Goal: Information Seeking & Learning: Learn about a topic

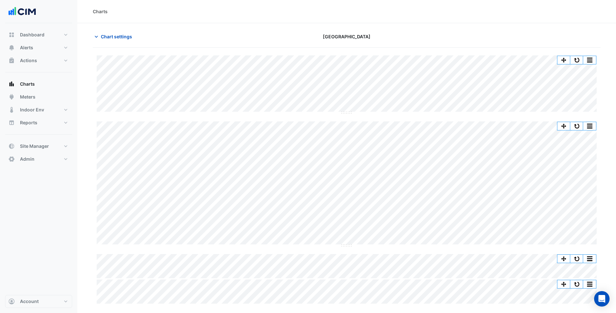
click at [175, 23] on div "Charts" at bounding box center [346, 11] width 539 height 23
click at [61, 46] on button "Alerts" at bounding box center [38, 47] width 67 height 13
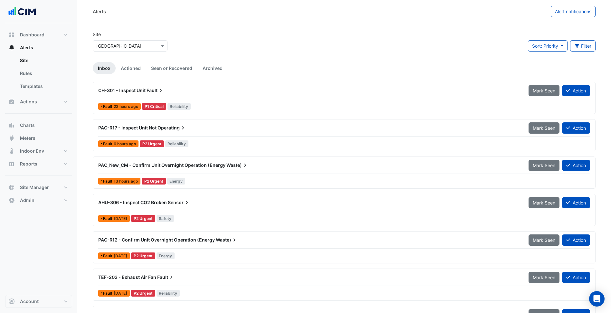
click at [150, 22] on div "Alerts Alert notifications" at bounding box center [344, 11] width 534 height 23
click at [45, 49] on button "Alerts" at bounding box center [38, 47] width 67 height 13
click at [185, 49] on div "Site Select a Site × Parkmore Shopping Centre Sort: Priority Priority Updated F…" at bounding box center [344, 44] width 511 height 26
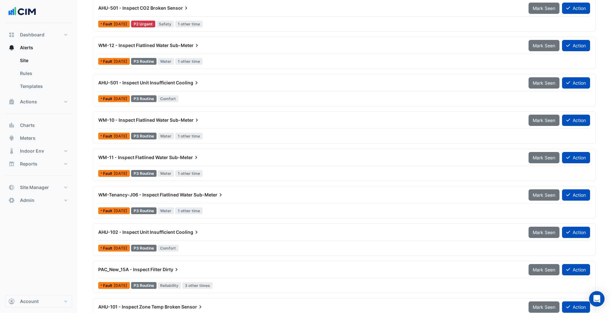
scroll to position [365, 0]
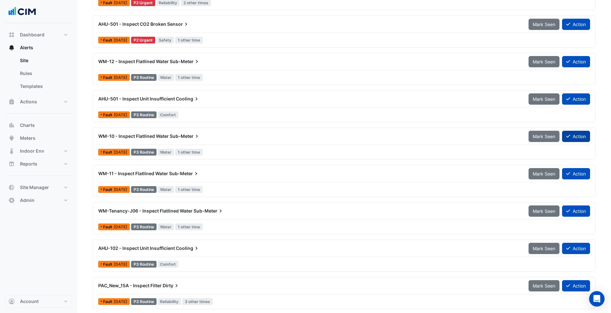
click at [572, 140] on button "Action" at bounding box center [576, 136] width 28 height 11
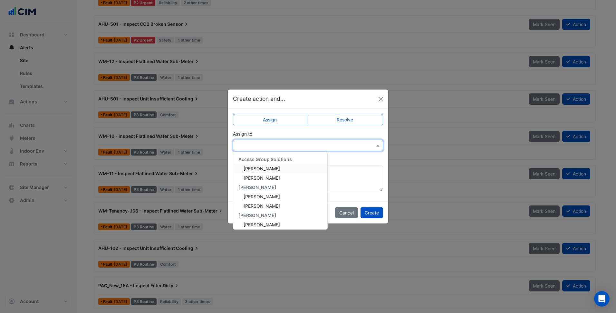
click at [324, 141] on div at bounding box center [308, 145] width 150 height 11
click at [351, 162] on div "Add comment (optional)" at bounding box center [308, 173] width 150 height 35
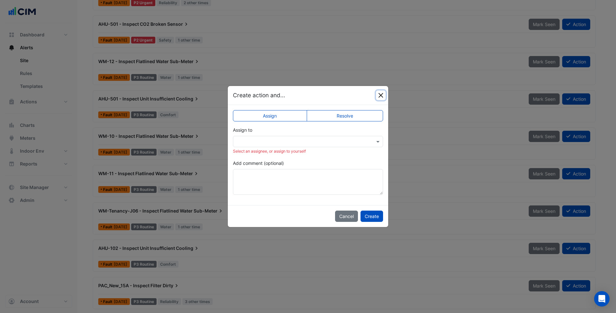
click at [379, 97] on button "Close" at bounding box center [381, 96] width 10 height 10
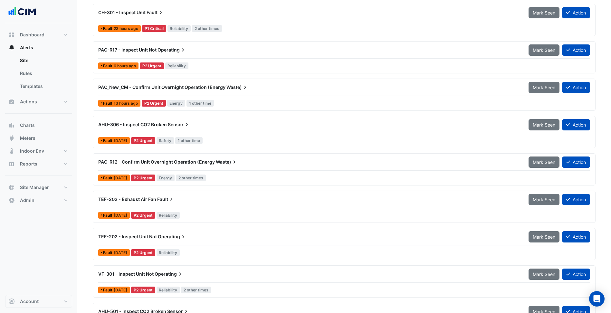
scroll to position [0, 0]
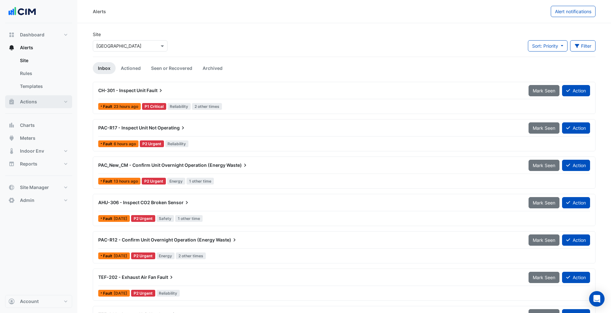
click at [50, 103] on button "Actions" at bounding box center [38, 101] width 67 height 13
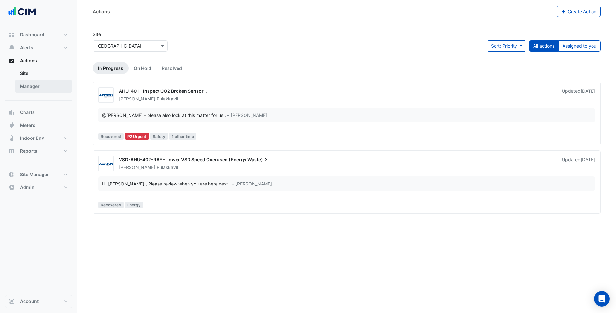
click at [49, 88] on link "Manager" at bounding box center [43, 86] width 57 height 13
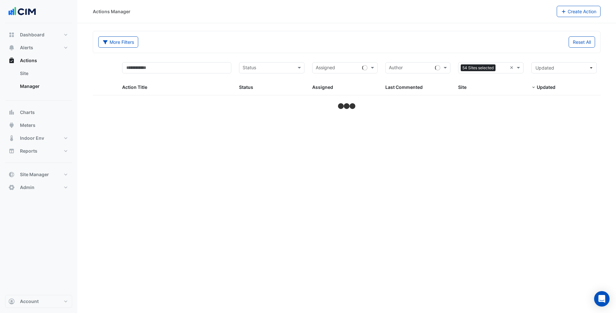
select select "***"
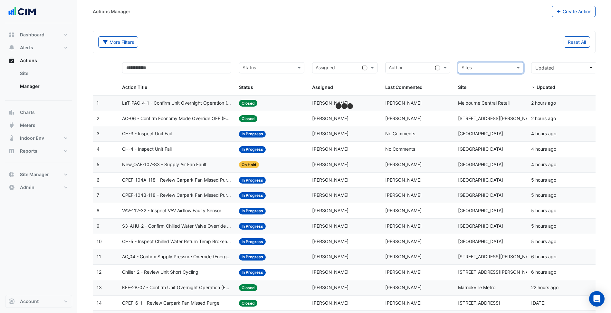
click at [500, 70] on input "text" at bounding box center [487, 68] width 51 height 7
type input "********"
click at [514, 93] on span "[GEOGRAPHIC_DATA]" at bounding box center [491, 90] width 45 height 5
click at [525, 42] on div "Reset All" at bounding box center [469, 41] width 250 height 11
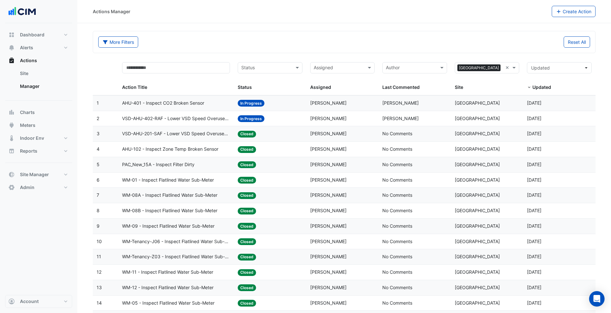
click at [498, 98] on datatable-body-cell "Site: Parkmore Shopping Centre" at bounding box center [487, 103] width 72 height 15
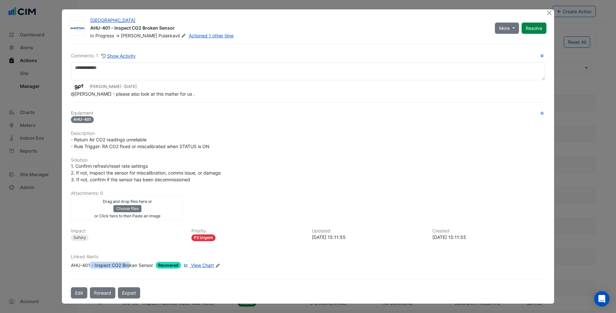
drag, startPoint x: 93, startPoint y: 265, endPoint x: 130, endPoint y: 266, distance: 37.1
click at [130, 266] on div "AHU-401 - Inspect CO2 Broken Sensor" at bounding box center [112, 265] width 82 height 7
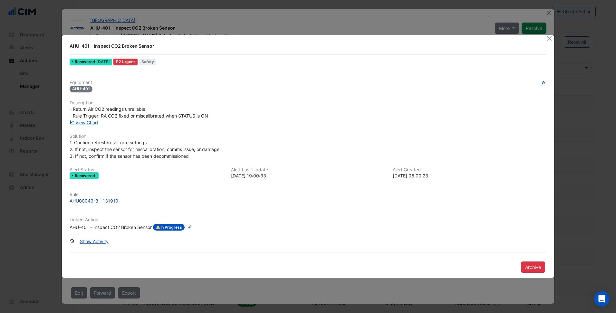
click at [279, 204] on div "AHU00049-3 - 131910" at bounding box center [308, 200] width 477 height 7
click at [294, 144] on div "1. Confirm refresh/reset rate settings 2. If not, inspect the sensor for miscal…" at bounding box center [308, 149] width 477 height 20
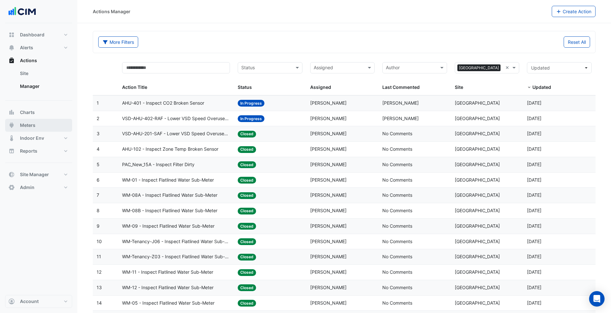
click at [44, 127] on button "Meters" at bounding box center [38, 125] width 67 height 13
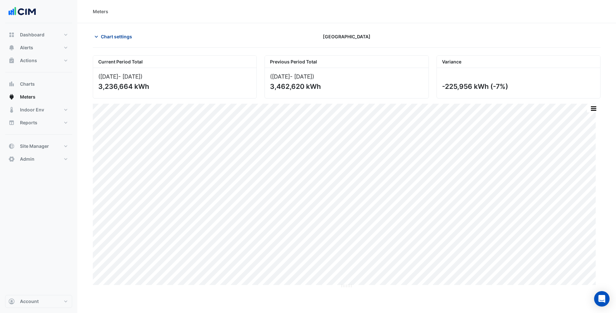
drag, startPoint x: 125, startPoint y: 39, endPoint x: 114, endPoint y: 38, distance: 10.6
click at [123, 39] on span "Chart settings" at bounding box center [116, 36] width 31 height 7
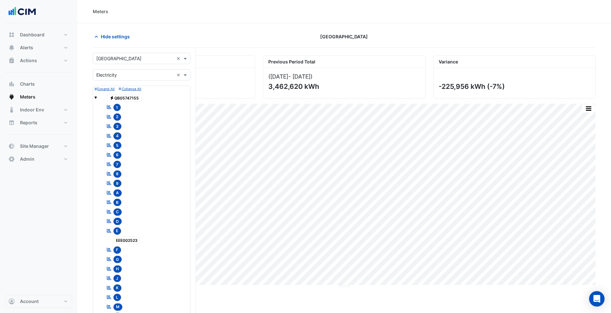
click at [130, 59] on input "text" at bounding box center [135, 58] width 78 height 7
type input "********"
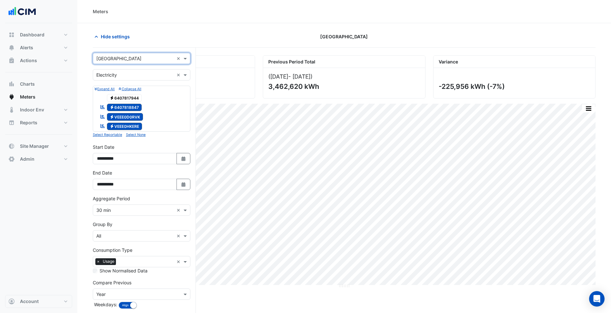
click at [134, 74] on input "text" at bounding box center [135, 75] width 78 height 7
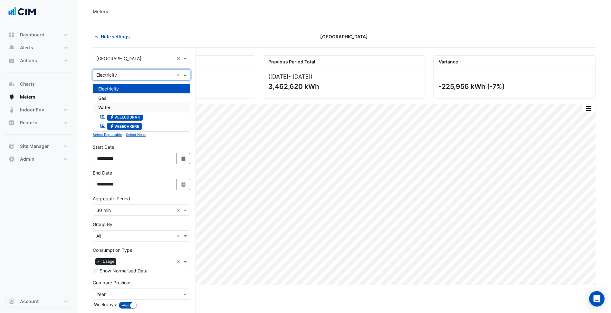
click at [120, 105] on div "Water" at bounding box center [141, 107] width 97 height 9
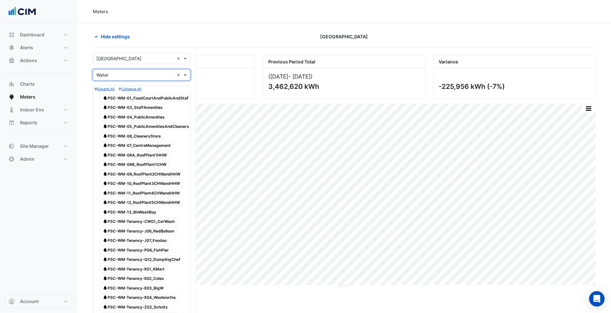
click at [152, 75] on input "text" at bounding box center [135, 75] width 78 height 7
click at [125, 97] on div "Gas" at bounding box center [141, 97] width 97 height 9
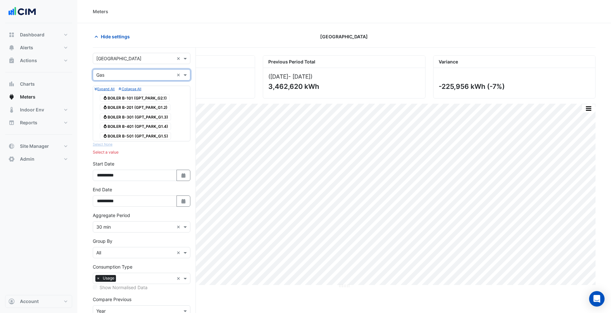
click at [64, 201] on div "Dashboard Portfolio Ratings Performance Alerts Site Rules Templates Actions Sit…" at bounding box center [38, 159] width 67 height 272
click at [175, 37] on div "Hide settings" at bounding box center [174, 36] width 170 height 11
click at [131, 77] on input "text" at bounding box center [135, 75] width 78 height 7
click at [122, 86] on div "Electricity" at bounding box center [141, 88] width 97 height 9
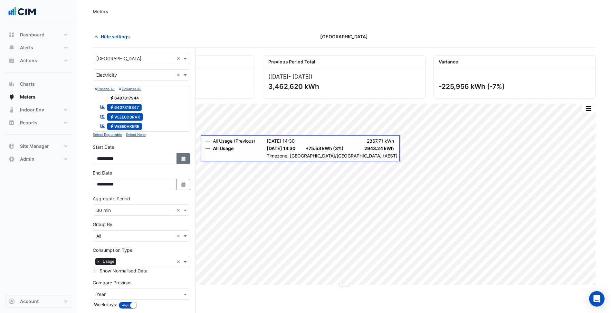
click at [182, 158] on icon "button" at bounding box center [183, 159] width 4 height 5
select select "*"
select select "****"
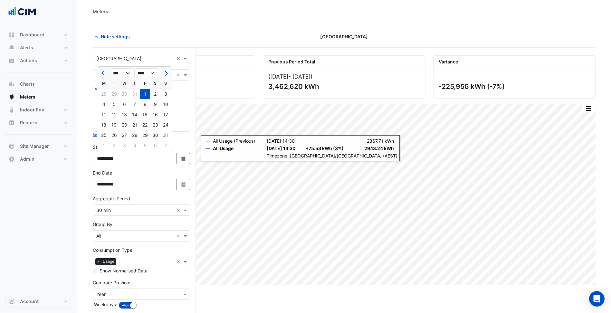
click at [167, 73] on span "Next month" at bounding box center [165, 73] width 5 height 5
select select "*"
click at [105, 96] on div "1" at bounding box center [104, 94] width 10 height 10
type input "**********"
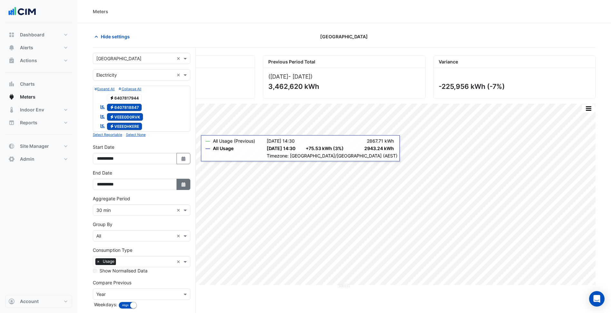
click at [184, 185] on icon "button" at bounding box center [183, 184] width 4 height 5
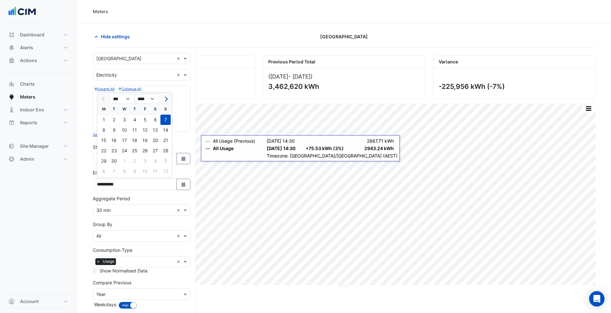
click at [166, 98] on span "Next month" at bounding box center [165, 99] width 5 height 5
click at [102, 102] on button "Previous month" at bounding box center [104, 99] width 8 height 10
select select "*"
click at [166, 119] on div "7" at bounding box center [165, 120] width 10 height 10
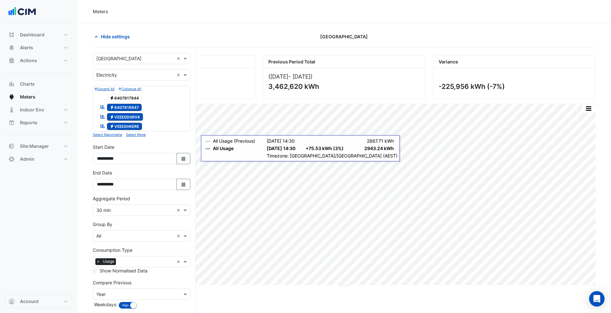
scroll to position [32, 0]
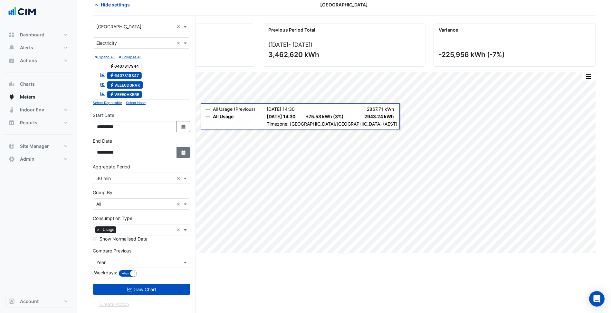
click at [189, 151] on button "Select Date" at bounding box center [184, 152] width 14 height 11
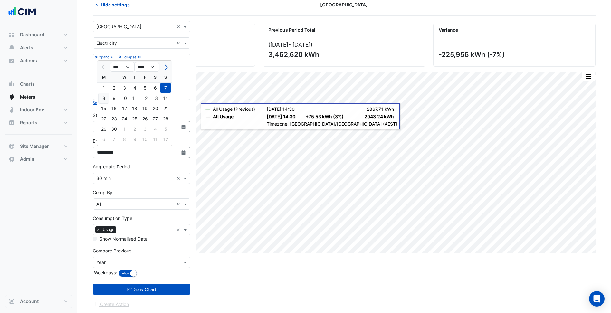
click at [103, 95] on div "8" at bounding box center [104, 98] width 10 height 10
type input "**********"
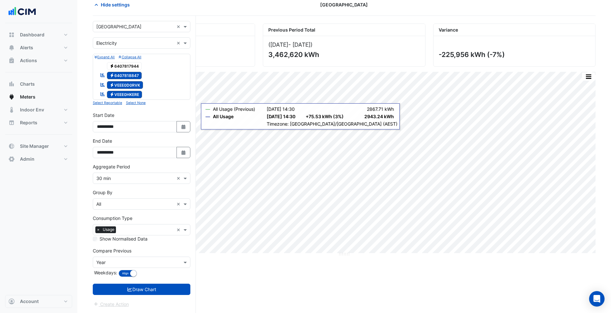
click at [53, 257] on div "Dashboard Portfolio Ratings Performance Alerts Site Rules Templates Actions Sit…" at bounding box center [38, 159] width 67 height 272
click at [120, 255] on div "Compare Previous Compare Previous × Year Weekdays: Align Don't align" at bounding box center [142, 262] width 98 height 31
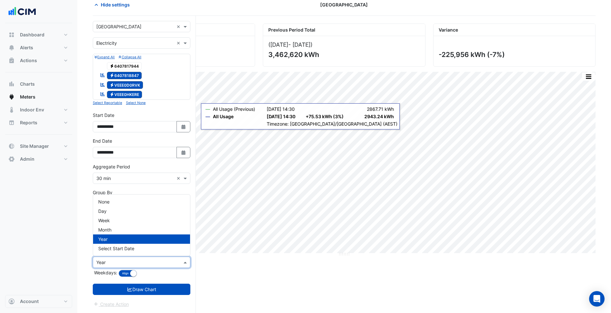
click at [117, 267] on div "Compare Previous × Year" at bounding box center [142, 262] width 98 height 11
click at [61, 246] on div "Dashboard Portfolio Ratings Performance Alerts Site Rules Templates Actions Sit…" at bounding box center [38, 159] width 67 height 272
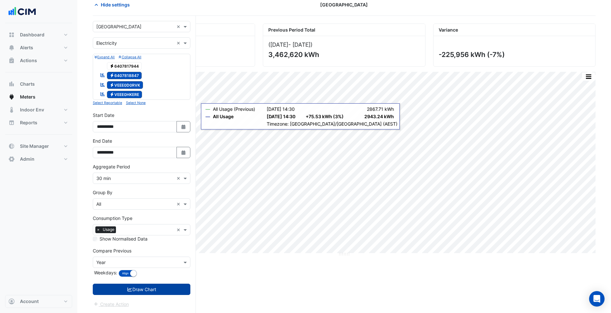
click at [128, 289] on icon "submit" at bounding box center [130, 290] width 5 height 4
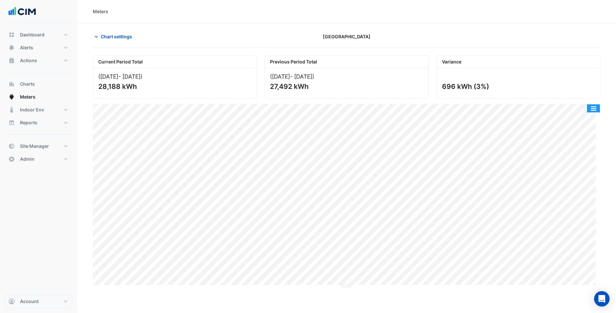
click at [592, 106] on button "button" at bounding box center [593, 108] width 13 height 8
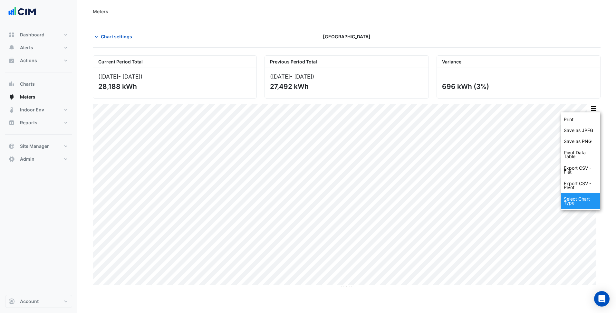
click at [576, 200] on div "Select Chart Type" at bounding box center [580, 200] width 39 height 15
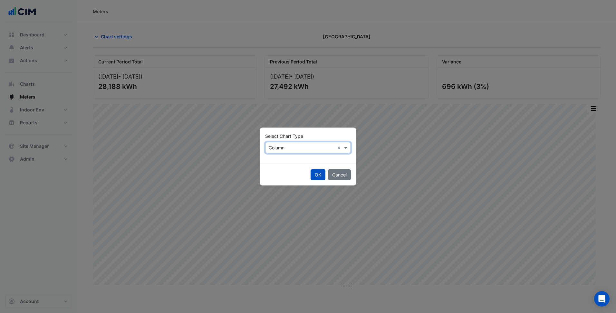
click at [300, 142] on div "Select Chart Type × Column ×" at bounding box center [308, 147] width 86 height 11
click at [273, 161] on span "Line" at bounding box center [275, 161] width 9 height 5
click at [317, 175] on button "OK" at bounding box center [318, 174] width 15 height 11
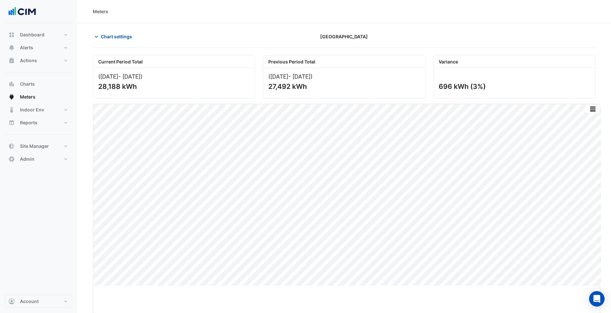
drag, startPoint x: 347, startPoint y: 286, endPoint x: 330, endPoint y: 314, distance: 32.5
click at [330, 313] on html "Meters Chart settings Parkmore Shopping Centre Current Period Total (01 Sep 25 …" at bounding box center [305, 156] width 611 height 313
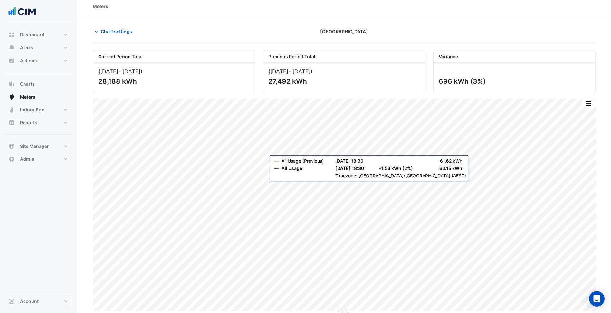
scroll to position [6, 0]
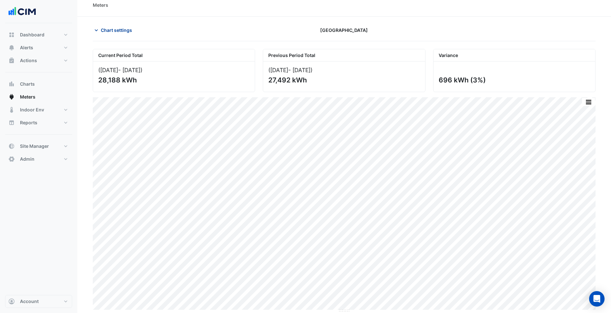
click at [121, 26] on button "Chart settings" at bounding box center [114, 29] width 43 height 11
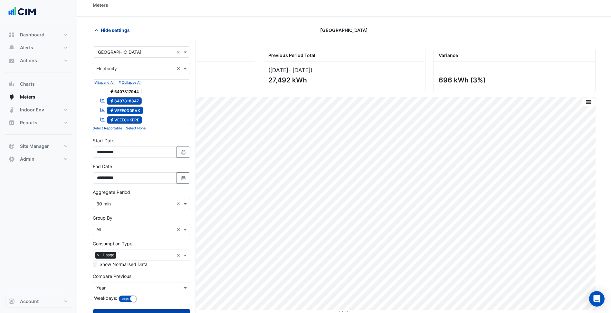
click at [119, 33] on span "Hide settings" at bounding box center [115, 30] width 29 height 7
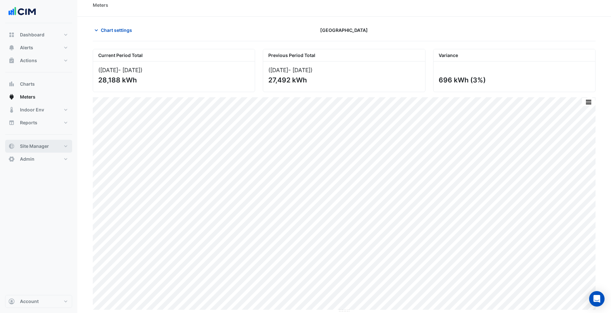
click at [60, 146] on button "Site Manager" at bounding box center [38, 146] width 67 height 13
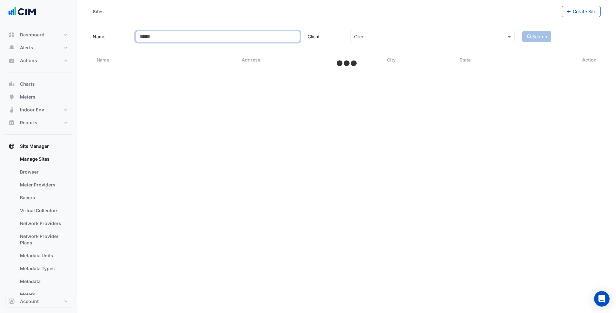
click at [202, 41] on input "Name" at bounding box center [218, 36] width 164 height 11
select select "***"
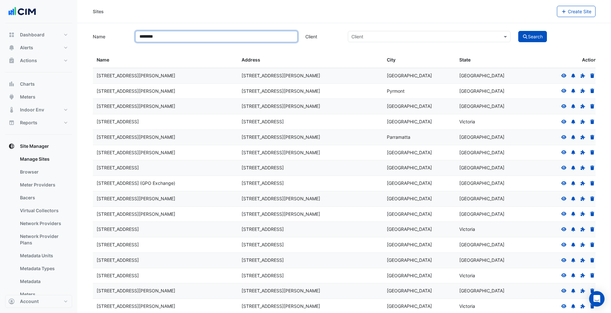
type input "********"
click at [518, 31] on button "Search" at bounding box center [532, 36] width 29 height 11
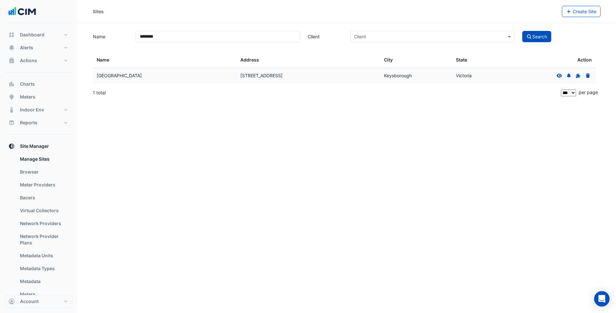
click at [560, 78] on div at bounding box center [573, 75] width 37 height 7
click at [560, 73] on fa-icon at bounding box center [559, 75] width 6 height 5
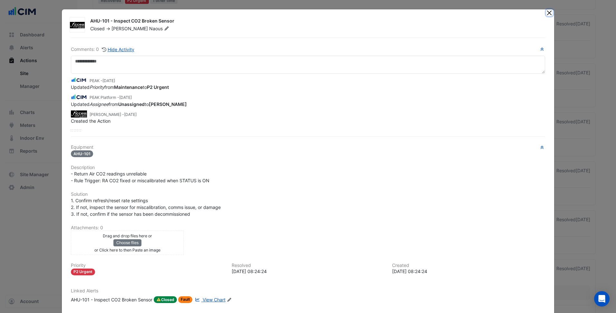
click at [547, 15] on button "Close" at bounding box center [549, 12] width 7 height 7
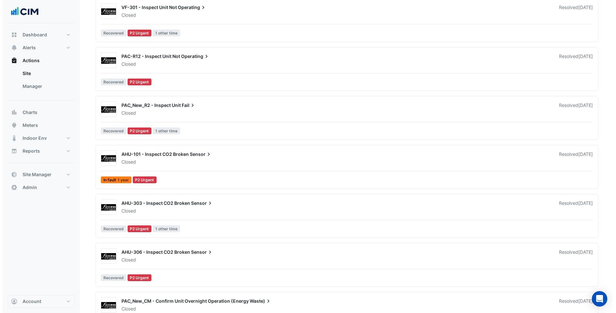
scroll to position [290, 0]
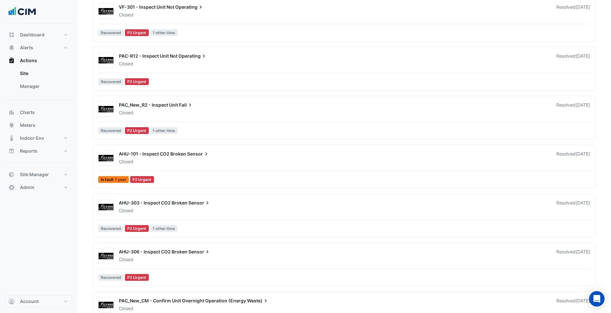
click at [154, 166] on div "AHU-101 - Inspect CO2 Broken Sensor Closed Resolved 1 year ago In fault 1 year …" at bounding box center [344, 167] width 497 height 35
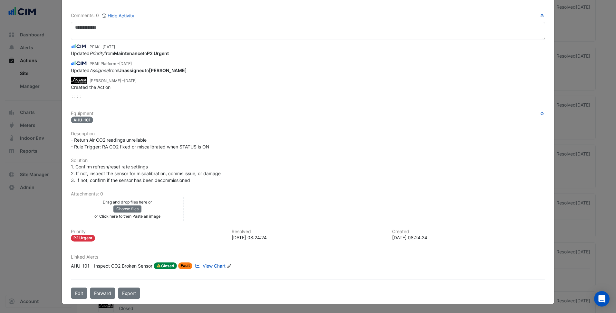
scroll to position [34, 0]
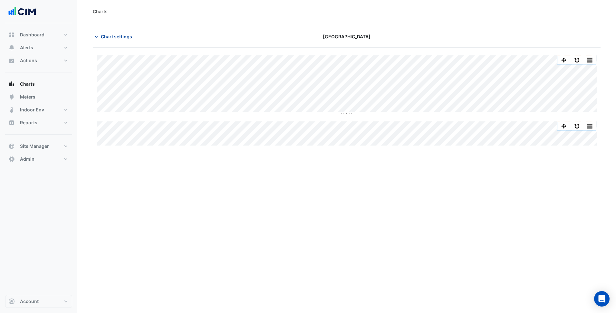
click at [127, 31] on button "Chart settings" at bounding box center [114, 36] width 43 height 11
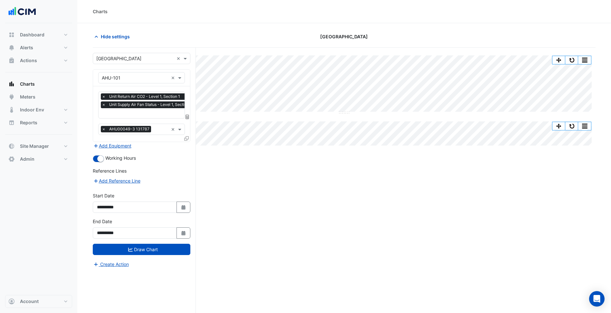
click at [164, 75] on input "text" at bounding box center [135, 78] width 67 height 7
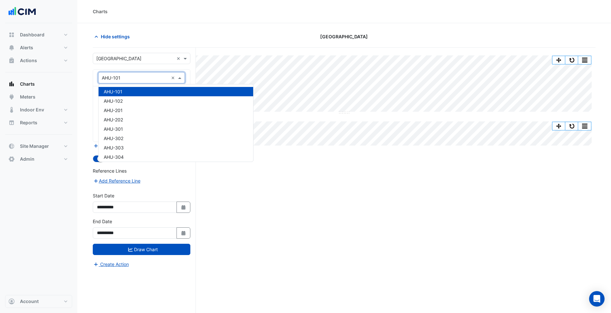
paste input "**********"
type input "**********"
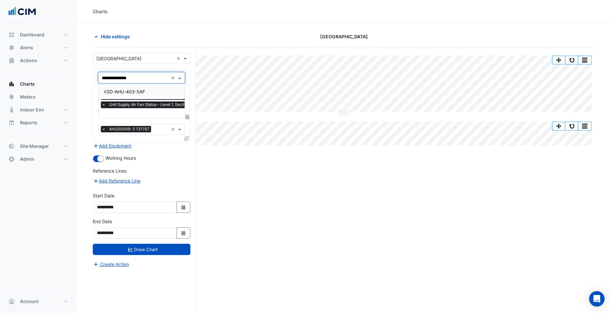
click at [133, 93] on span "VSD-AHU-403-SAF" at bounding box center [124, 91] width 41 height 5
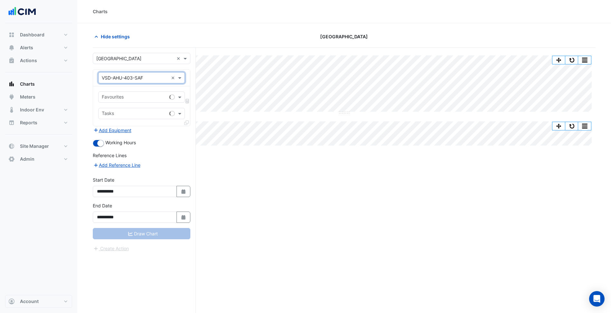
click at [130, 93] on div "Favourites" at bounding box center [133, 97] width 68 height 10
type input "*****"
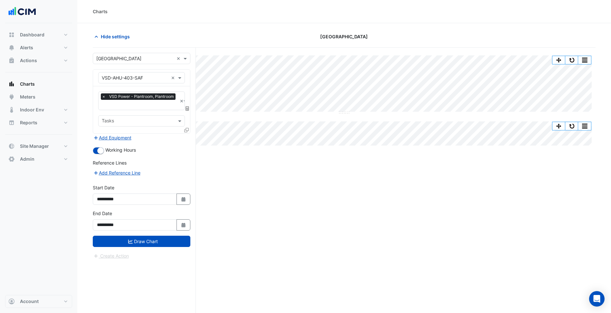
click at [93, 134] on button "Add Equipment" at bounding box center [112, 137] width 39 height 7
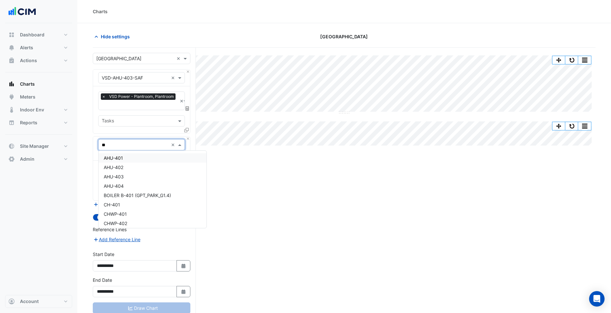
type input "***"
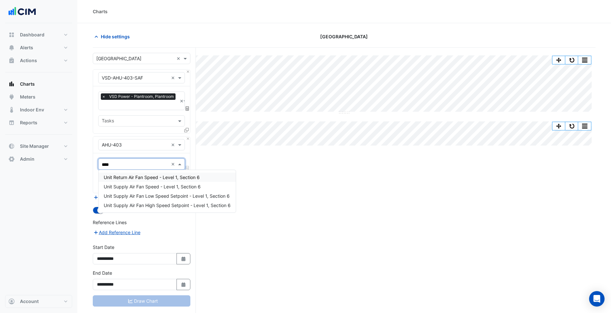
type input "*****"
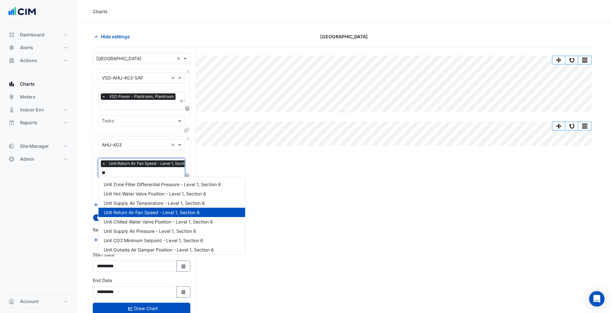
type input "*"
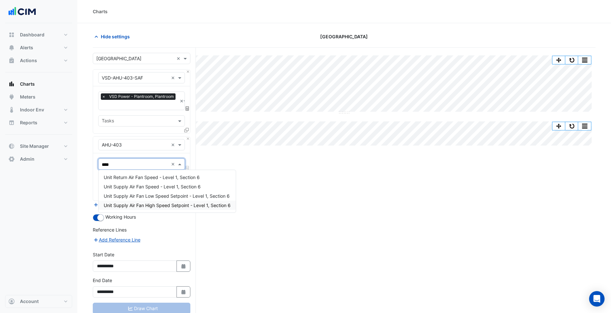
type input "*****"
click at [138, 186] on span "Unit Supply Air Fan Speed - Level 1, Section 6" at bounding box center [152, 186] width 97 height 5
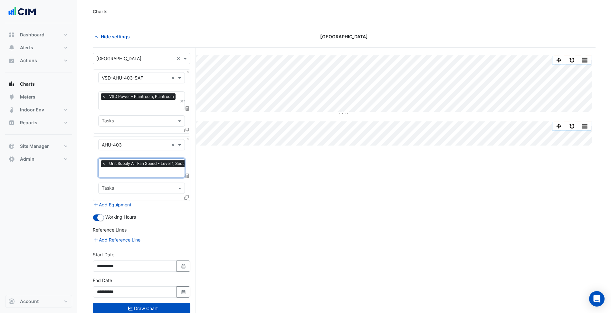
click at [147, 173] on input "text" at bounding box center [149, 172] width 94 height 7
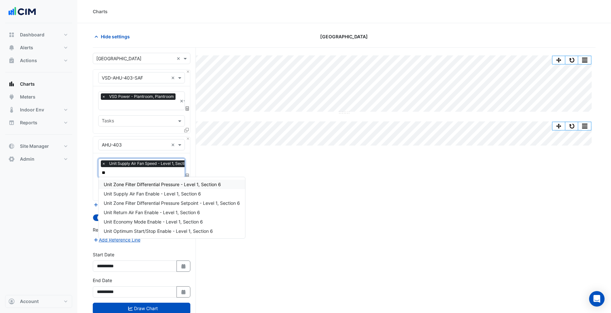
type input "*"
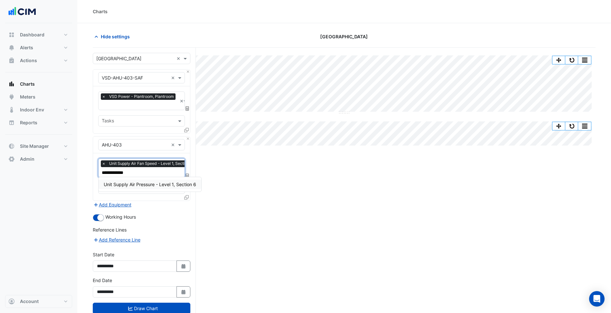
type input "**********"
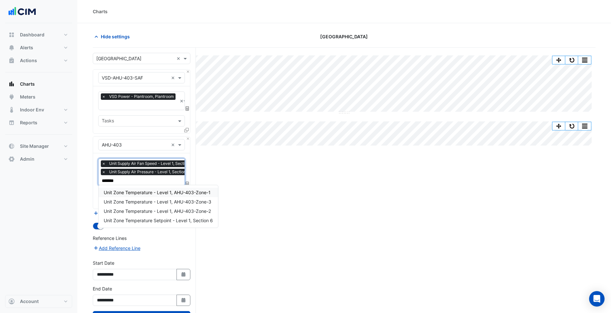
type input "********"
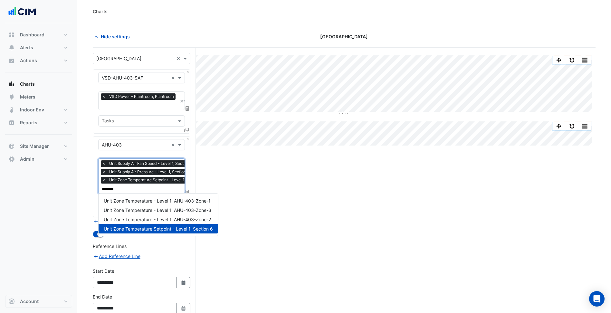
type input "********"
click at [169, 201] on span "Unit Zone Temperature - Level 1, AHU-403-Zone-1" at bounding box center [157, 200] width 107 height 5
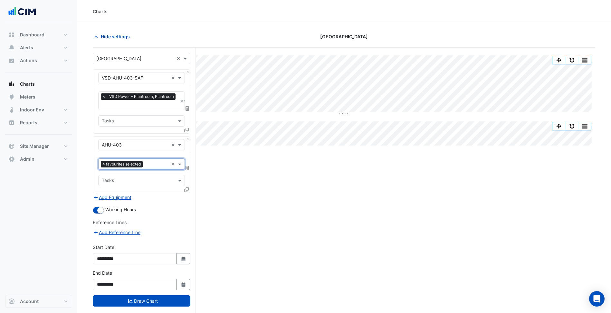
click at [144, 161] on div "4 favourites selected" at bounding box center [122, 165] width 43 height 8
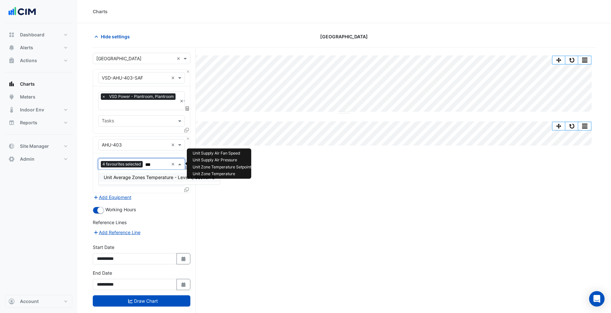
type input "****"
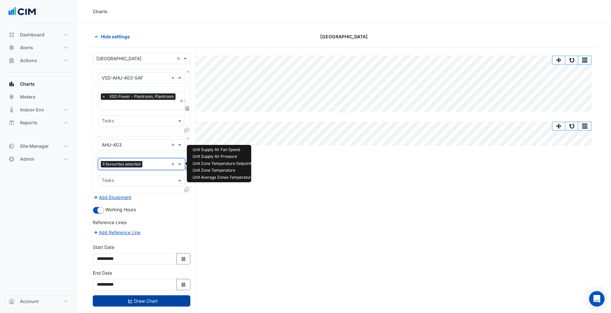
click at [162, 301] on button "Draw Chart" at bounding box center [142, 300] width 98 height 11
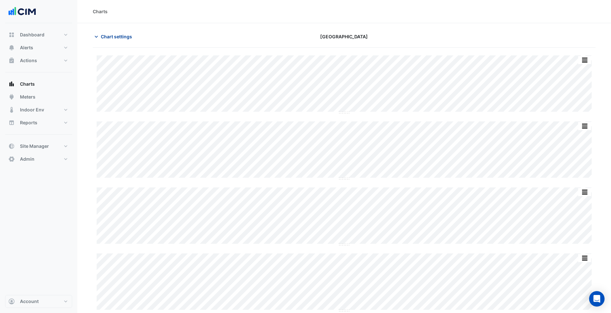
click at [105, 33] on button "Chart settings" at bounding box center [114, 36] width 43 height 11
click at [119, 38] on span "Chart settings" at bounding box center [116, 36] width 31 height 7
click at [123, 38] on span "Chart settings" at bounding box center [116, 36] width 31 height 7
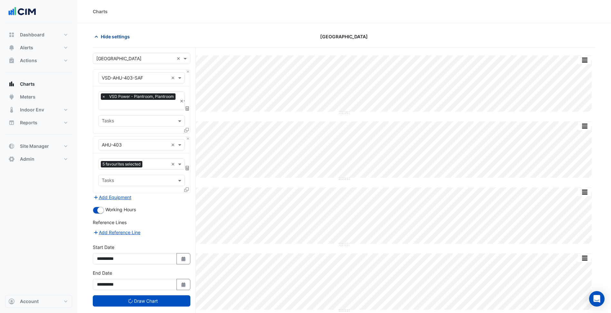
click at [123, 38] on span "Hide settings" at bounding box center [115, 36] width 29 height 7
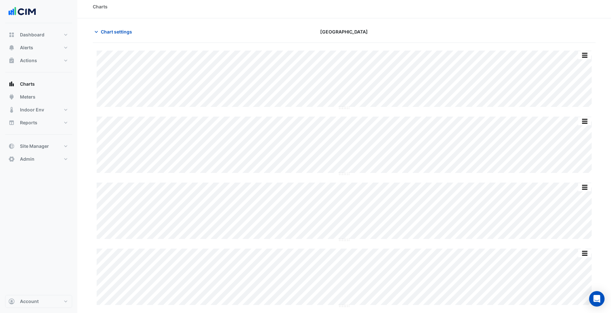
scroll to position [6, 0]
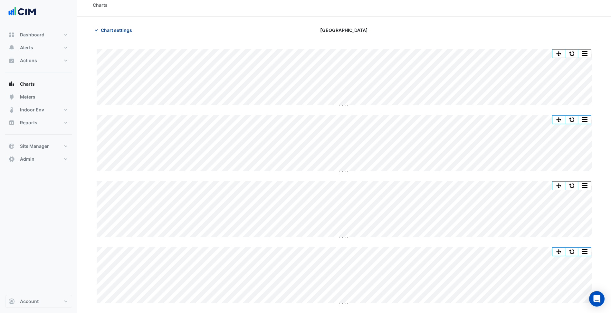
click at [125, 31] on span "Chart settings" at bounding box center [116, 30] width 31 height 7
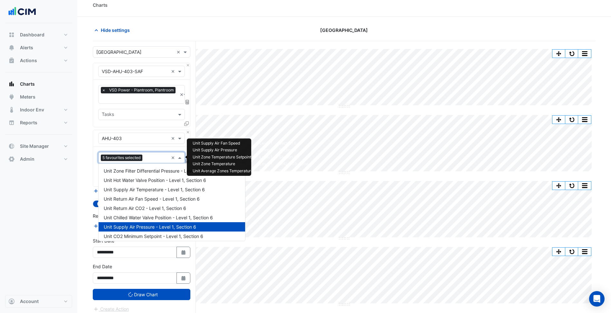
click at [159, 158] on input "text" at bounding box center [157, 158] width 24 height 7
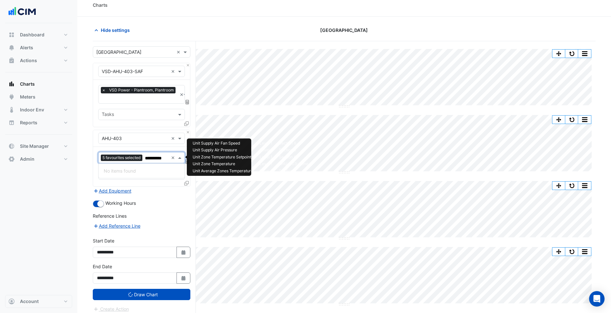
scroll to position [0, 0]
type input "**********"
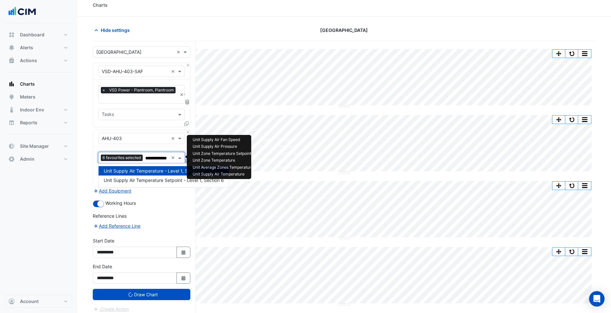
type input "**********"
click at [149, 180] on span "Unit Supply Air Temperature Setpoint - Level 1, Section 6" at bounding box center [164, 179] width 120 height 5
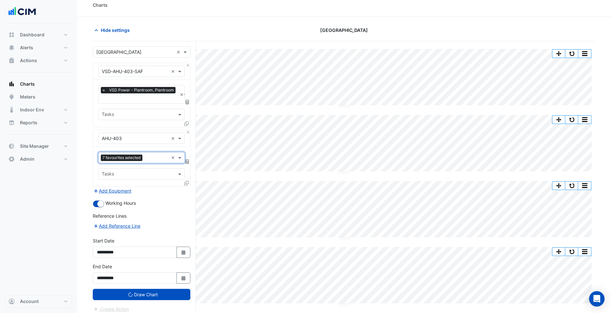
scroll to position [0, 0]
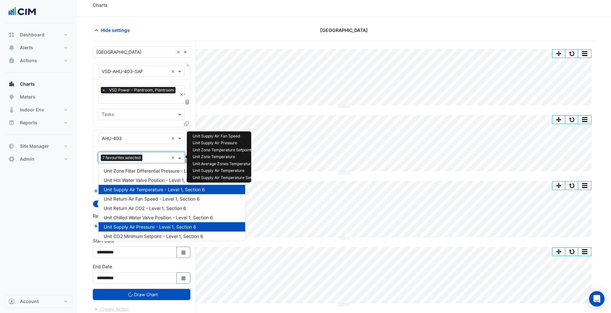
click at [160, 160] on input "text" at bounding box center [156, 158] width 23 height 7
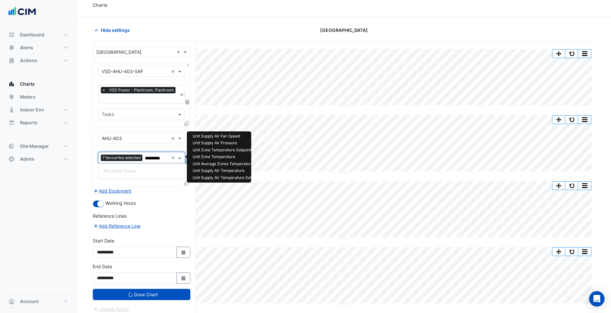
type input "********"
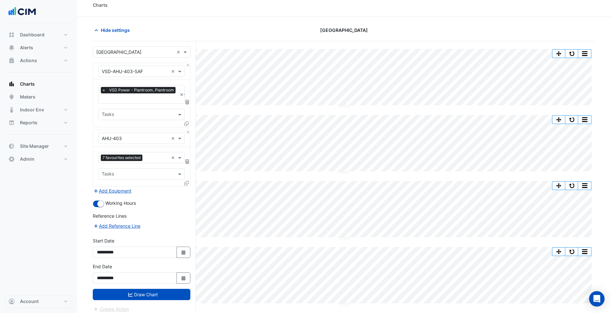
click at [176, 231] on form "Select a Site × Parkmore Shopping Centre × Equipment × VSD-AHU-403-SAF × Favour…" at bounding box center [142, 179] width 98 height 266
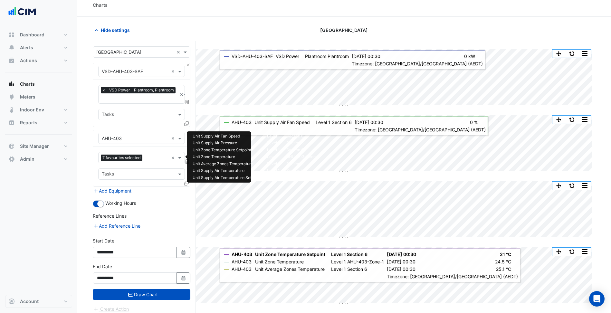
click at [154, 158] on input "text" at bounding box center [156, 158] width 23 height 7
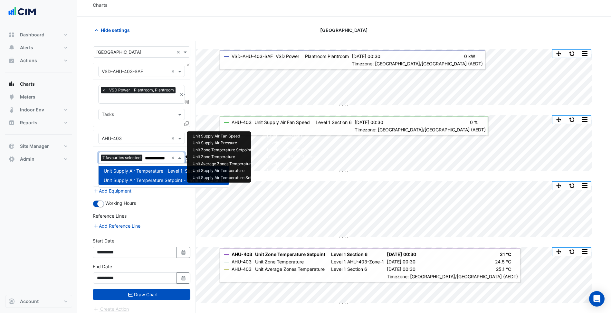
type input "**********"
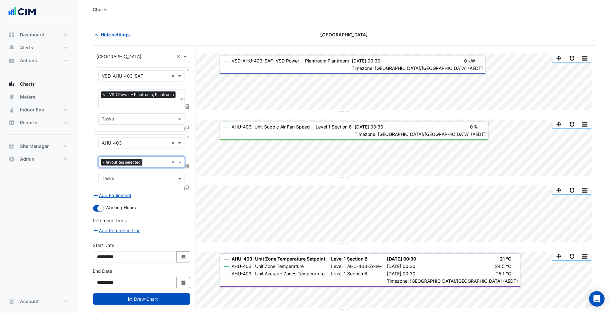
scroll to position [24, 0]
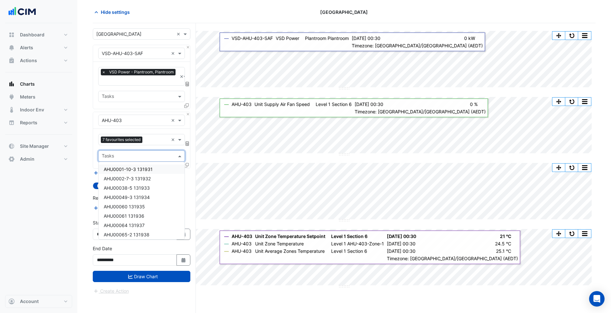
click input "text"
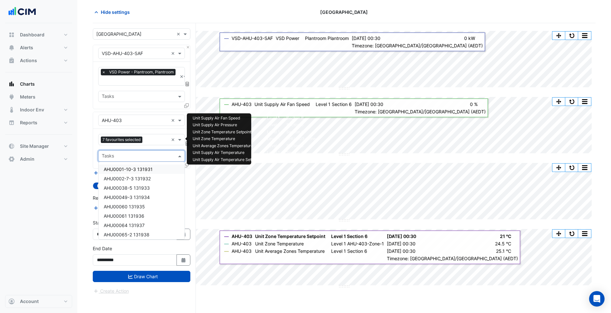
click input "text"
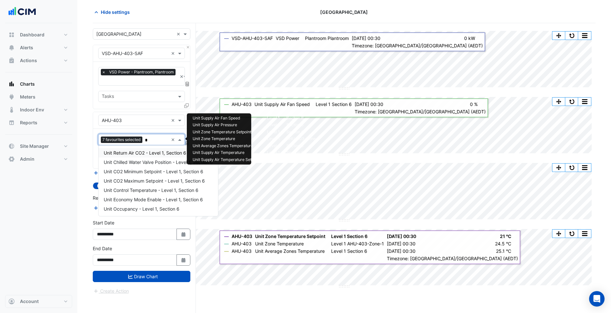
scroll to position [0, 0]
type input "**"
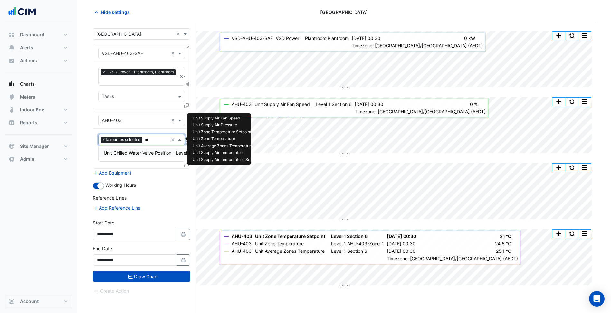
click span "Unit Chilled Water Valve Position - Level 1, Section 6"
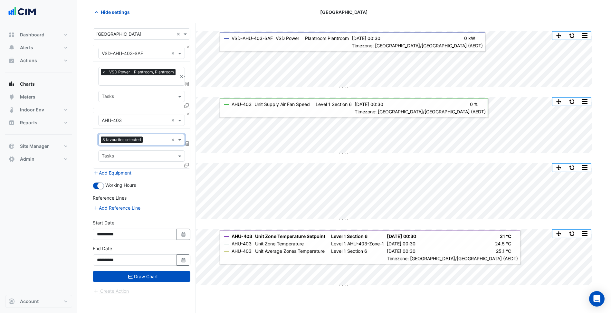
drag, startPoint x: 168, startPoint y: 280, endPoint x: 138, endPoint y: 287, distance: 31.7
click button "Draw Chart"
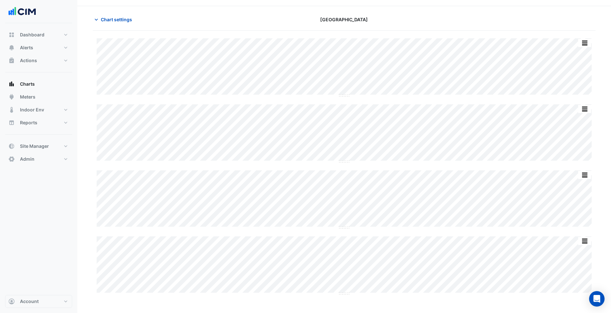
scroll to position [6, 0]
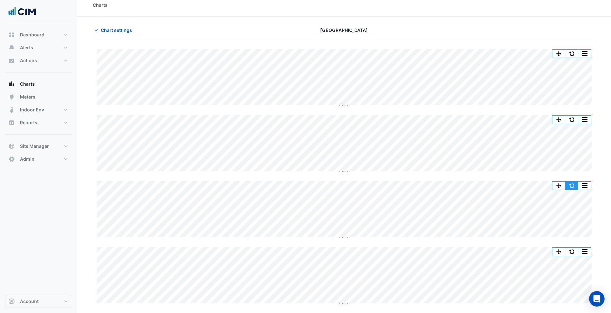
click button "button"
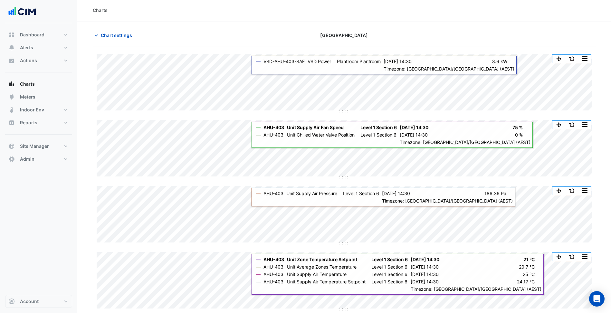
scroll to position [0, 0]
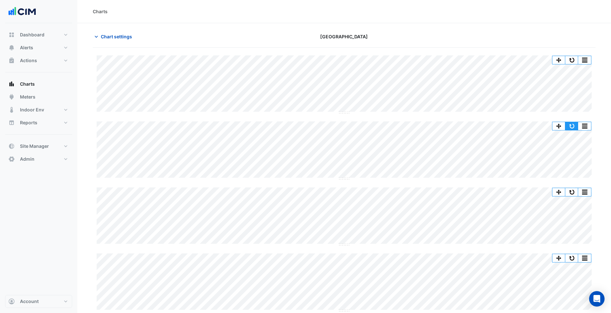
click button "button"
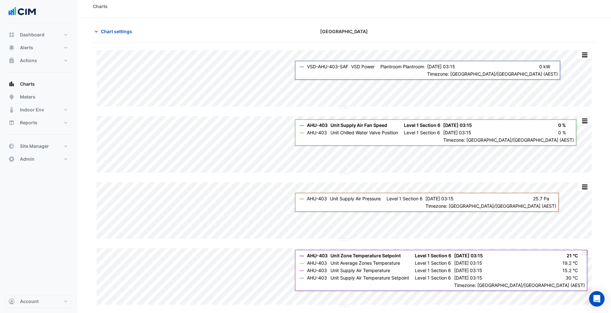
scroll to position [6, 0]
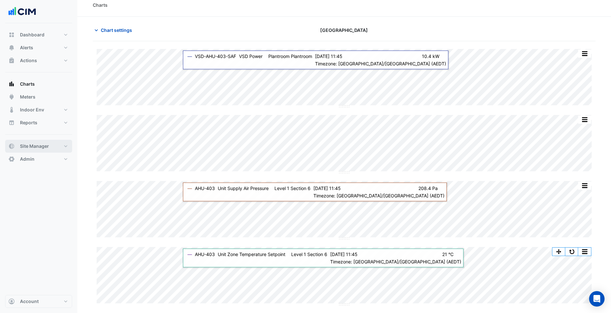
click button "Site Manager"
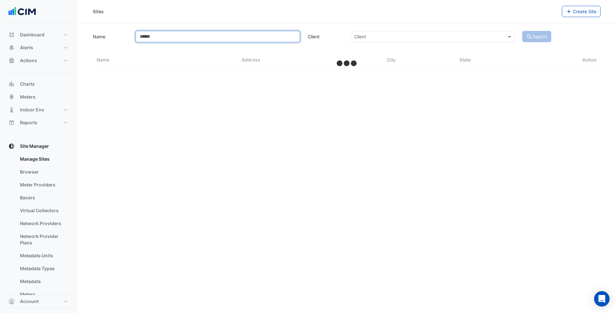
click input "Name"
select select "***"
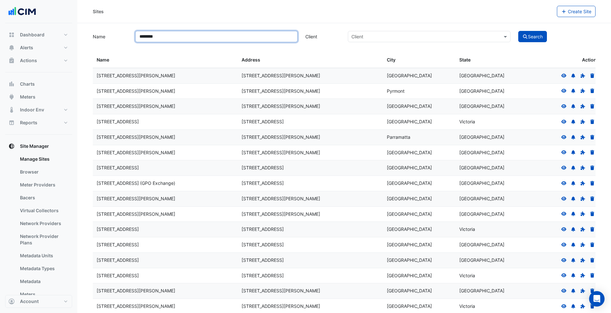
type input "********"
click button "Search"
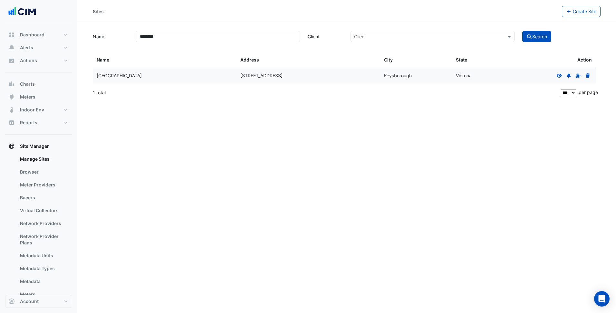
click fa-icon
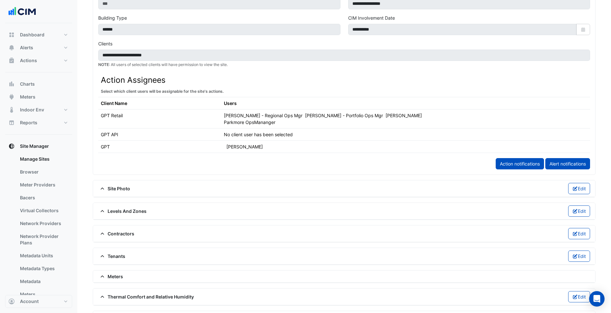
scroll to position [290, 0]
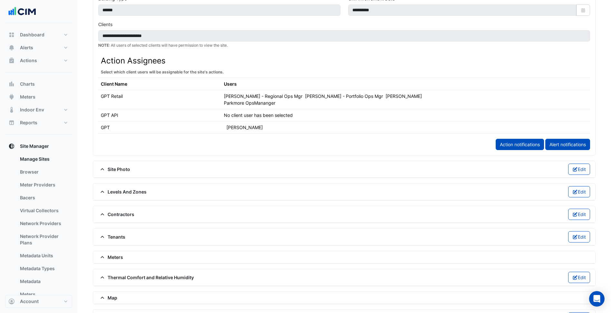
click span "Meters"
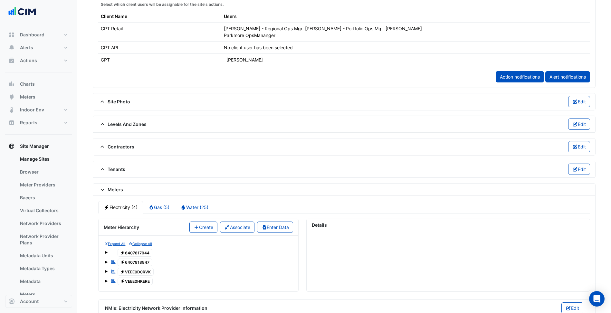
scroll to position [387, 0]
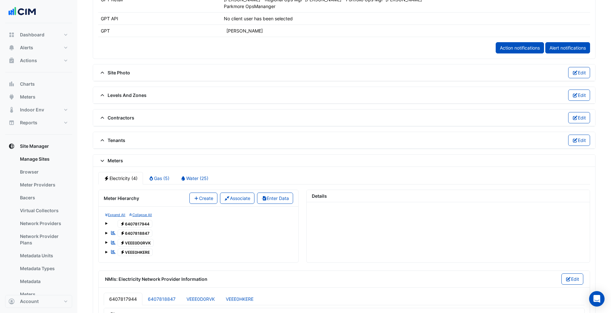
click span "Electricity 6407817944"
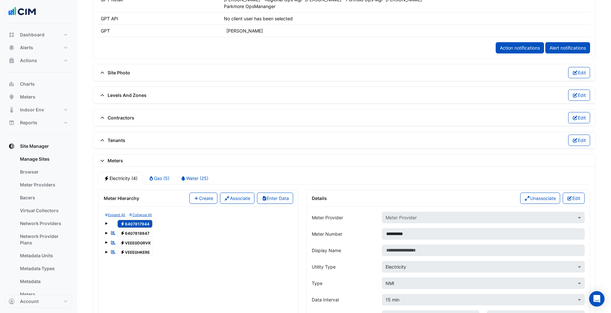
click div "**********"
click span "Electricity 6407818847"
click span "Electricity VEEE0D0RVK"
click span "Electricity VEEE0HKERE"
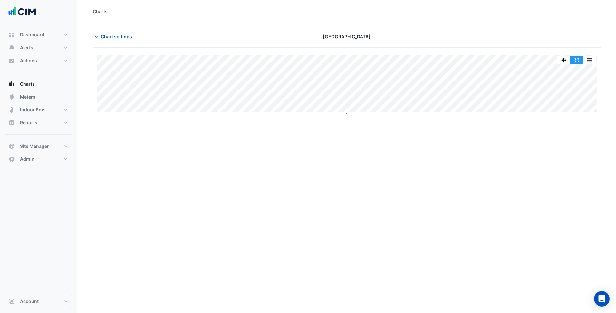
click at [578, 60] on button "button" at bounding box center [576, 60] width 13 height 8
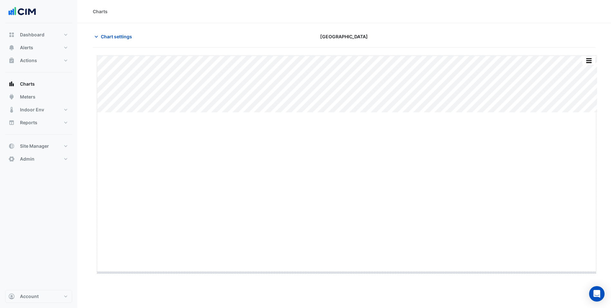
drag, startPoint x: 348, startPoint y: 112, endPoint x: 330, endPoint y: 273, distance: 161.1
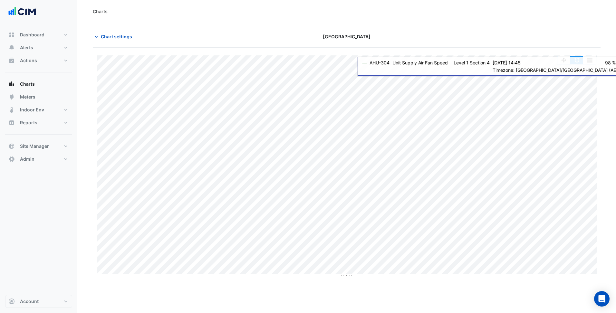
click at [578, 59] on button "button" at bounding box center [576, 60] width 13 height 8
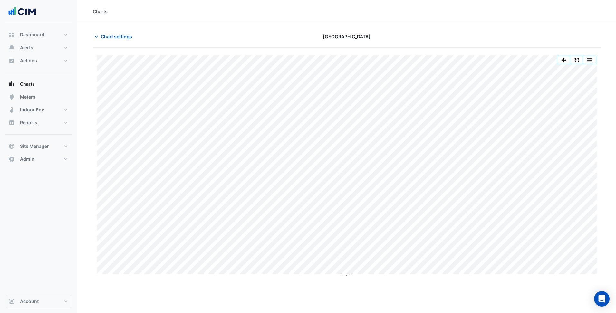
click at [318, 289] on div "Charts Chart settings [GEOGRAPHIC_DATA] Split by Unit Split All Split None Prin…" at bounding box center [346, 156] width 539 height 313
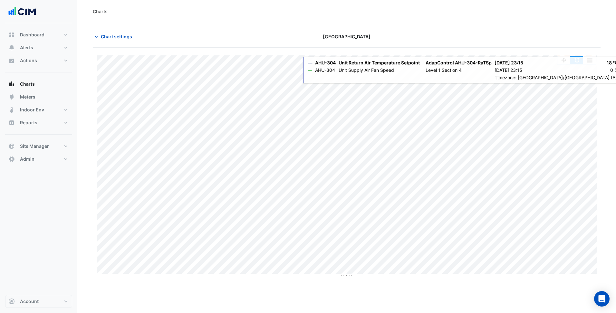
click at [579, 62] on button "button" at bounding box center [576, 60] width 13 height 8
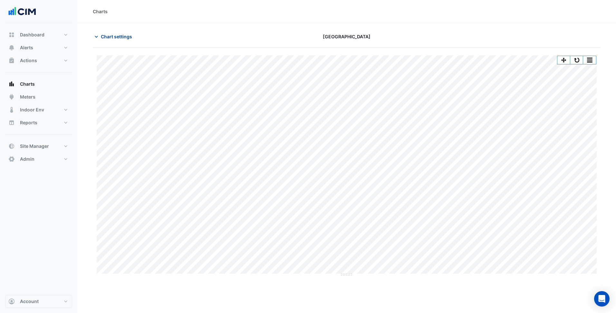
click at [113, 31] on button "Chart settings" at bounding box center [114, 36] width 43 height 11
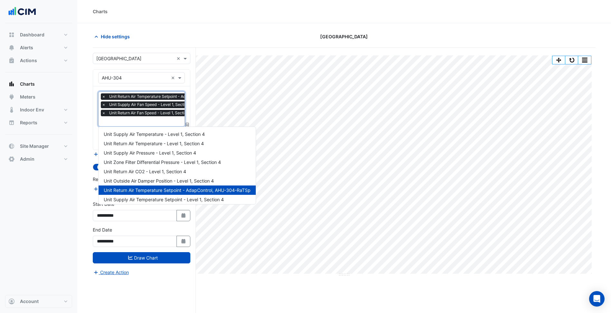
click at [145, 120] on input "text" at bounding box center [171, 122] width 139 height 7
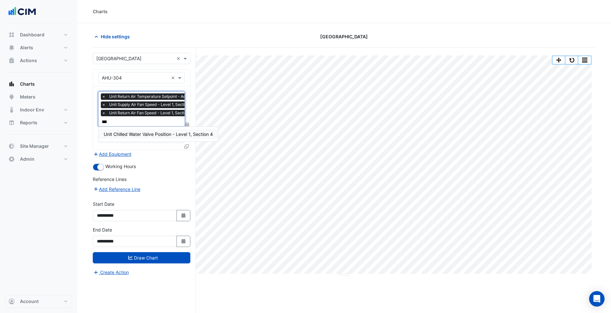
type input "****"
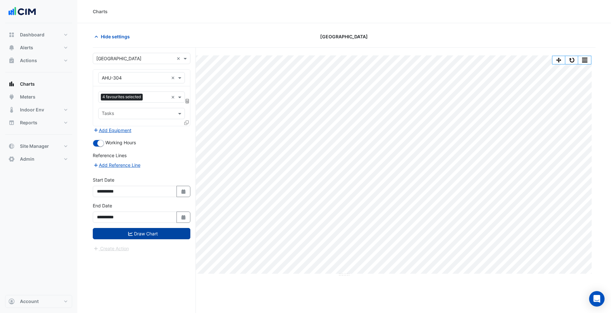
click at [142, 228] on button "Draw Chart" at bounding box center [142, 233] width 98 height 11
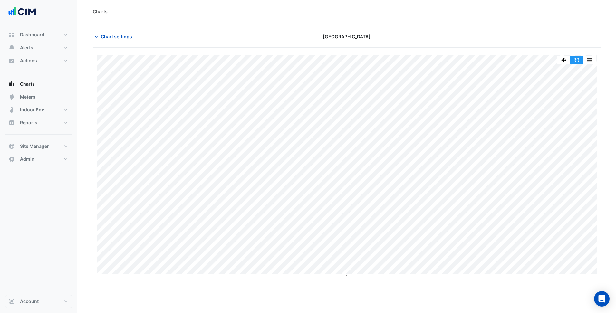
click at [579, 58] on button "button" at bounding box center [576, 60] width 13 height 8
click at [131, 37] on span "Chart settings" at bounding box center [116, 36] width 31 height 7
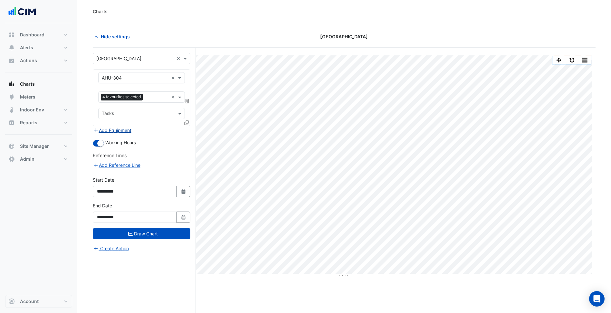
click at [116, 128] on button "Add Equipment" at bounding box center [112, 130] width 39 height 7
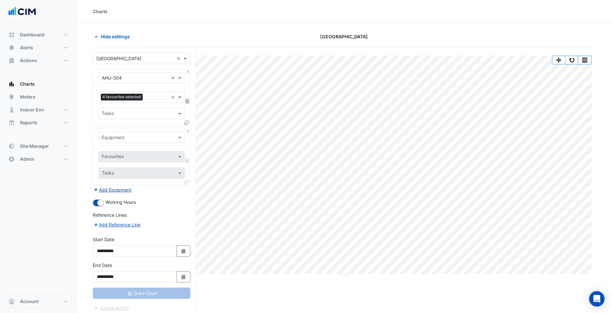
click at [128, 138] on input "text" at bounding box center [135, 137] width 67 height 7
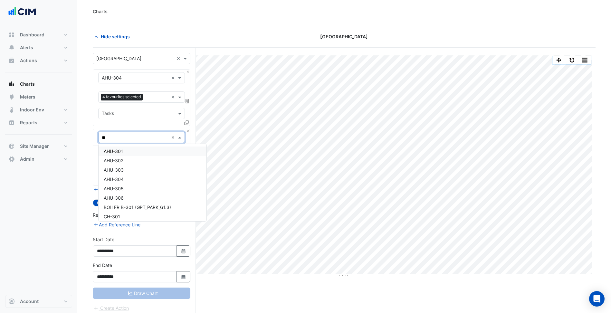
type input "***"
click at [145, 162] on span "VSD-AHU-304-RAF" at bounding box center [124, 160] width 41 height 5
click at [146, 139] on input "text" at bounding box center [135, 137] width 67 height 7
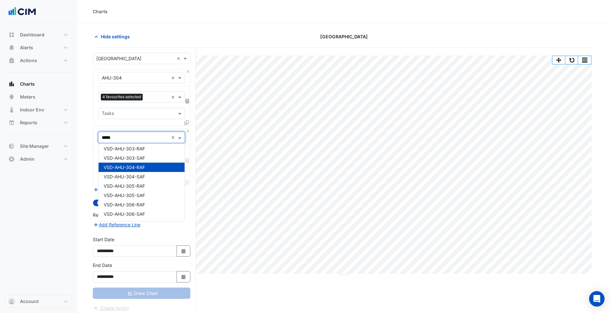
scroll to position [96, 0]
type input "*******"
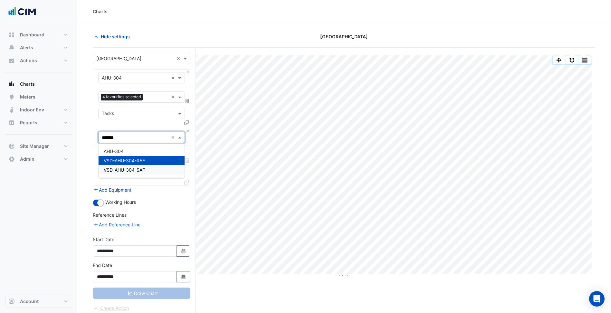
click at [134, 168] on span "VSD-AHU-304-SAF" at bounding box center [124, 169] width 41 height 5
click at [147, 161] on div at bounding box center [134, 157] width 66 height 8
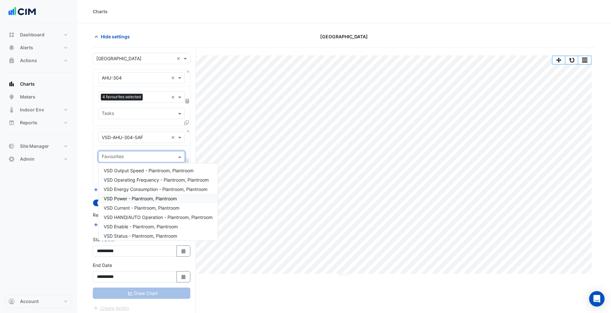
click at [144, 200] on span "VSD Power - Plantroom, Plantroom" at bounding box center [140, 198] width 73 height 5
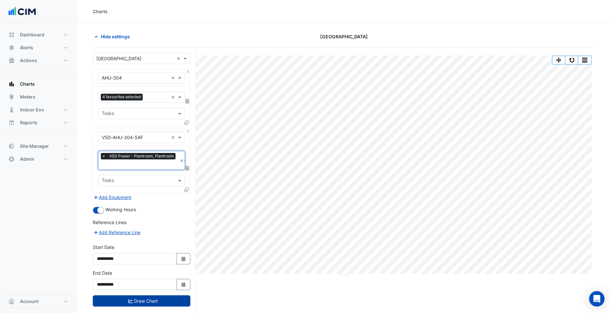
click at [167, 305] on button "Draw Chart" at bounding box center [142, 300] width 98 height 11
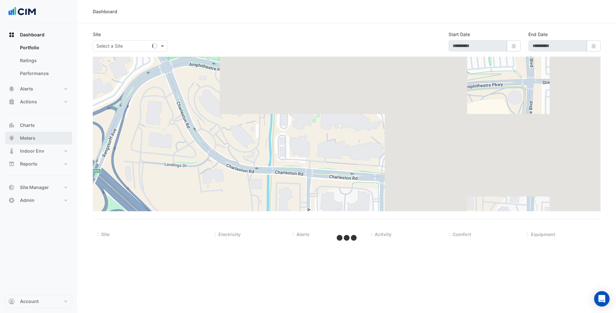
click at [31, 141] on span "Meters" at bounding box center [27, 138] width 15 height 6
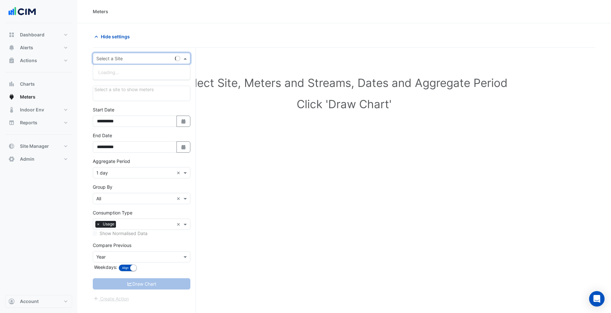
click at [147, 58] on input "text" at bounding box center [135, 58] width 78 height 7
type input "********"
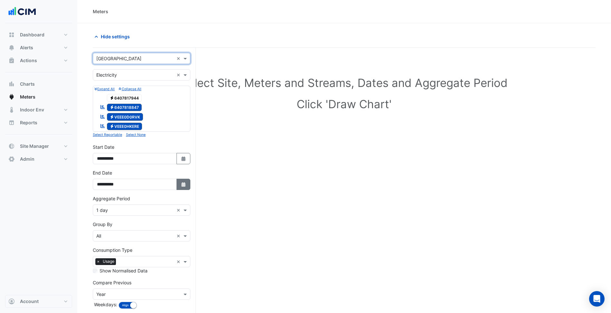
click at [184, 188] on button "Select Date" at bounding box center [184, 184] width 14 height 11
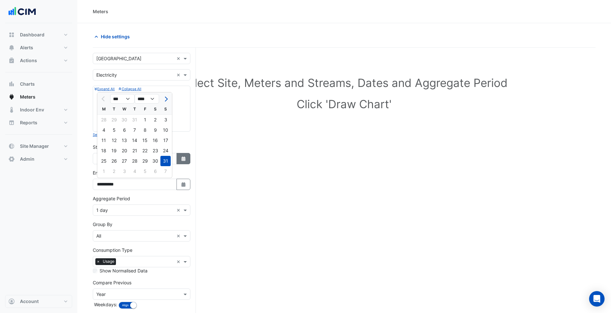
click at [181, 154] on button "Select Date" at bounding box center [184, 158] width 14 height 11
select select "*"
select select "****"
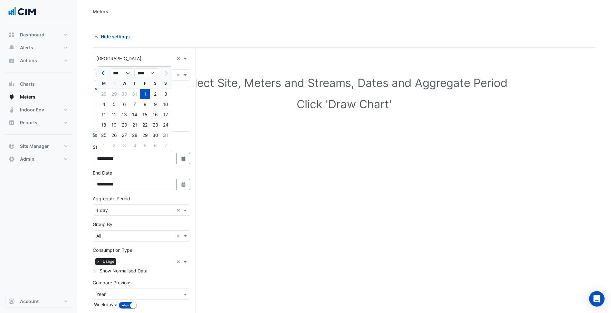
click at [189, 194] on div "**********" at bounding box center [141, 182] width 105 height 26
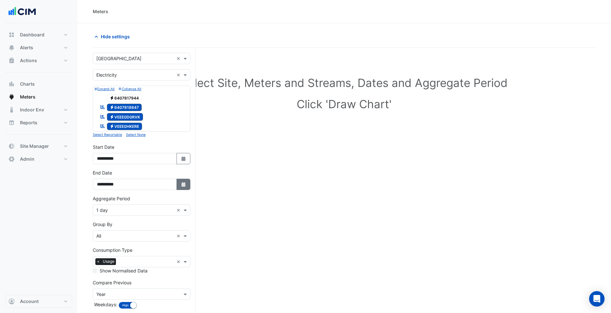
click at [184, 184] on icon "button" at bounding box center [183, 184] width 4 height 5
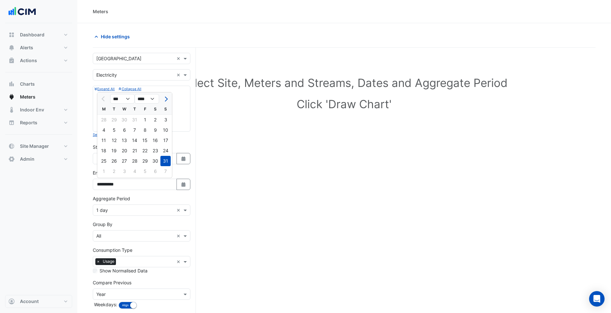
click at [153, 218] on form "Select a Site × Parkmore Shopping Centre × Utility Type × Electricity × Expand …" at bounding box center [142, 196] width 98 height 287
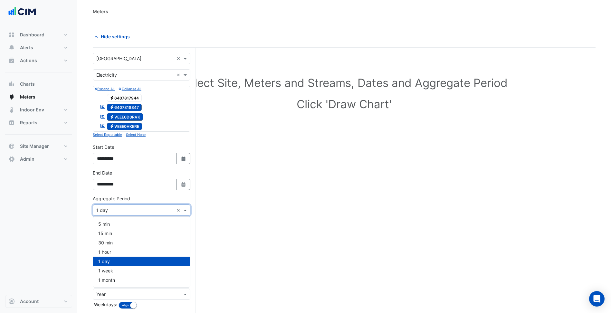
click at [151, 213] on input "text" at bounding box center [135, 210] width 78 height 7
click at [113, 244] on div "30 min" at bounding box center [141, 242] width 97 height 9
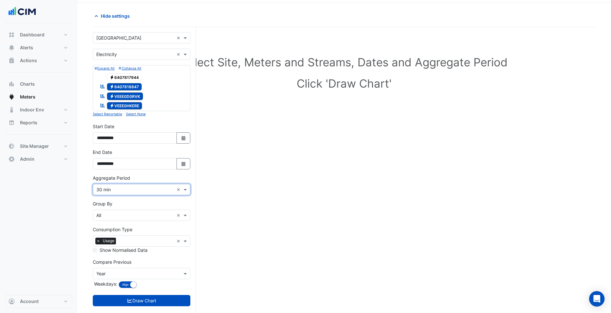
scroll to position [32, 0]
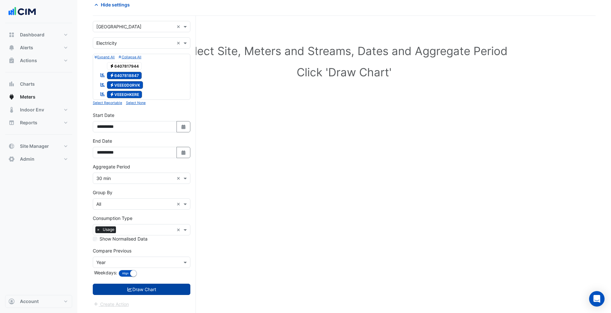
click at [160, 286] on button "Draw Chart" at bounding box center [142, 289] width 98 height 11
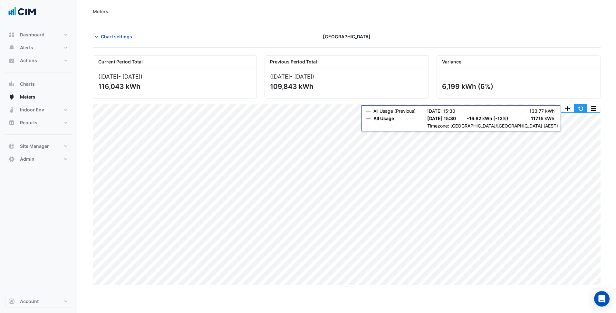
click at [581, 109] on button "button" at bounding box center [580, 108] width 13 height 8
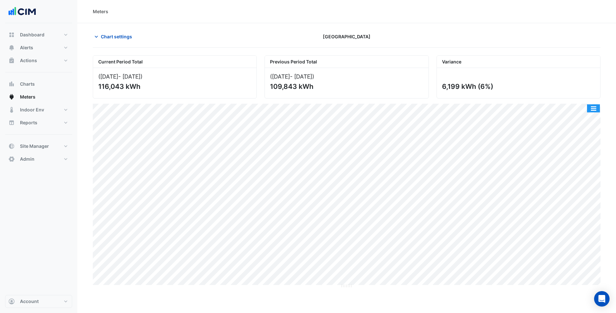
click at [596, 107] on button "button" at bounding box center [593, 108] width 13 height 8
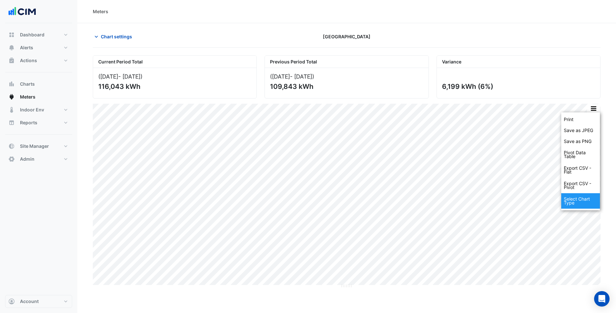
click at [575, 200] on div "Select Chart Type" at bounding box center [580, 200] width 39 height 15
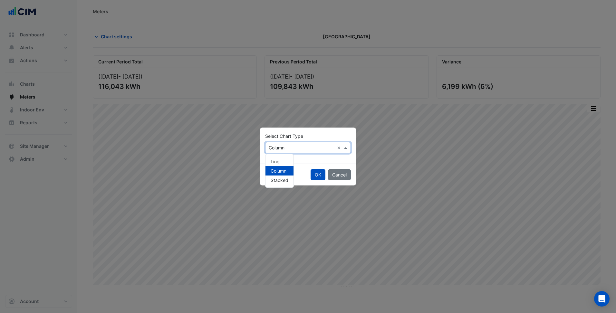
click at [302, 152] on div "Select Chart Type × Column ×" at bounding box center [308, 147] width 86 height 11
click at [282, 158] on div "Line" at bounding box center [279, 161] width 28 height 9
click at [312, 171] on button "OK" at bounding box center [318, 174] width 15 height 11
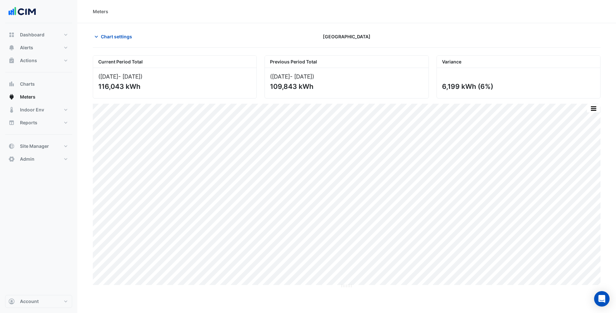
drag, startPoint x: 441, startPoint y: 81, endPoint x: 492, endPoint y: 86, distance: 51.4
click at [492, 86] on div "6,199 kWh (6%)" at bounding box center [518, 83] width 163 height 30
copy div "6,199 kWh (6%)"
click at [369, 293] on div "Meters Chart settings Parkmore Shopping Centre Current Period Total (01 Aug 25 …" at bounding box center [346, 156] width 539 height 313
drag, startPoint x: 508, startPoint y: 86, endPoint x: 436, endPoint y: 83, distance: 71.9
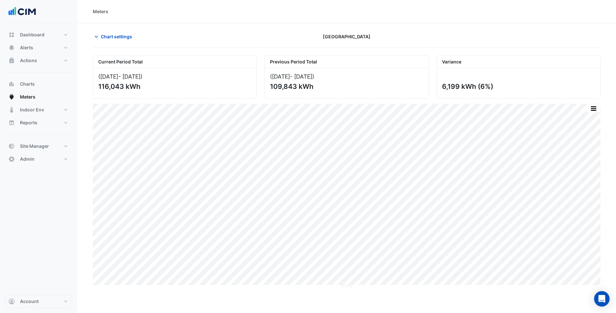
click at [436, 83] on div "Variance 6,199 kWh (6%)" at bounding box center [519, 76] width 172 height 43
click at [298, 294] on div "Meters Chart settings Parkmore Shopping Centre Current Period Total (01 Aug 25 …" at bounding box center [346, 156] width 539 height 313
click at [276, 289] on div "Meters Chart settings Parkmore Shopping Centre Current Period Total (01 Aug 25 …" at bounding box center [346, 156] width 539 height 313
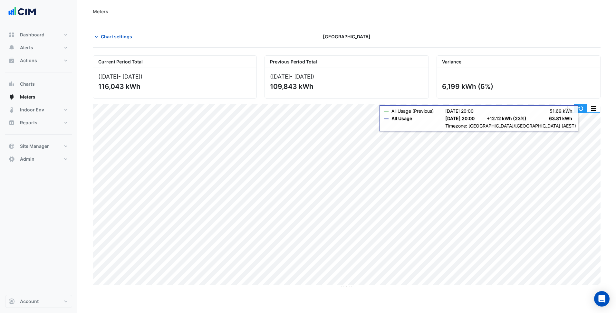
click at [581, 106] on button "button" at bounding box center [580, 108] width 13 height 8
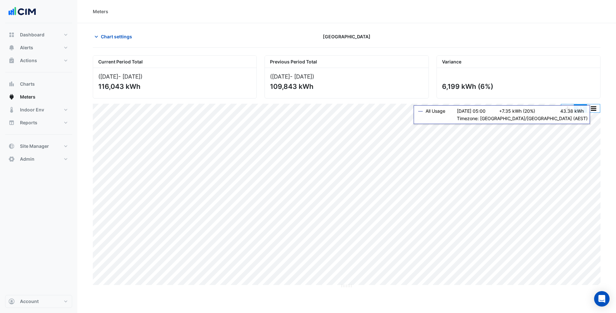
click at [582, 111] on button "button" at bounding box center [580, 108] width 13 height 8
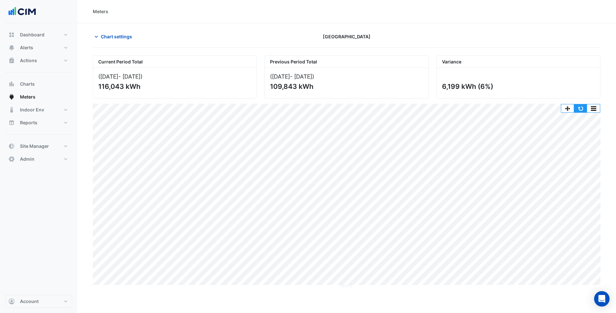
click at [577, 110] on button "button" at bounding box center [580, 108] width 13 height 8
click at [458, 303] on div "Meters Chart settings Parkmore Shopping Centre Current Period Total (01 Aug 25 …" at bounding box center [346, 156] width 539 height 313
click at [122, 34] on span "Chart settings" at bounding box center [116, 36] width 31 height 7
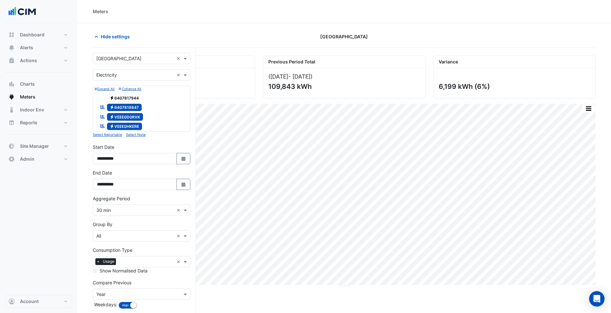
click at [134, 99] on span "Electricity 6407817944" at bounding box center [124, 98] width 35 height 8
click at [129, 98] on span "Electricity 6407817944" at bounding box center [124, 98] width 35 height 8
drag, startPoint x: 502, startPoint y: 0, endPoint x: 171, endPoint y: 146, distance: 361.0
click at [171, 146] on div "**********" at bounding box center [142, 154] width 98 height 21
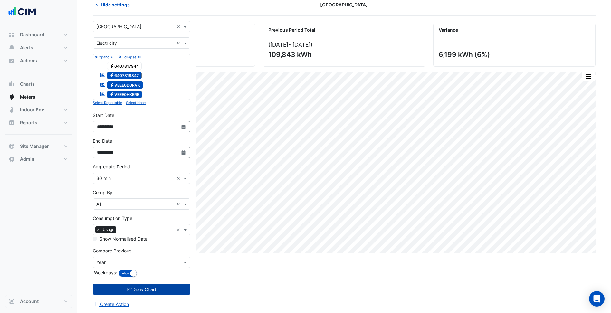
click at [158, 291] on button "Draw Chart" at bounding box center [142, 289] width 98 height 11
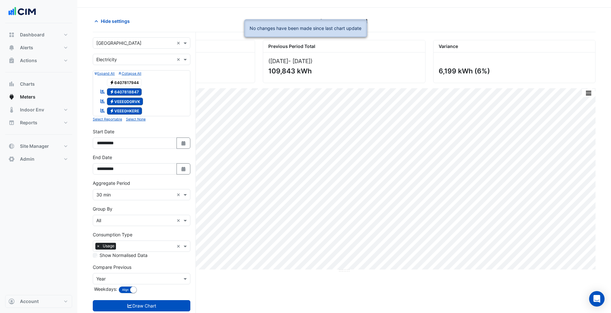
scroll to position [0, 0]
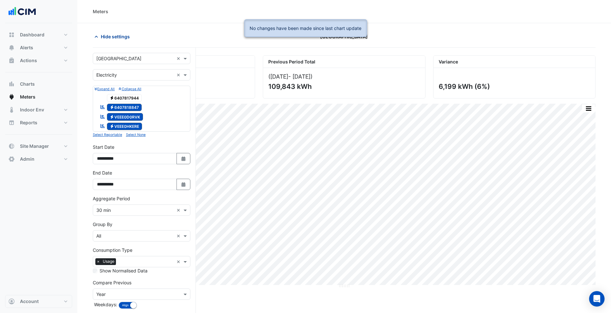
click at [123, 36] on span "Hide settings" at bounding box center [115, 36] width 29 height 7
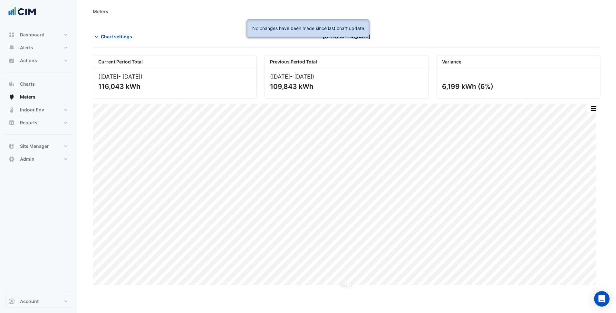
click at [119, 38] on span "Chart settings" at bounding box center [116, 36] width 31 height 7
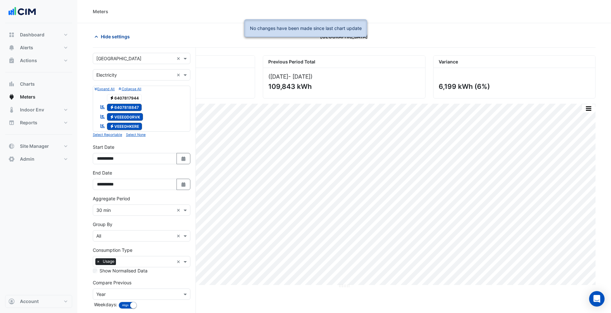
click at [124, 39] on span "Hide settings" at bounding box center [115, 36] width 29 height 7
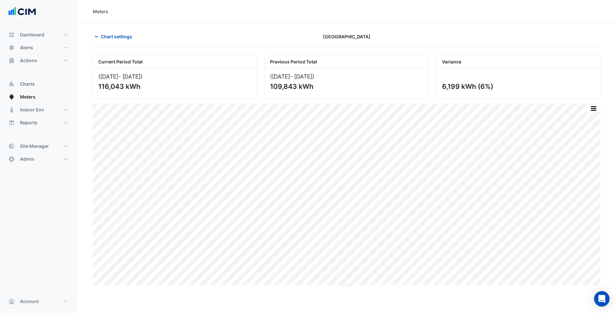
click at [305, 305] on div "Meters Chart settings Parkmore Shopping Centre Current Period Total (01 Aug 25 …" at bounding box center [346, 156] width 539 height 313
click at [234, 303] on div "Meters Chart settings Parkmore Shopping Centre Current Period Total (01 Aug 25 …" at bounding box center [346, 156] width 539 height 313
click at [115, 40] on button "Chart settings" at bounding box center [114, 36] width 43 height 11
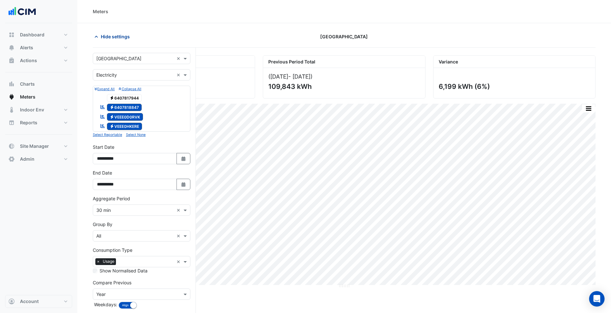
click at [124, 33] on span "Hide settings" at bounding box center [115, 36] width 29 height 7
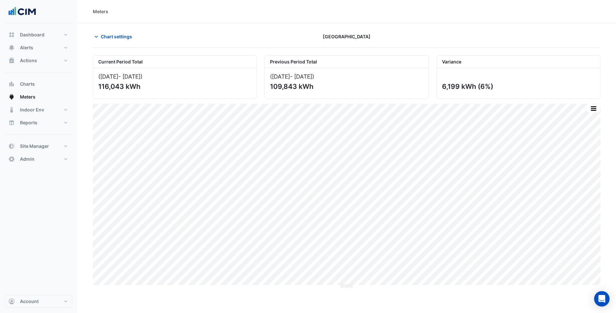
drag, startPoint x: 465, startPoint y: 87, endPoint x: 494, endPoint y: 88, distance: 29.3
click at [494, 88] on div "6,199 kWh (6%)" at bounding box center [518, 86] width 152 height 8
click at [438, 291] on div "Meters Chart settings Parkmore Shopping Centre Current Period Total (01 Aug 25 …" at bounding box center [346, 156] width 539 height 313
click at [113, 294] on div "Meters Chart settings Parkmore Shopping Centre Current Period Total (01 Aug 25 …" at bounding box center [346, 156] width 539 height 313
click at [54, 247] on div "Dashboard Portfolio Ratings Performance Alerts Site Rules Templates Actions Sit…" at bounding box center [38, 159] width 67 height 272
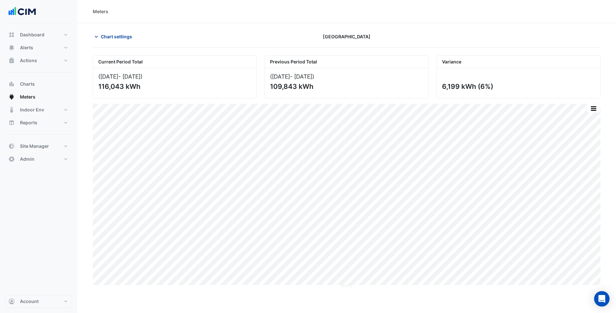
click at [130, 38] on span "Chart settings" at bounding box center [116, 36] width 31 height 7
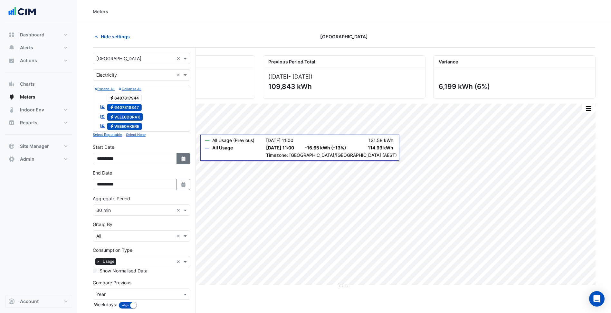
click at [185, 158] on icon "button" at bounding box center [183, 159] width 4 height 5
select select "*"
select select "****"
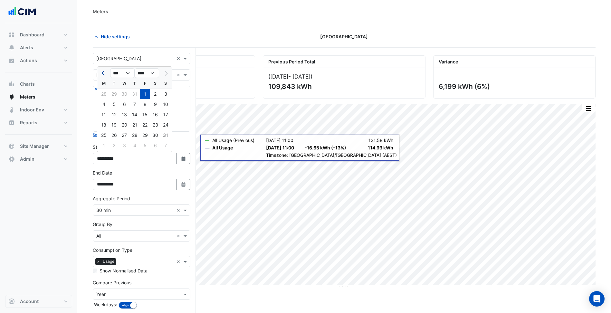
click at [102, 71] on button "Previous month" at bounding box center [104, 73] width 8 height 10
select select "*"
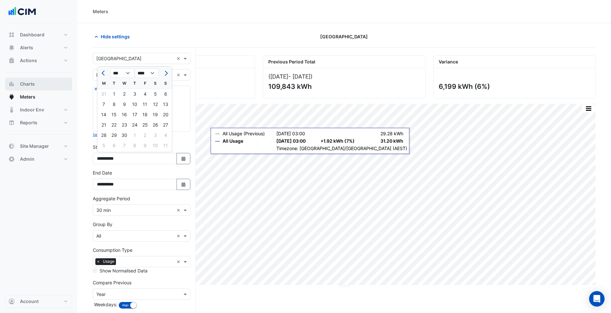
click at [34, 89] on button "Charts" at bounding box center [38, 84] width 67 height 13
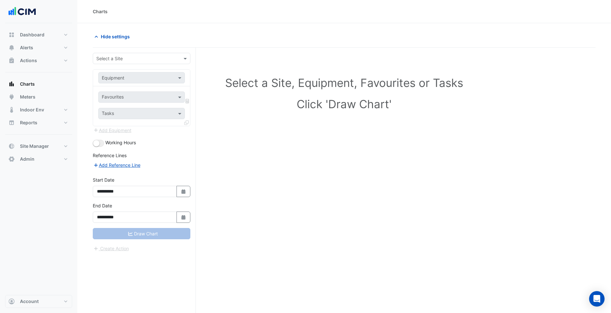
click at [152, 50] on div "**********" at bounding box center [144, 193] width 103 height 290
click at [152, 54] on div "Select a Site" at bounding box center [142, 58] width 98 height 11
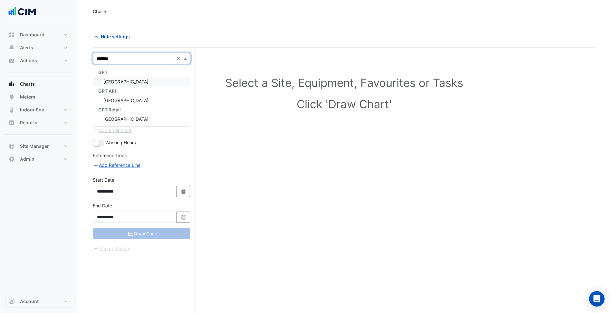
type input "********"
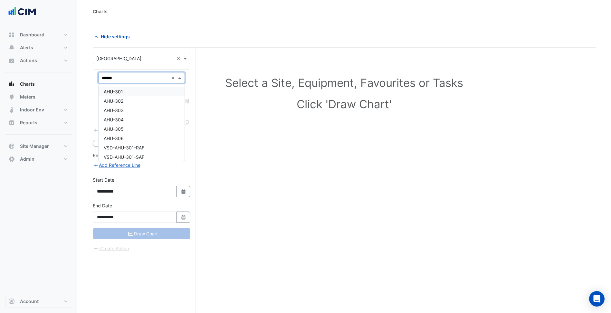
type input "*******"
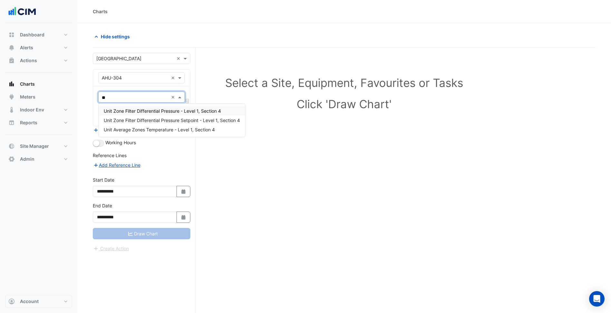
type input "*"
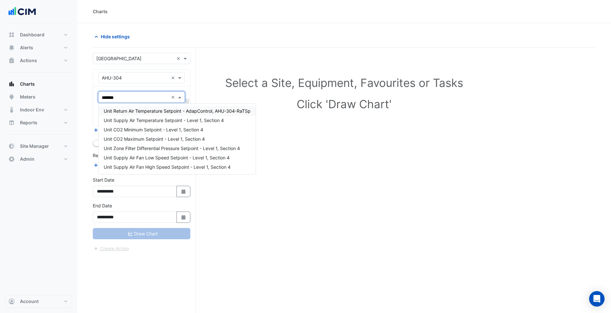
type input "********"
click at [182, 114] on div "Unit Return Air Temperature Setpoint - AdapControl, AHU-304-RaTSp" at bounding box center [177, 110] width 157 height 9
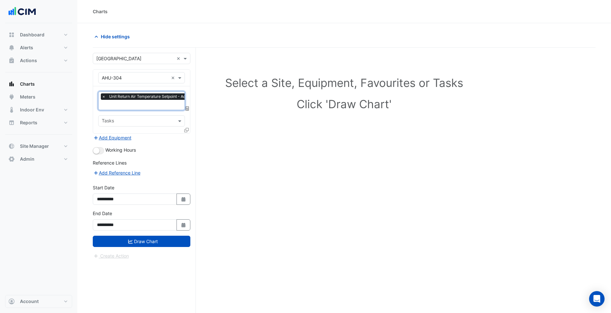
click at [155, 105] on input "text" at bounding box center [171, 105] width 139 height 7
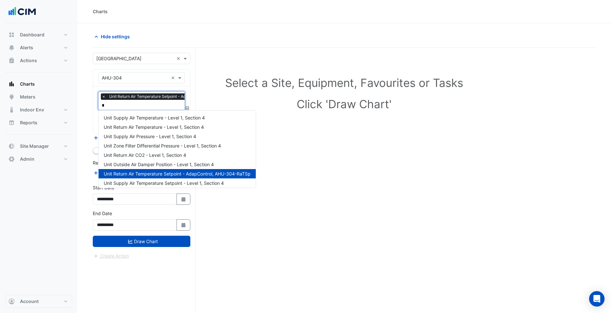
type input "**"
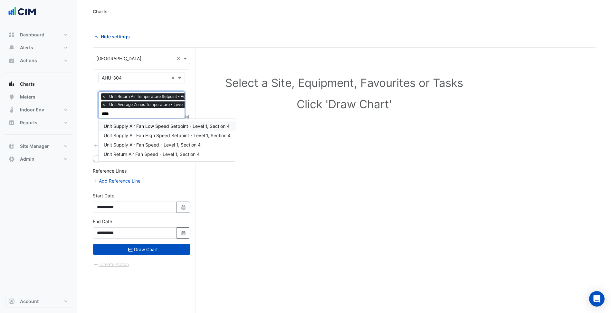
type input "*****"
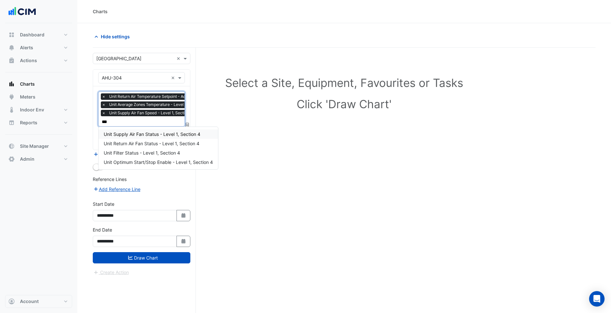
type input "****"
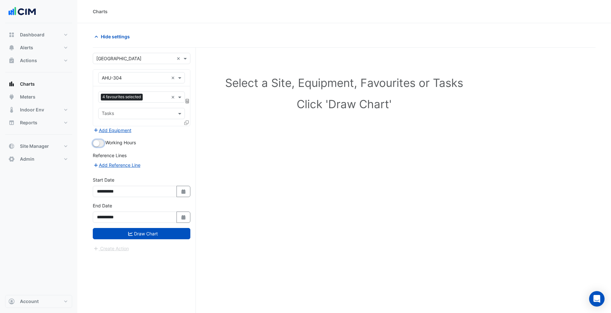
click at [102, 144] on button "button" at bounding box center [98, 143] width 11 height 7
click at [183, 191] on icon "button" at bounding box center [183, 191] width 4 height 5
select select "*"
select select "****"
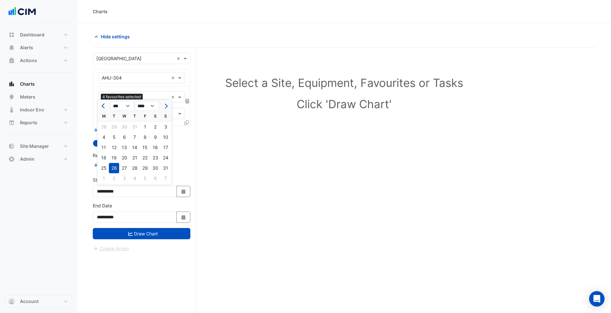
click at [101, 108] on button "Previous month" at bounding box center [104, 106] width 8 height 10
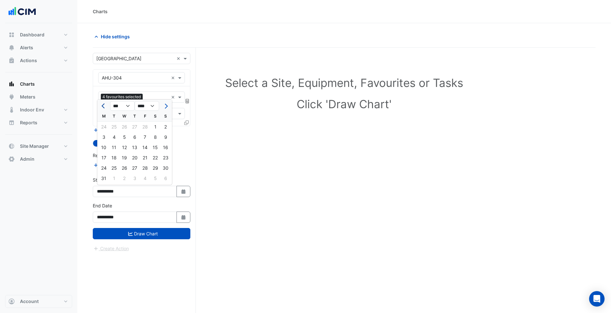
click at [101, 108] on button "Previous month" at bounding box center [104, 106] width 8 height 10
select select "*"
click at [156, 123] on div "1" at bounding box center [155, 127] width 10 height 10
type input "**********"
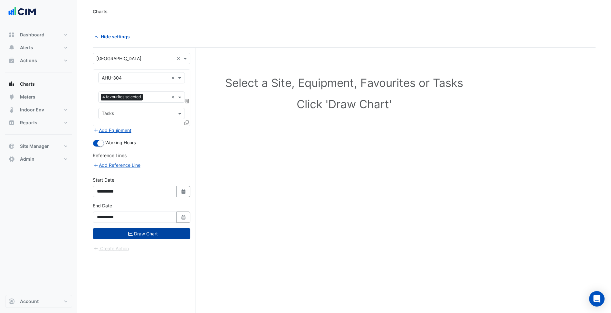
click at [164, 229] on button "Draw Chart" at bounding box center [142, 233] width 98 height 11
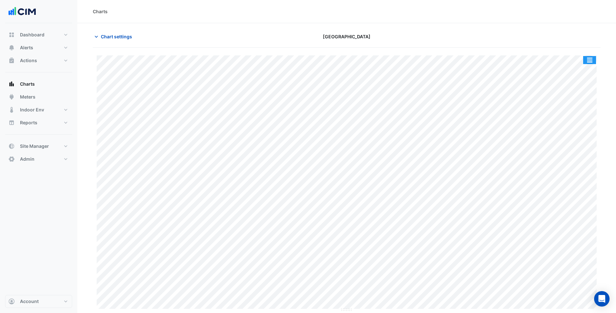
click at [592, 59] on button "button" at bounding box center [589, 60] width 13 height 8
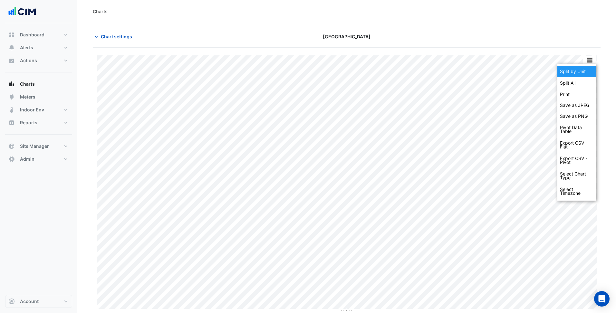
click at [590, 67] on div "Split by Unit" at bounding box center [576, 72] width 39 height 12
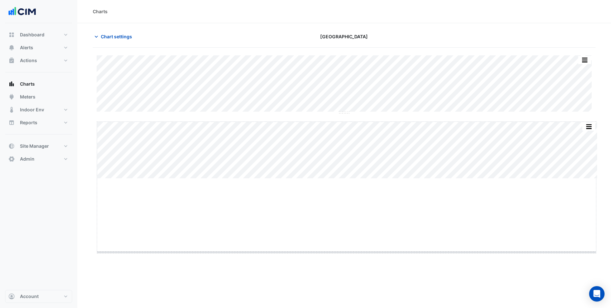
drag, startPoint x: 345, startPoint y: 178, endPoint x: 336, endPoint y: 252, distance: 74.3
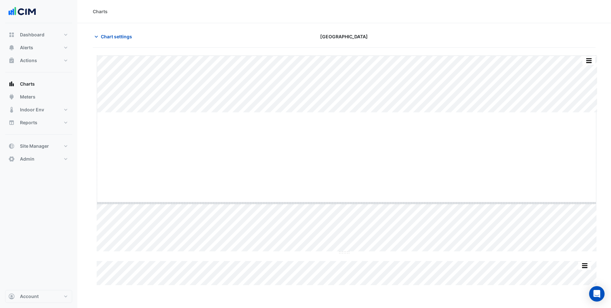
drag, startPoint x: 347, startPoint y: 112, endPoint x: 329, endPoint y: 181, distance: 71.2
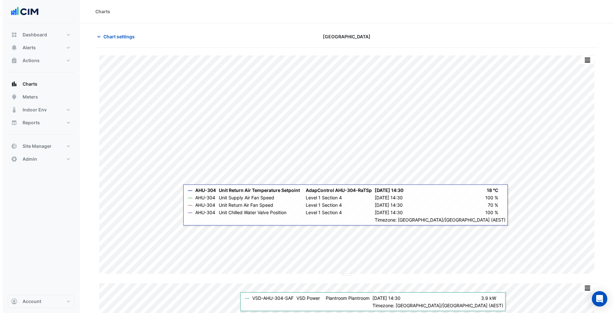
scroll to position [36, 0]
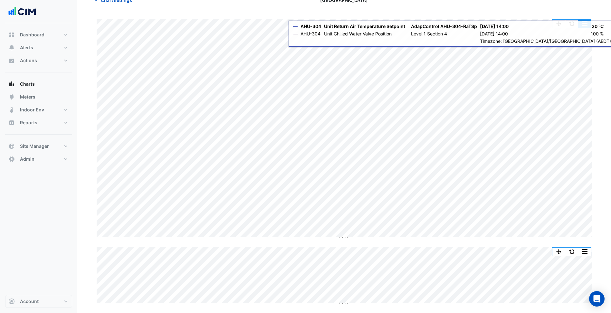
drag, startPoint x: 578, startPoint y: 24, endPoint x: 573, endPoint y: 24, distance: 5.2
click at [576, 24] on div "Split by Unit Split All Split None Print Save as JPEG Save as PNG Pivot Data Ta…" at bounding box center [571, 23] width 39 height 9
click at [572, 24] on button "button" at bounding box center [571, 24] width 13 height 8
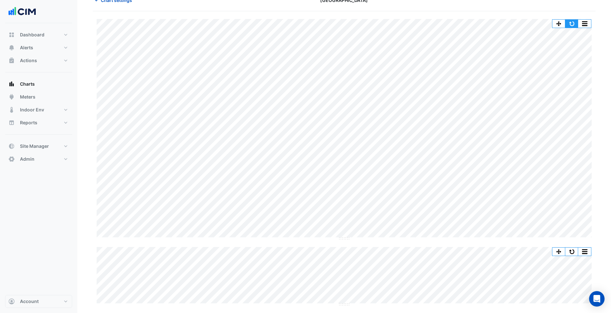
click at [576, 23] on button "button" at bounding box center [571, 24] width 13 height 8
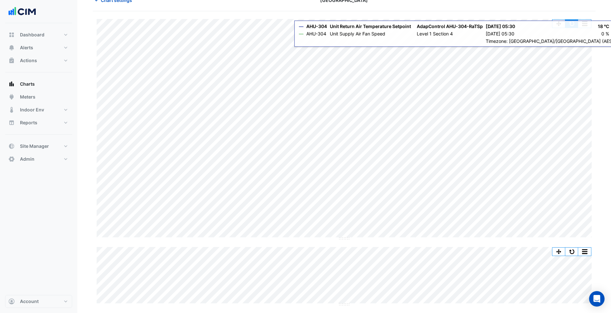
click at [574, 21] on button "button" at bounding box center [571, 24] width 13 height 8
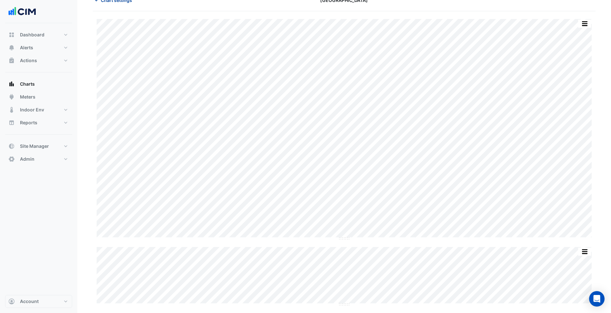
click at [113, 3] on span "Chart settings" at bounding box center [116, 0] width 31 height 7
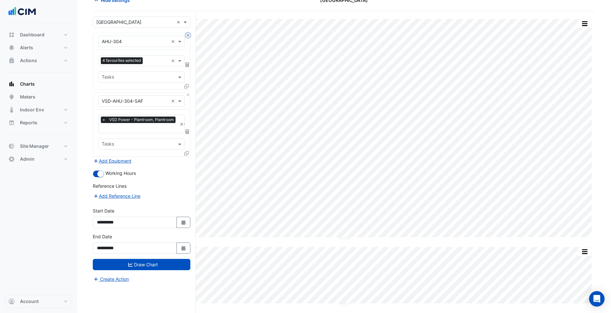
click at [187, 33] on button "Close" at bounding box center [188, 35] width 4 height 4
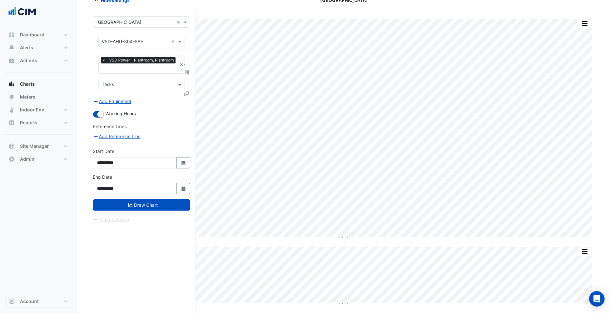
click at [185, 92] on icon at bounding box center [186, 93] width 5 height 5
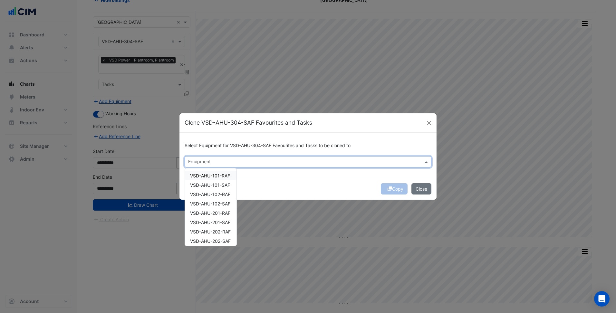
click at [231, 159] on input "text" at bounding box center [304, 162] width 232 height 7
click at [211, 172] on div "VSD-AHU-101-RAF" at bounding box center [211, 175] width 52 height 9
click at [207, 181] on div "VSD-AHU-101-SAF" at bounding box center [211, 184] width 52 height 9
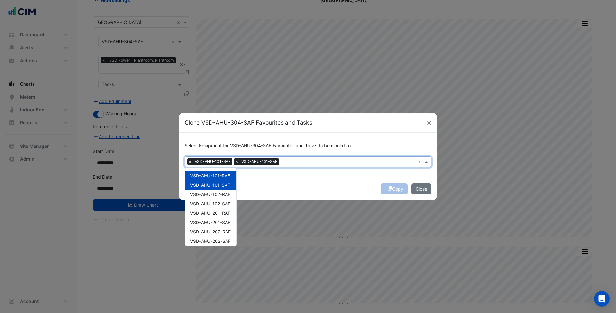
click at [208, 198] on div "VSD-AHU-102-RAF" at bounding box center [211, 194] width 52 height 9
drag, startPoint x: 213, startPoint y: 205, endPoint x: 215, endPoint y: 210, distance: 5.6
click at [213, 205] on span "VSD-AHU-102-SAF" at bounding box center [210, 203] width 40 height 5
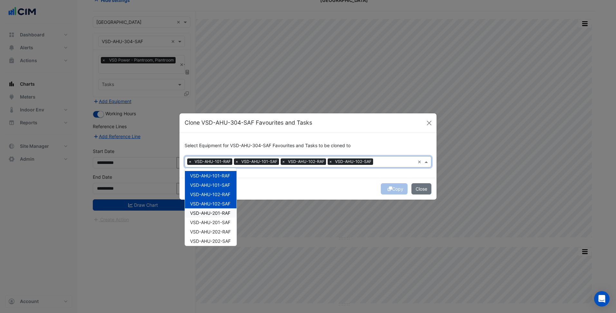
drag, startPoint x: 215, startPoint y: 212, endPoint x: 215, endPoint y: 224, distance: 11.9
click at [215, 213] on span "VSD-AHU-201-RAF" at bounding box center [210, 212] width 40 height 5
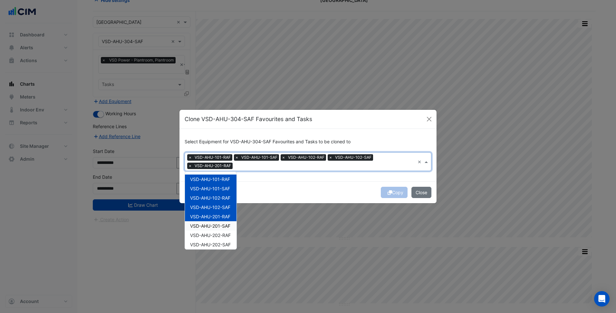
click at [215, 224] on span "VSD-AHU-201-SAF" at bounding box center [210, 225] width 40 height 5
click at [217, 238] on div "VSD-AHU-202-RAF" at bounding box center [211, 235] width 52 height 9
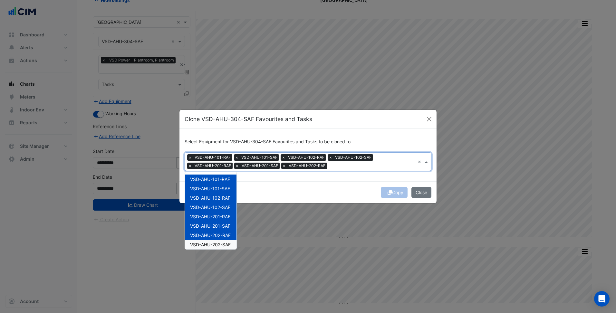
click at [219, 244] on span "VSD-AHU-202-SAF" at bounding box center [210, 244] width 41 height 5
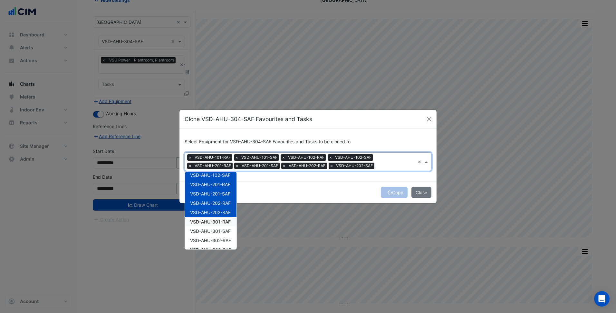
drag, startPoint x: 224, startPoint y: 224, endPoint x: 218, endPoint y: 224, distance: 5.5
click at [222, 224] on span "VSD-AHU-301-RAF" at bounding box center [210, 221] width 41 height 5
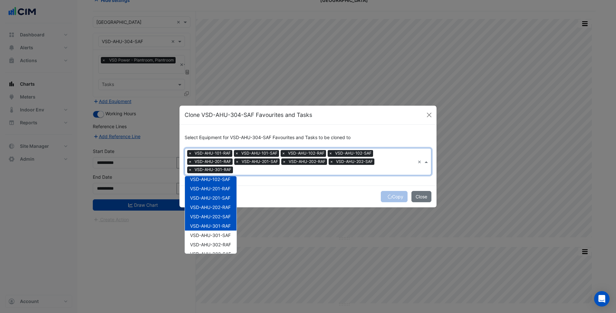
click at [212, 228] on span "VSD-AHU-301-RAF" at bounding box center [210, 225] width 41 height 5
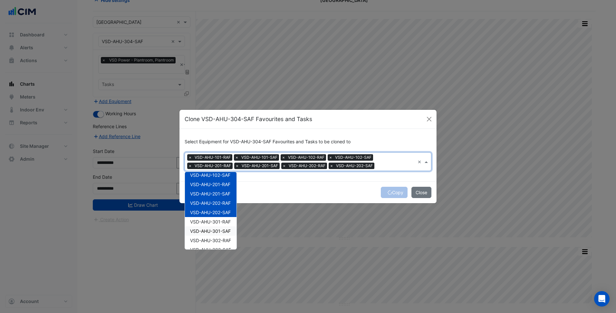
click at [221, 229] on span "VSD-AHU-301-SAF" at bounding box center [210, 230] width 41 height 5
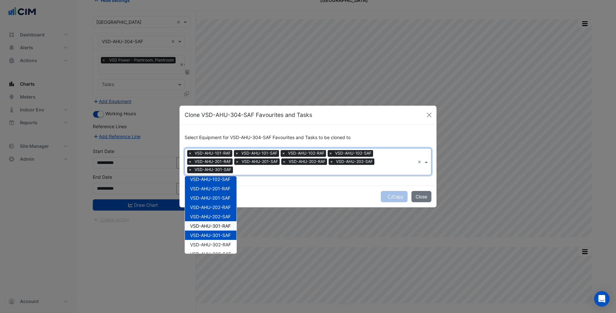
click at [221, 225] on span "VSD-AHU-301-RAF" at bounding box center [210, 225] width 41 height 5
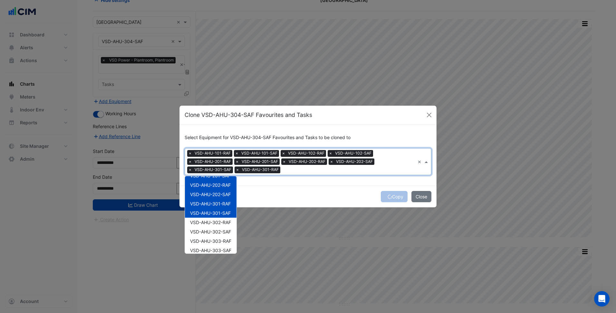
scroll to position [64, 0]
click at [221, 214] on span "VSD-AHU-302-RAF" at bounding box center [210, 212] width 41 height 5
click at [215, 220] on span "VSD-AHU-302-SAF" at bounding box center [210, 221] width 41 height 5
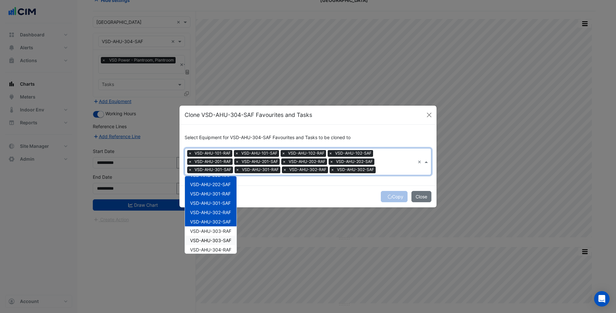
click at [221, 237] on div "VSD-AHU-303-SAF" at bounding box center [211, 240] width 52 height 9
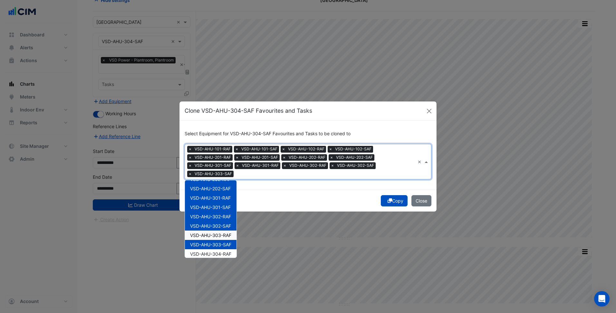
click at [221, 237] on span "VSD-AHU-303-RAF" at bounding box center [210, 235] width 41 height 5
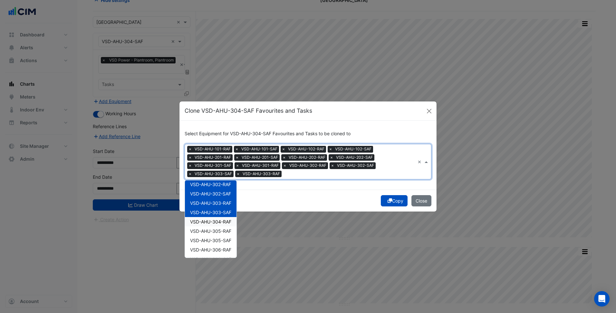
click at [224, 221] on span "VSD-AHU-304-RAF" at bounding box center [210, 221] width 41 height 5
click at [217, 230] on span "VSD-AHU-305-RAF" at bounding box center [210, 230] width 41 height 5
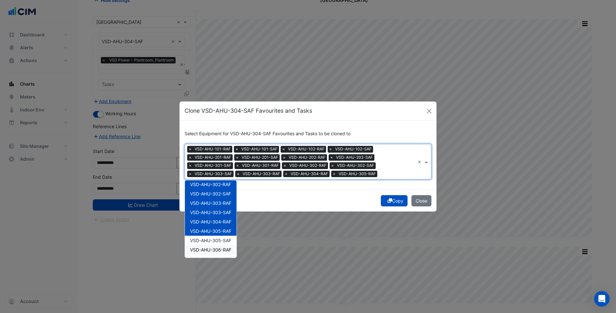
click at [225, 245] on div "VSD-AHU-306-RAF" at bounding box center [211, 249] width 52 height 9
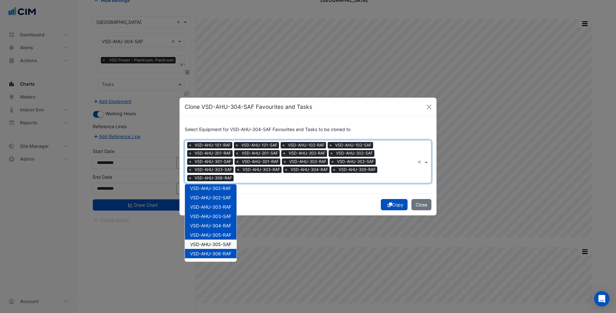
click at [226, 243] on span "VSD-AHU-305-SAF" at bounding box center [210, 244] width 41 height 5
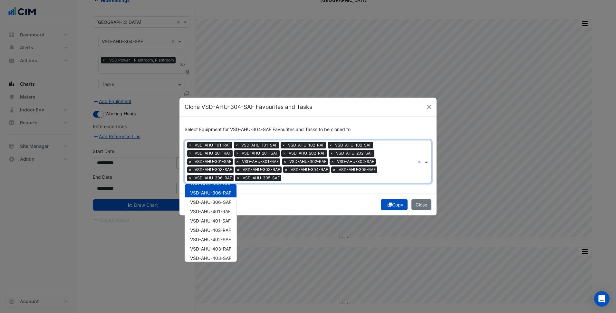
scroll to position [161, 0]
click at [218, 198] on span "VSD-AHU-306-SAF" at bounding box center [210, 198] width 41 height 5
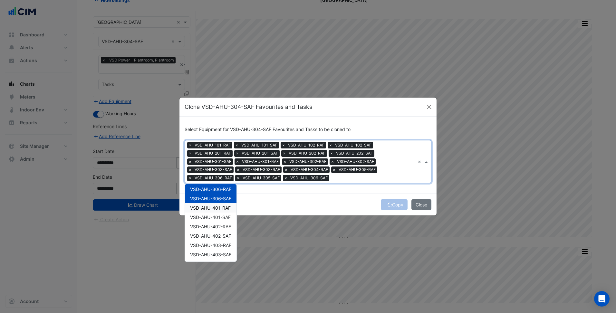
drag, startPoint x: 216, startPoint y: 207, endPoint x: 217, endPoint y: 217, distance: 9.4
click at [216, 208] on span "VSD-AHU-401-RAF" at bounding box center [210, 207] width 41 height 5
click at [217, 217] on span "VSD-AHU-401-SAF" at bounding box center [210, 217] width 41 height 5
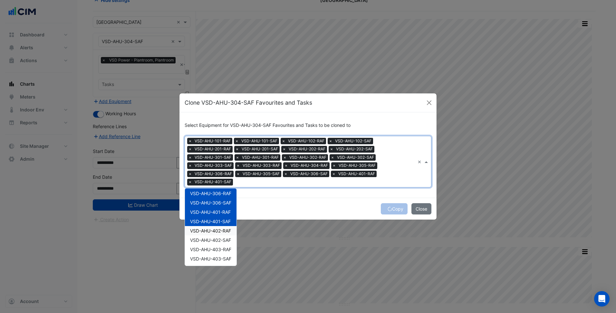
drag, startPoint x: 219, startPoint y: 226, endPoint x: 222, endPoint y: 240, distance: 14.3
click at [219, 227] on div "VSD-AHU-402-RAF" at bounding box center [211, 230] width 52 height 9
click at [222, 241] on span "VSD-AHU-402-SAF" at bounding box center [210, 239] width 41 height 5
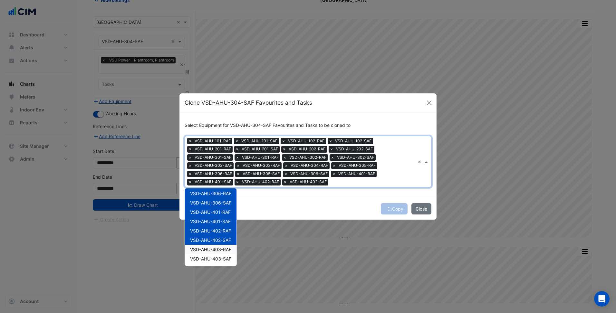
drag, startPoint x: 224, startPoint y: 250, endPoint x: 226, endPoint y: 263, distance: 13.0
click at [224, 250] on span "VSD-AHU-403-RAF" at bounding box center [210, 249] width 41 height 5
click at [226, 263] on div "VSD-AHU-403-SAF" at bounding box center [211, 258] width 52 height 9
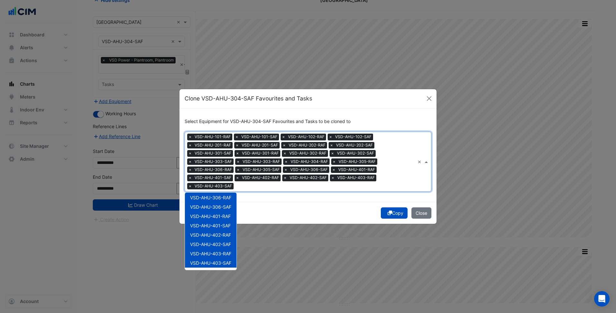
scroll to position [193, 0]
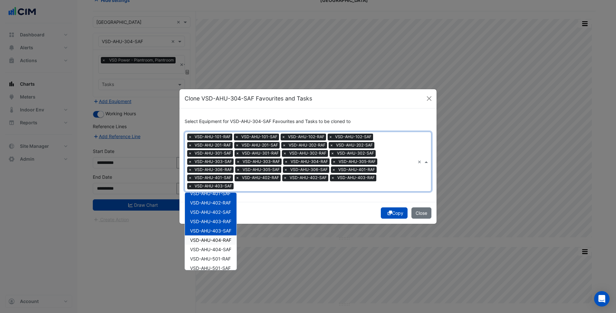
click at [223, 238] on span "VSD-AHU-404-RAF" at bounding box center [210, 239] width 41 height 5
click at [216, 245] on div "VSD-AHU-404-SAF" at bounding box center [211, 249] width 52 height 9
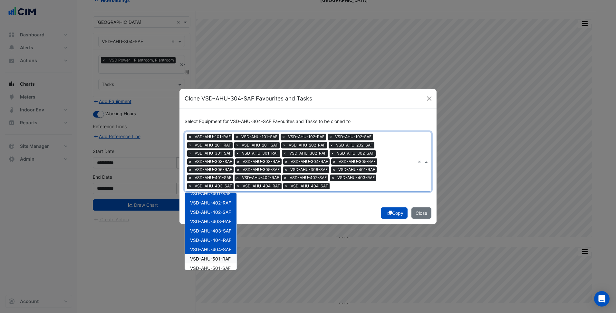
click at [217, 257] on span "VSD-AHU-501-RAF" at bounding box center [210, 258] width 41 height 5
click at [220, 264] on div "VSD-AHU-501-SAF" at bounding box center [211, 267] width 52 height 9
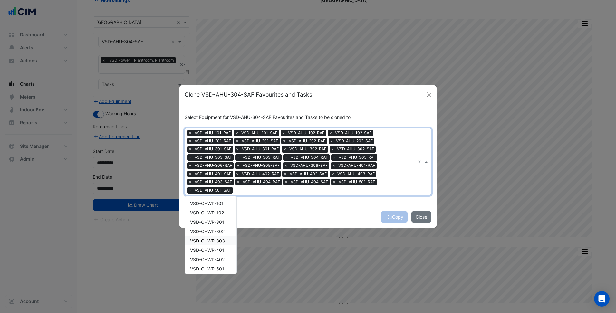
scroll to position [258, 0]
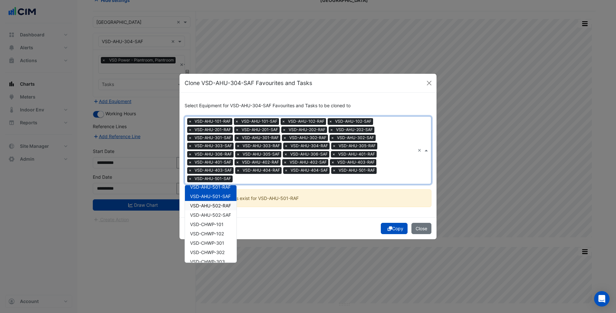
click at [224, 209] on div "VSD-AHU-502-RAF" at bounding box center [211, 205] width 52 height 9
drag, startPoint x: 221, startPoint y: 211, endPoint x: 221, endPoint y: 218, distance: 7.4
click at [221, 211] on div "VSD-AHU-502-SAF" at bounding box center [211, 214] width 52 height 9
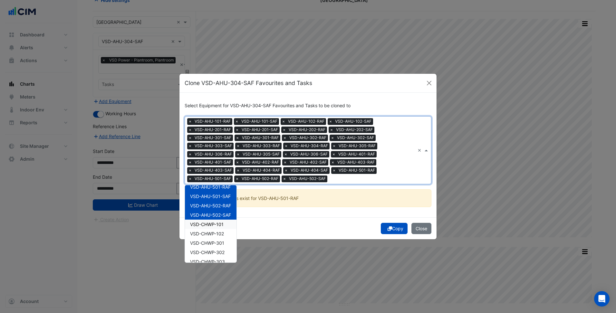
click at [219, 224] on span "VSD-CHWP-101" at bounding box center [206, 224] width 33 height 5
click at [216, 232] on span "VSD-CHWP-102" at bounding box center [207, 233] width 34 height 5
click at [215, 241] on span "VSD-CHWP-301" at bounding box center [207, 242] width 34 height 5
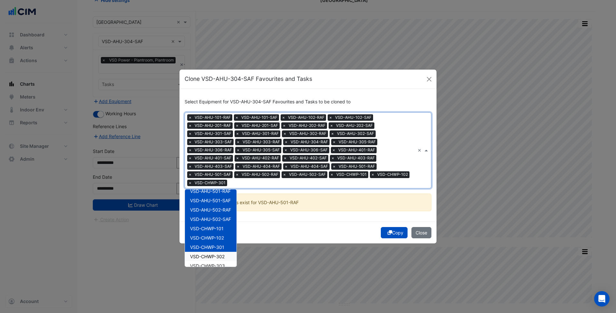
click at [214, 253] on div "VSD-CHWP-302" at bounding box center [211, 256] width 52 height 9
drag, startPoint x: 215, startPoint y: 262, endPoint x: 215, endPoint y: 257, distance: 4.8
click at [215, 262] on div "VSD-CHWP-303" at bounding box center [211, 265] width 52 height 9
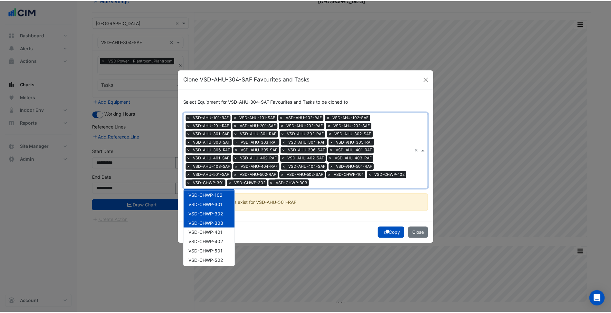
scroll to position [301, 0]
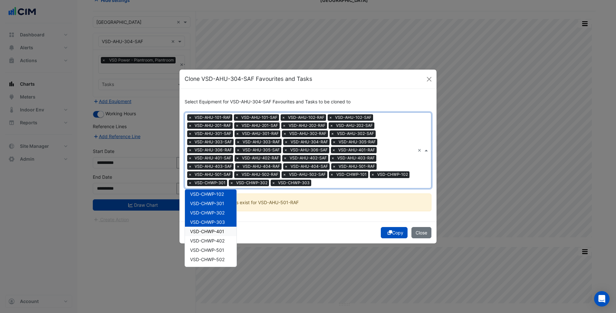
click at [214, 232] on span "VSD-CHWP-401" at bounding box center [207, 231] width 34 height 5
click at [211, 238] on span "VSD-CHWP-402" at bounding box center [207, 240] width 34 height 5
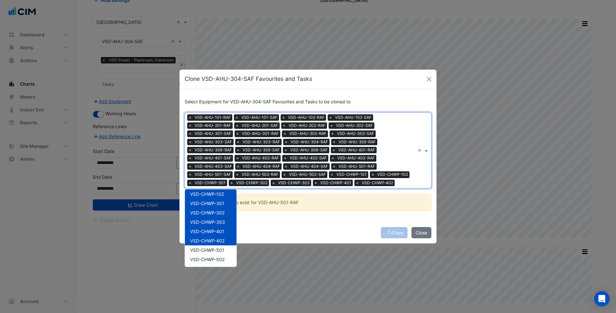
drag, startPoint x: 214, startPoint y: 254, endPoint x: 217, endPoint y: 259, distance: 5.8
click at [217, 257] on div "VSD-AHU-101-RAF VSD-AHU-101-SAF VSD-AHU-102-RAF VSD-AHU-102-SAF VSD-AHU-201-RAF…" at bounding box center [211, 77] width 52 height 374
click at [218, 261] on span "VSD-CHWP-502" at bounding box center [207, 259] width 34 height 5
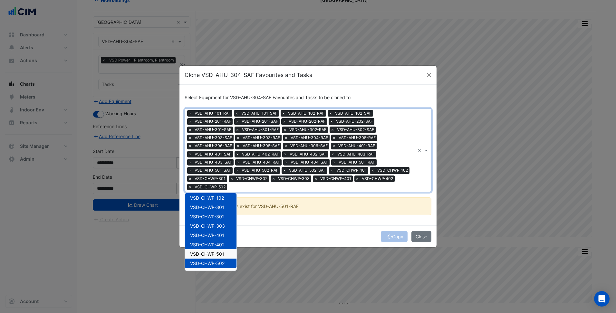
click at [218, 250] on div "VSD-CHWP-501" at bounding box center [211, 253] width 52 height 9
click at [330, 225] on div "Select Equipment for VSD-AHU-304-SAF Favourites and Tasks to be cloned to Equip…" at bounding box center [307, 155] width 257 height 141
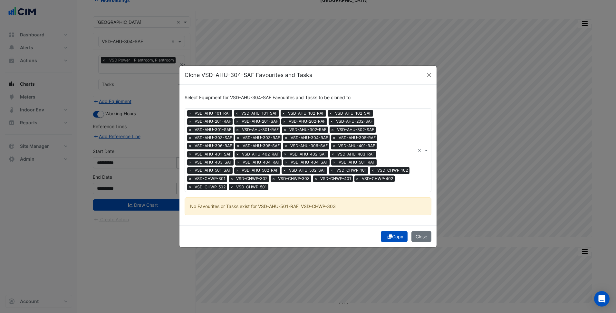
click at [397, 240] on button "Copy" at bounding box center [394, 236] width 27 height 11
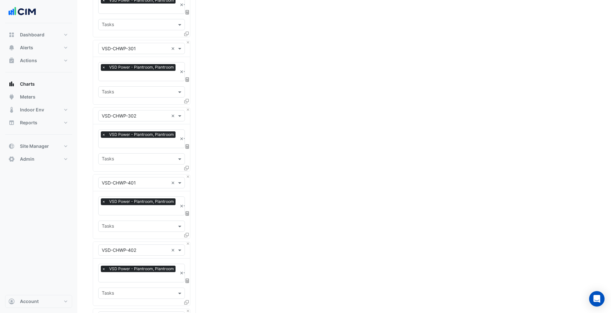
scroll to position [2477, 0]
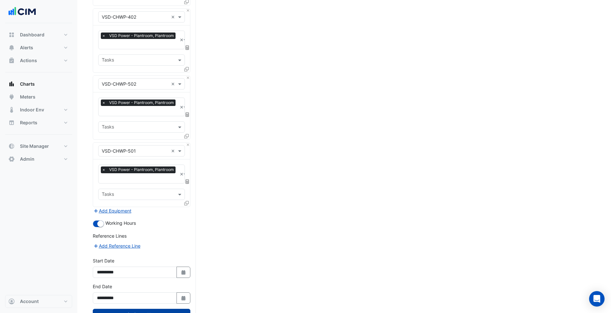
click at [160, 309] on button "Draw Chart" at bounding box center [142, 314] width 98 height 11
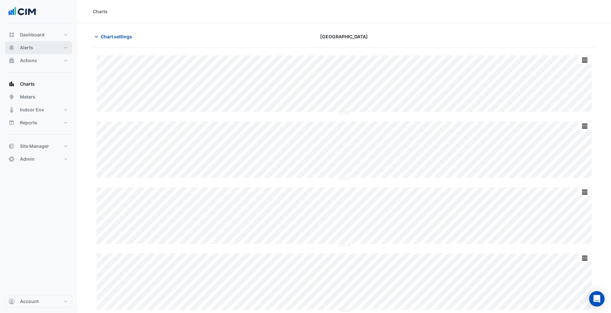
click at [56, 51] on button "Alerts" at bounding box center [38, 47] width 67 height 13
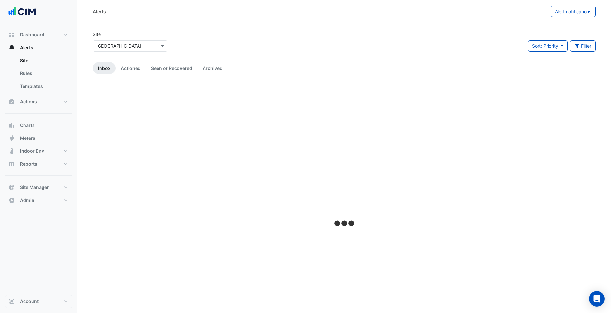
click at [131, 51] on div "Select a Site × [GEOGRAPHIC_DATA]" at bounding box center [130, 45] width 75 height 11
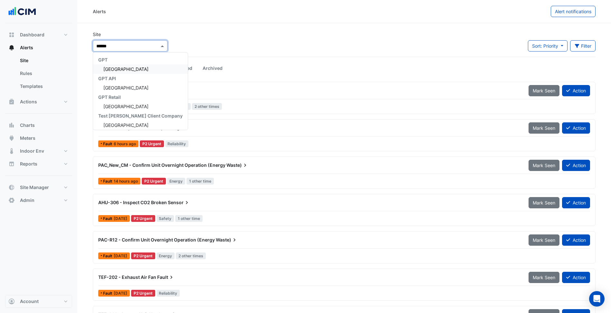
type input "*******"
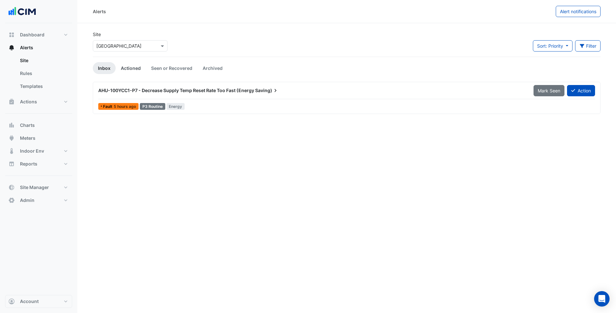
click at [127, 73] on link "Actioned" at bounding box center [131, 68] width 30 height 12
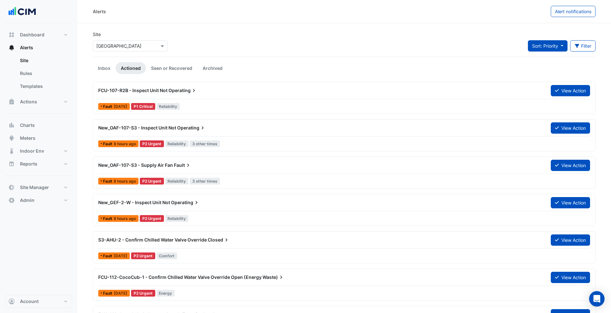
click at [565, 50] on button "Sort: Priority" at bounding box center [548, 45] width 40 height 11
click at [544, 70] on li "Updated" at bounding box center [552, 68] width 51 height 9
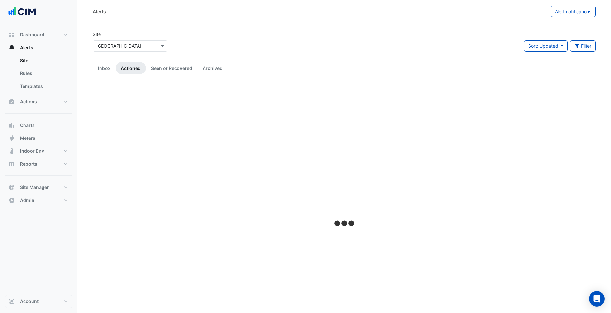
click at [359, 33] on div "Site Select a Site × [GEOGRAPHIC_DATA] Sort: Updated Priority Updated Filter Ti…" at bounding box center [344, 44] width 511 height 26
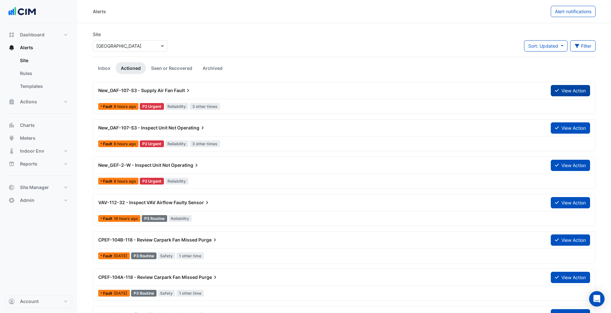
click at [569, 89] on button "View Action" at bounding box center [570, 90] width 39 height 11
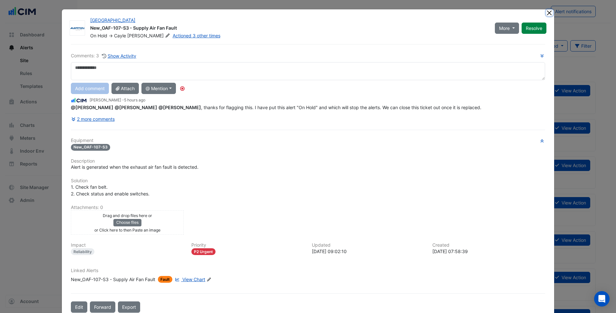
click at [546, 12] on button "Close" at bounding box center [549, 12] width 7 height 7
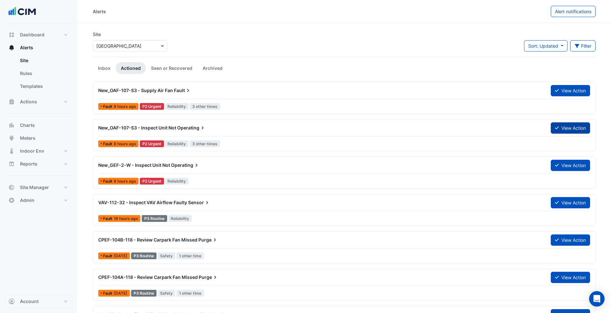
click at [575, 128] on button "View Action" at bounding box center [570, 127] width 39 height 11
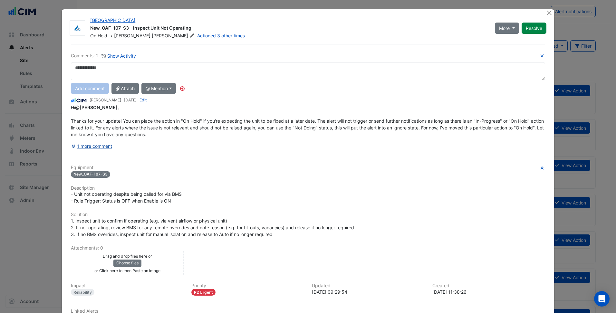
click at [104, 147] on button "1 more comment" at bounding box center [92, 145] width 42 height 11
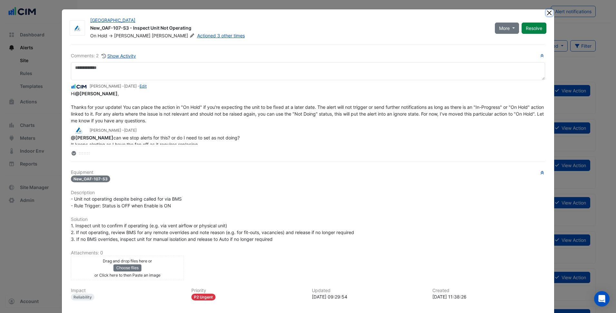
click at [546, 11] on button "Close" at bounding box center [549, 12] width 7 height 7
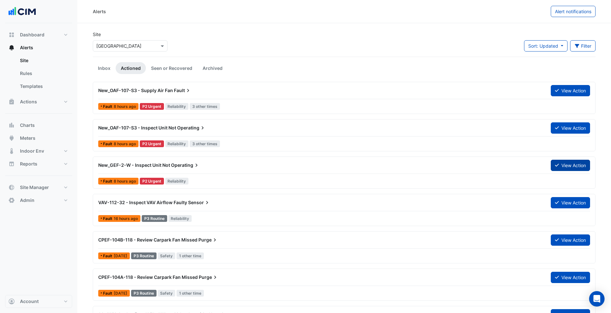
click at [559, 167] on button "View Action" at bounding box center [570, 165] width 39 height 11
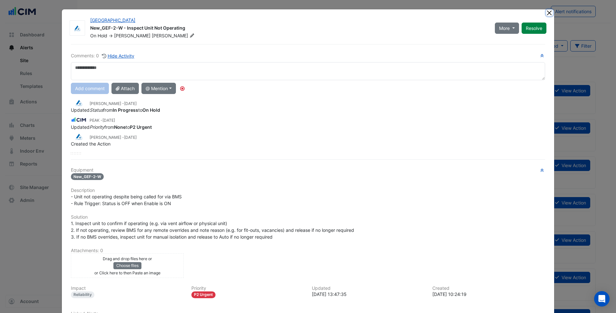
click at [546, 13] on button "Close" at bounding box center [549, 12] width 7 height 7
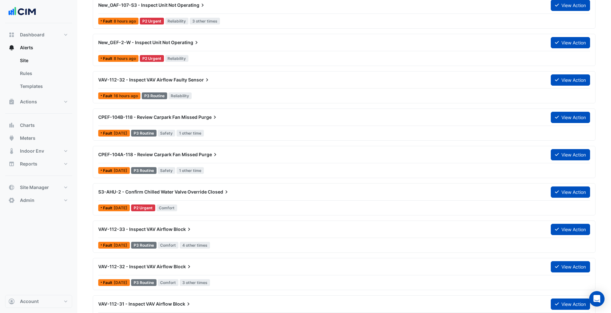
scroll to position [129, 0]
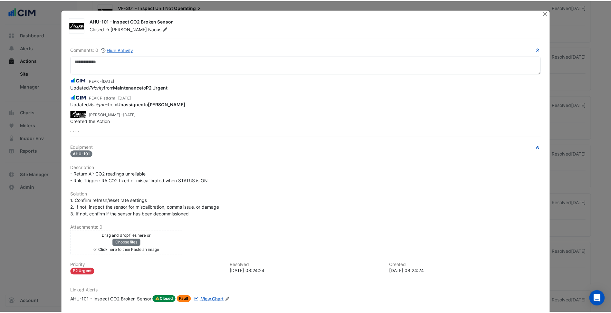
scroll to position [34, 0]
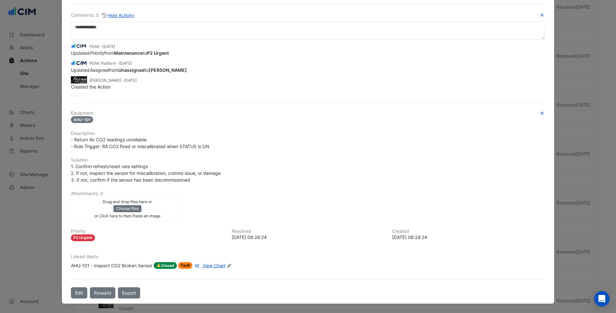
click at [242, 146] on div "- Return Air CO2 readings unreliable - Rule Trigger: RA CO2 fixed or miscalibra…" at bounding box center [308, 143] width 474 height 14
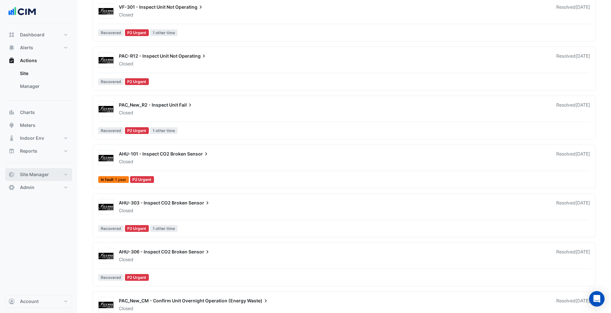
click at [64, 173] on button "Site Manager" at bounding box center [38, 174] width 67 height 13
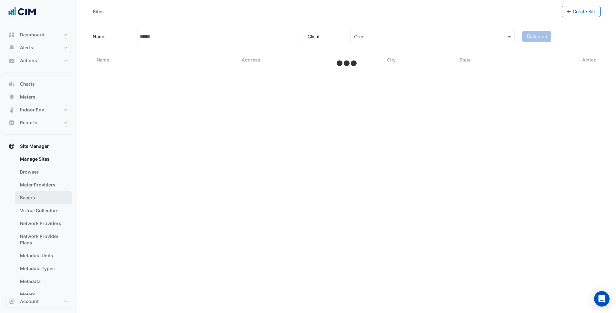
click at [37, 192] on link "Bacers" at bounding box center [43, 197] width 57 height 13
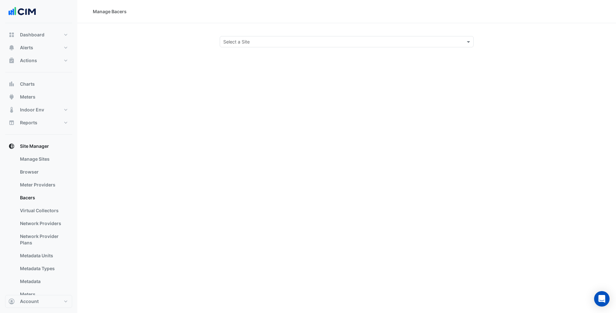
click at [239, 44] on input "text" at bounding box center [340, 42] width 234 height 7
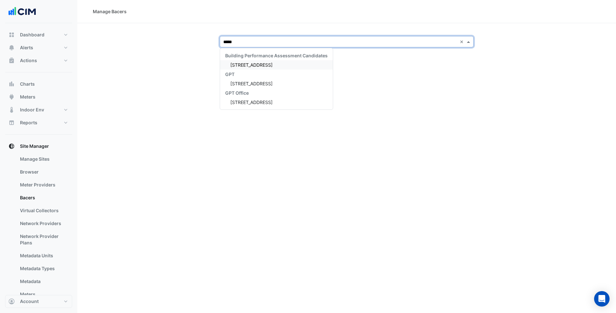
type input "******"
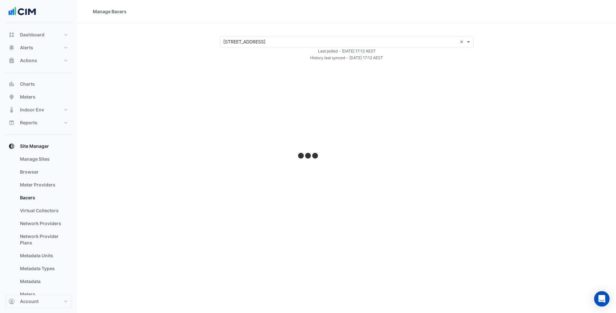
select select "***"
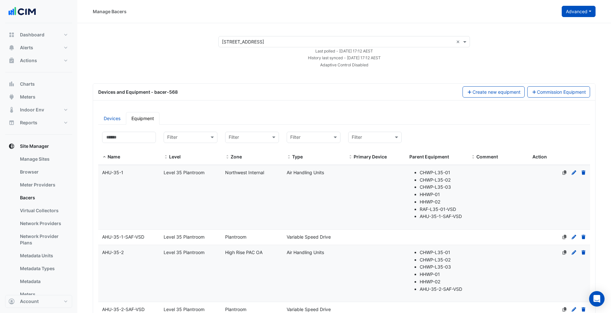
click at [577, 16] on button "Advanced" at bounding box center [579, 11] width 34 height 11
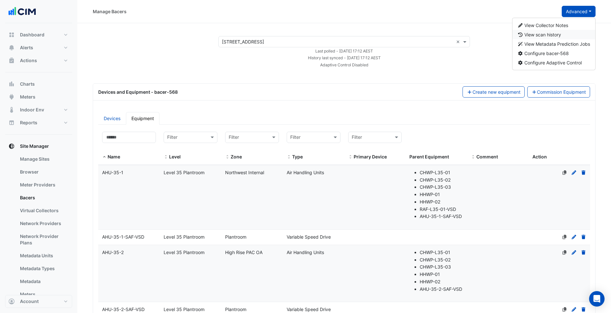
click at [568, 32] on button "View scan history" at bounding box center [553, 34] width 83 height 9
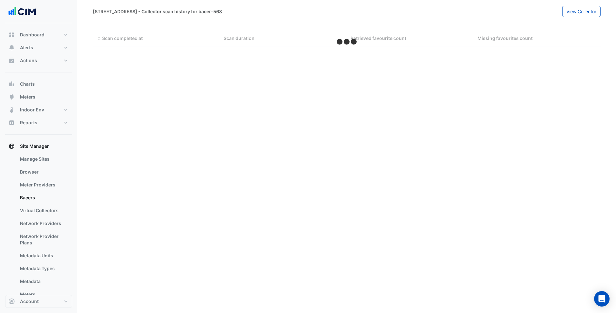
select select "***"
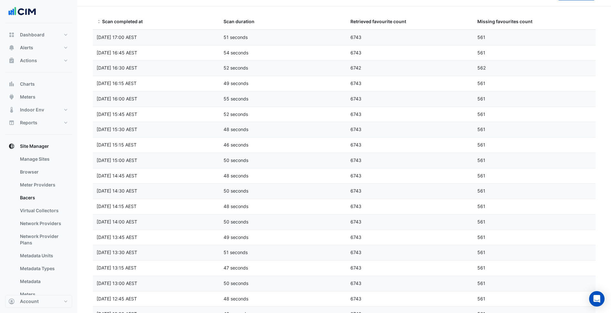
scroll to position [32, 0]
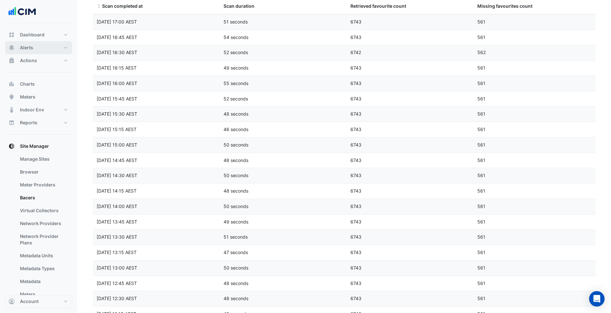
click at [59, 53] on button "Alerts" at bounding box center [38, 47] width 67 height 13
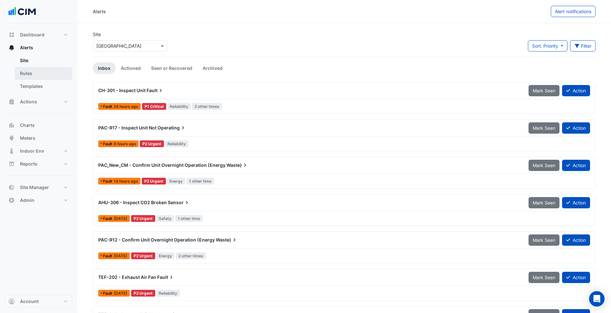
click at [61, 71] on link "Rules" at bounding box center [43, 73] width 57 height 13
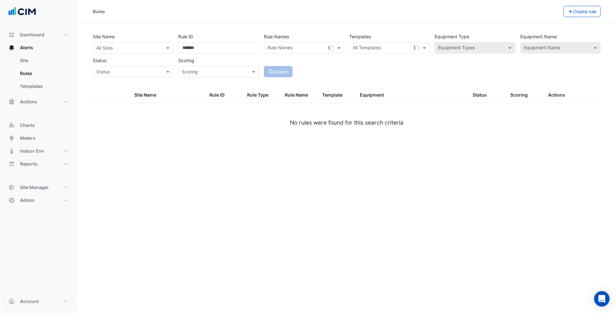
click at [156, 46] on input "text" at bounding box center [126, 48] width 60 height 7
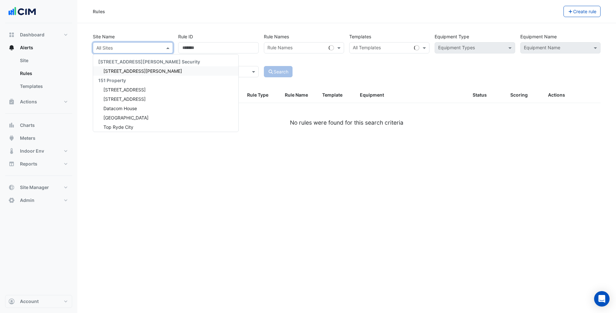
type input "*"
type input "********"
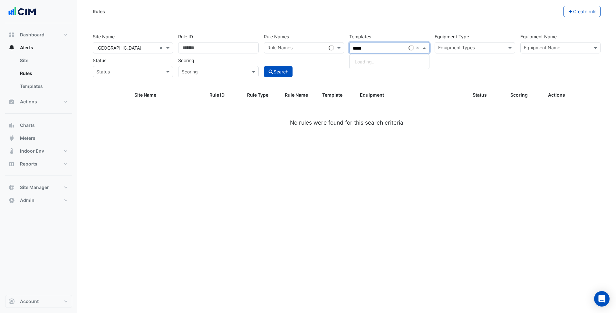
type input "******"
type input "*"
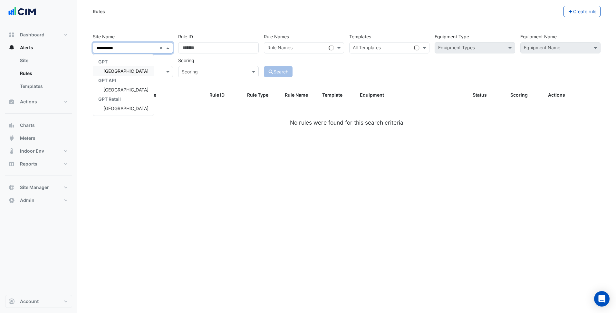
type input "**********"
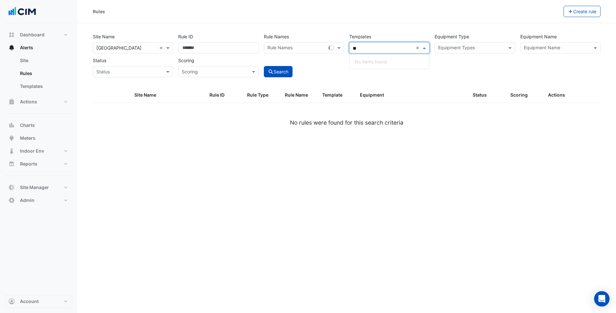
type input "*"
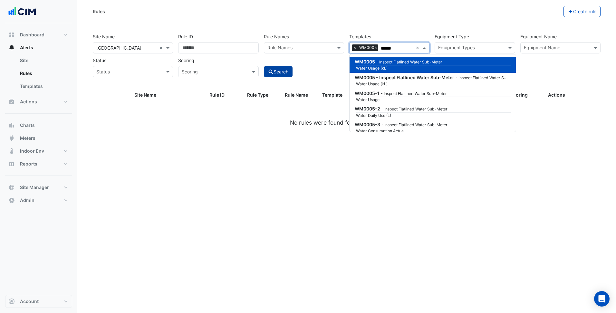
type input "******"
click at [283, 72] on button "Search" at bounding box center [278, 71] width 29 height 11
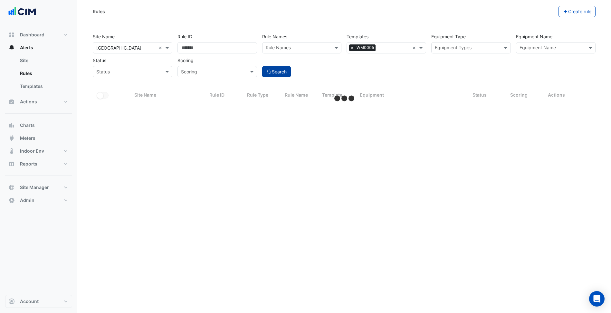
select select "***"
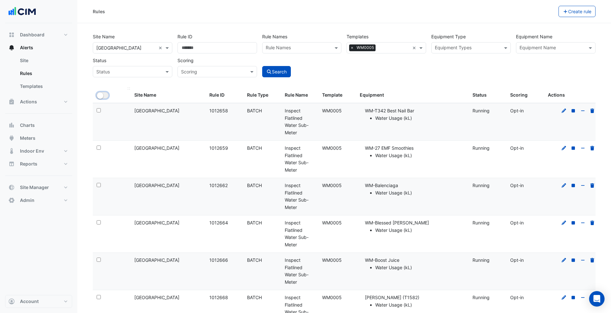
click at [104, 98] on button "All Selected" at bounding box center [103, 95] width 12 height 6
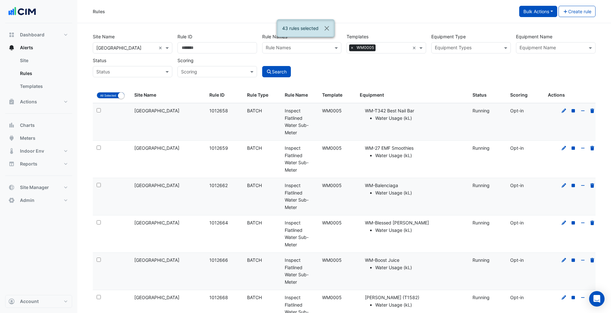
click at [543, 10] on button "Bulk Actions" at bounding box center [538, 11] width 38 height 11
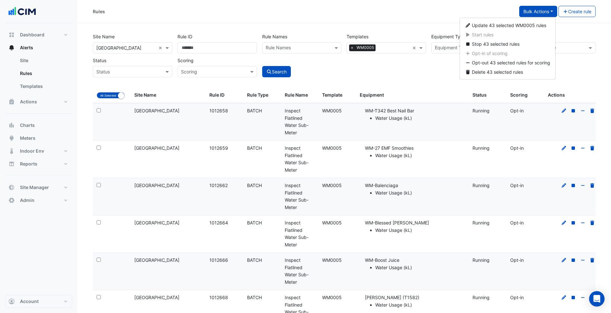
click at [420, 122] on li "Water Usage (kL)" at bounding box center [420, 118] width 90 height 7
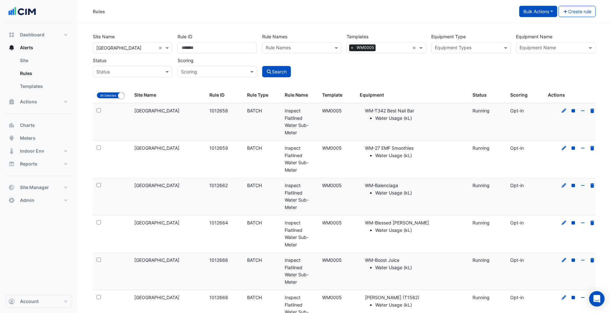
click at [390, 49] on input "text" at bounding box center [394, 48] width 32 height 7
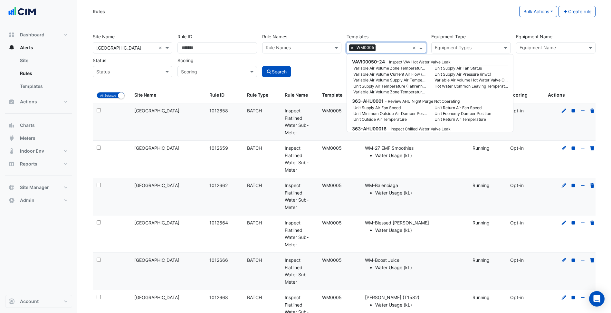
scroll to position [91324, 0]
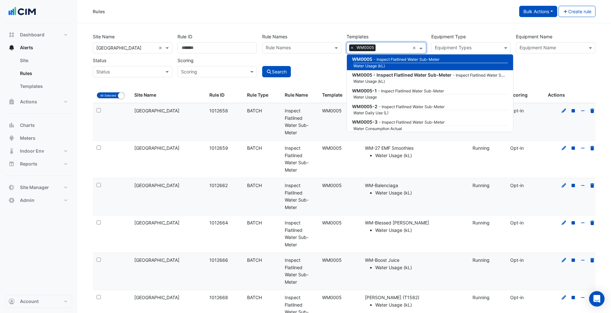
click at [520, 13] on button "Bulk Actions" at bounding box center [538, 11] width 38 height 11
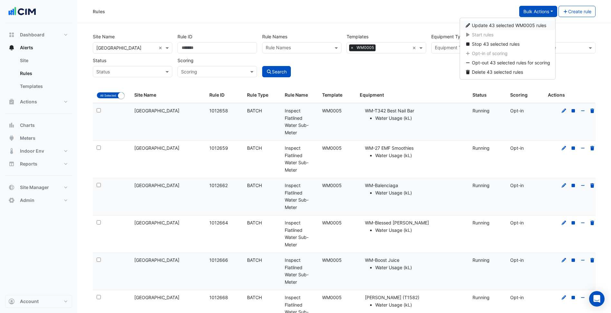
click at [511, 26] on span "Update 43 selected WM0005 rules" at bounding box center [509, 25] width 74 height 5
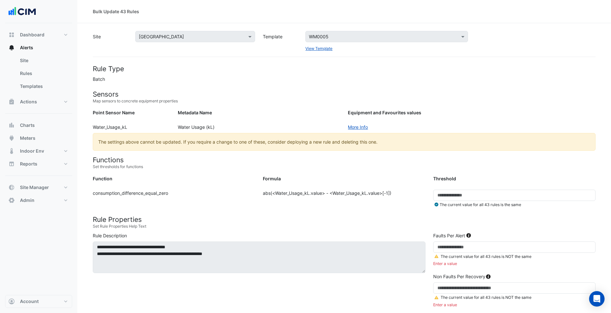
click at [445, 254] on div "The current value for all 43 rules is NOT the same" at bounding box center [514, 256] width 170 height 7
click at [451, 246] on input "number" at bounding box center [514, 247] width 162 height 11
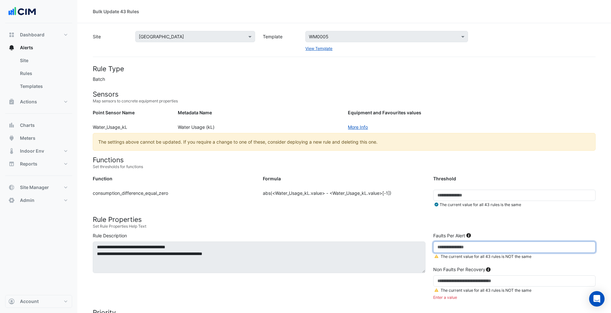
type input "**"
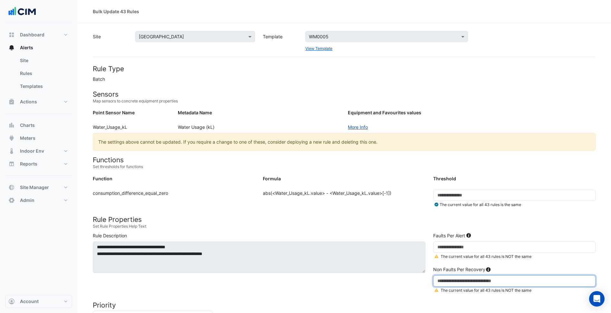
type input "*"
click at [372, 218] on h4 "Rule Properties" at bounding box center [344, 219] width 503 height 8
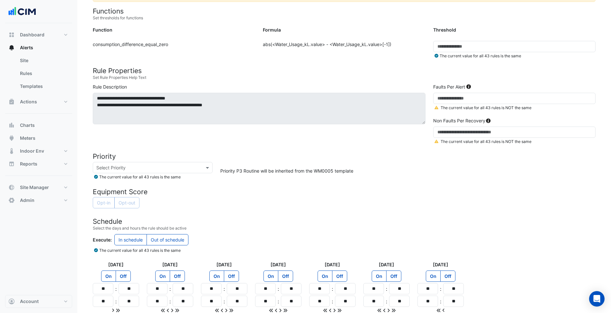
scroll to position [188, 0]
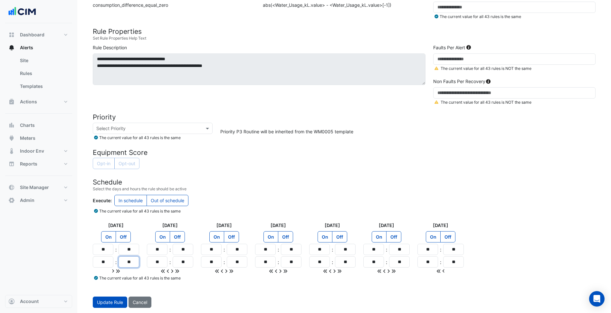
drag, startPoint x: 125, startPoint y: 264, endPoint x: 140, endPoint y: 264, distance: 14.8
click at [140, 264] on div "Monday On Off ** : ** ** : **" at bounding box center [116, 248] width 54 height 53
type input "**"
click at [120, 270] on icon at bounding box center [118, 271] width 5 height 5
type input "**"
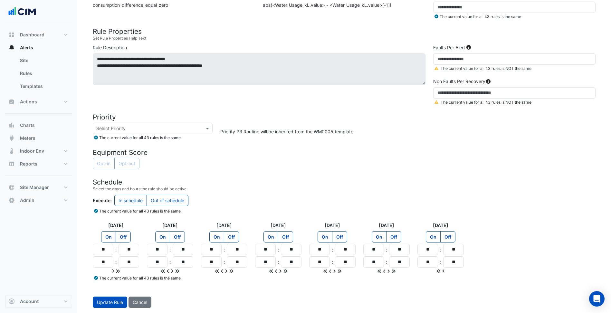
type input "**"
click at [316, 218] on form "Rule Type Batch Sensors Map sensors to concrete equipment properties Point Sens…" at bounding box center [344, 92] width 503 height 431
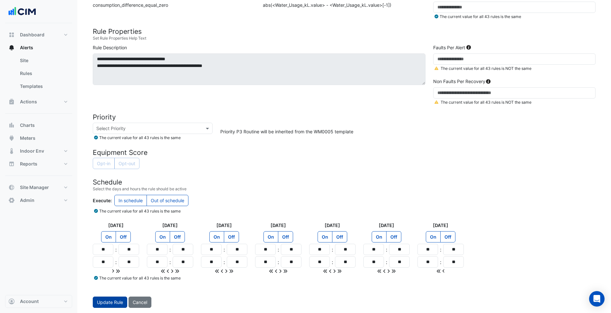
click at [114, 304] on span "Update Rule" at bounding box center [110, 302] width 26 height 5
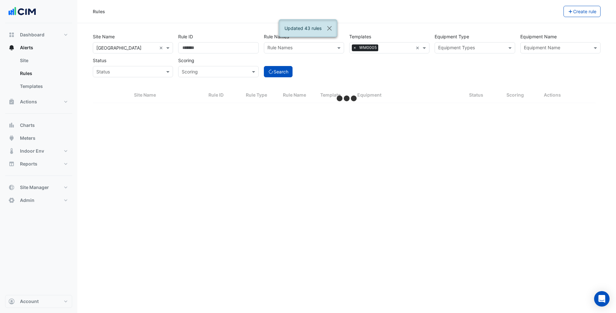
click at [383, 46] on input "text" at bounding box center [397, 48] width 32 height 7
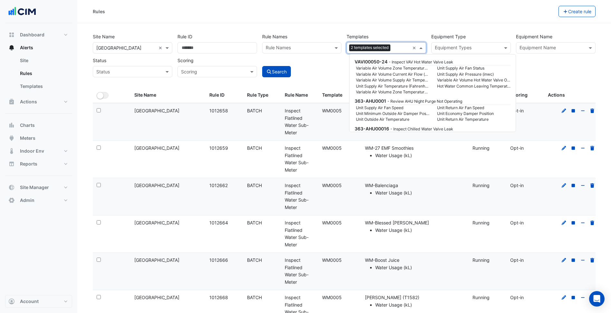
select select "***"
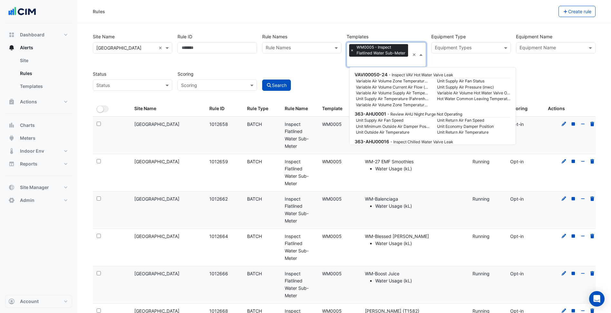
scroll to position [91324, 0]
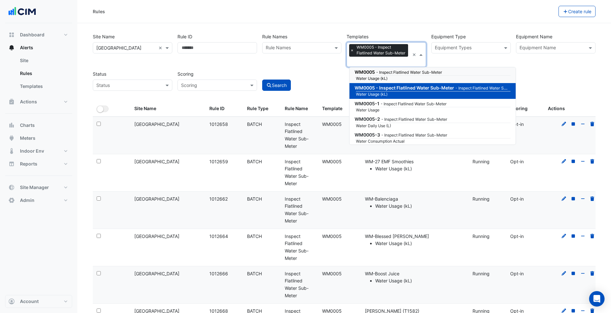
click at [396, 13] on div "Rules" at bounding box center [326, 11] width 466 height 11
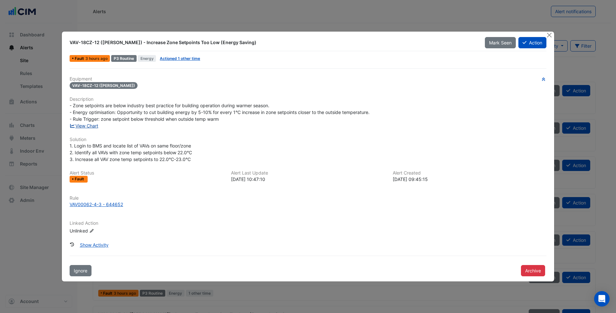
click at [79, 126] on link "View Chart" at bounding box center [84, 125] width 29 height 5
click at [179, 54] on div "Fault 3 hours ago P3 Routine Energy Actioned 1 other time" at bounding box center [308, 58] width 478 height 9
click at [176, 58] on link "Actioned 1 other time" at bounding box center [180, 58] width 40 height 5
click at [112, 206] on div "VAV00062-4-3 - 644652" at bounding box center [96, 204] width 53 height 7
click at [371, 94] on div "Equipment VAV-18CZ-12 ([PERSON_NAME]) Description - Zone setpoints are below in…" at bounding box center [308, 157] width 477 height 163
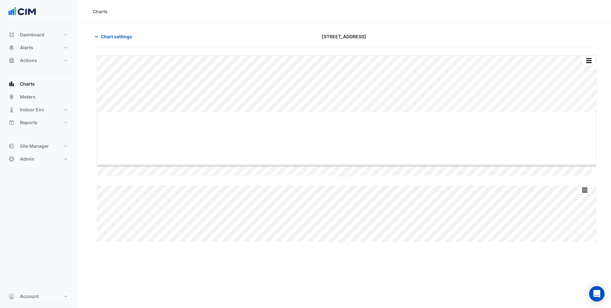
drag, startPoint x: 345, startPoint y: 113, endPoint x: 340, endPoint y: 138, distance: 25.3
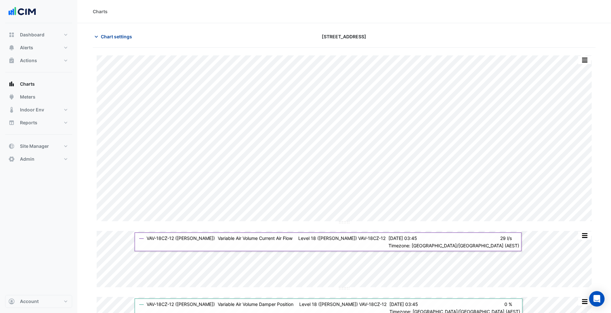
click at [112, 33] on button "Chart settings" at bounding box center [114, 36] width 43 height 11
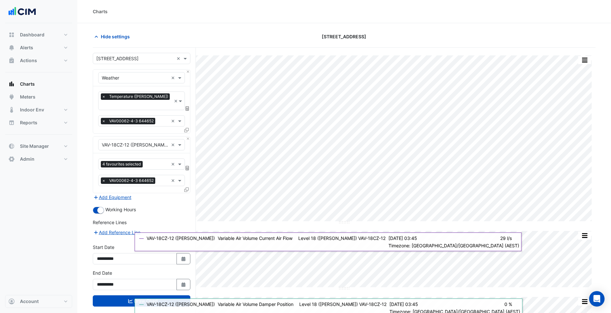
click at [113, 54] on div "Select a Site × [STREET_ADDRESS] ×" at bounding box center [142, 58] width 98 height 11
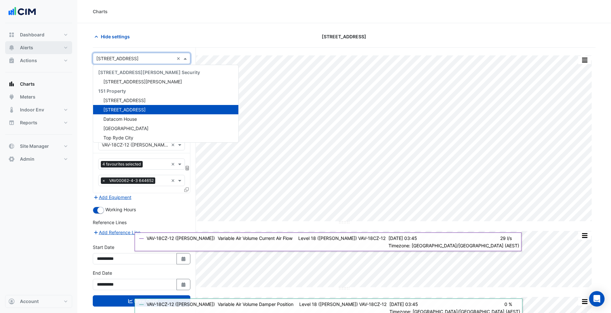
click at [65, 53] on button "Alerts" at bounding box center [38, 47] width 67 height 13
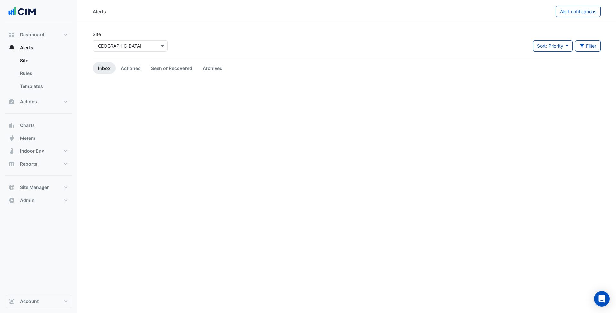
click at [127, 46] on input "text" at bounding box center [123, 46] width 55 height 7
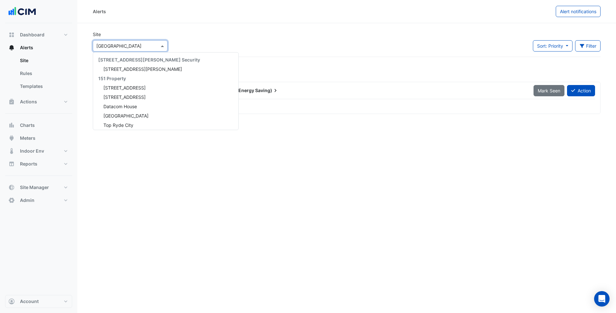
scroll to position [4757, 0]
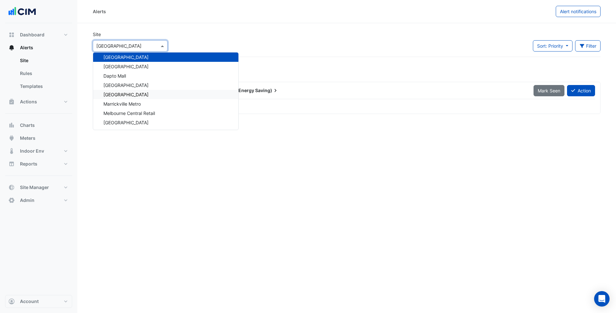
click at [122, 45] on input "text" at bounding box center [123, 46] width 55 height 7
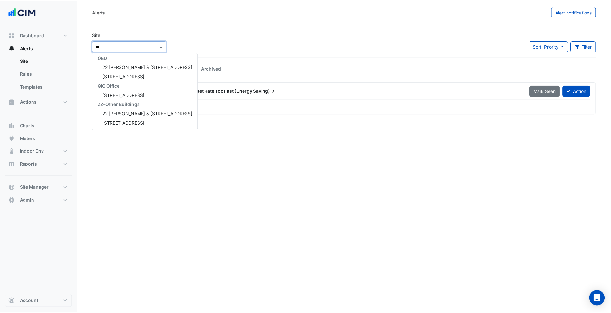
scroll to position [0, 0]
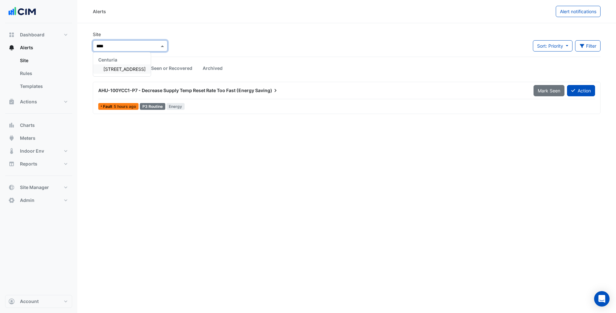
type input "*****"
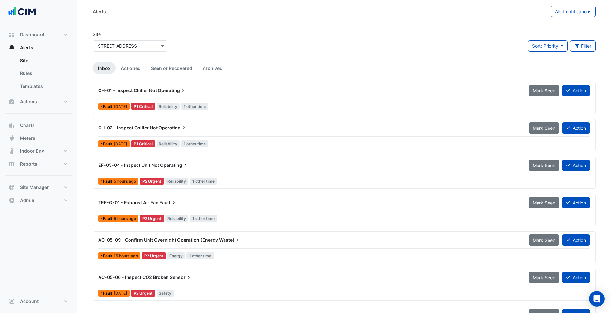
click at [225, 96] on div "CH-01 - Inspect Chiller Not Operating Mark Seen Action" at bounding box center [344, 92] width 492 height 14
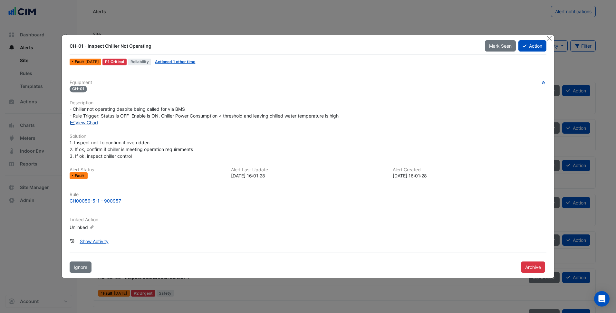
click at [90, 121] on link "View Chart" at bounding box center [84, 122] width 29 height 5
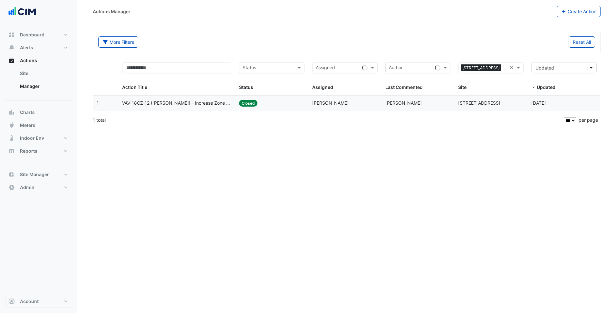
select select "***"
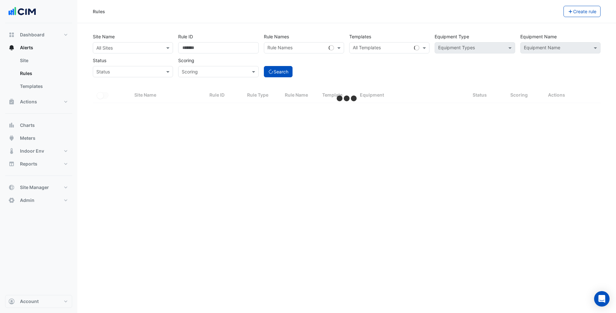
select select "***"
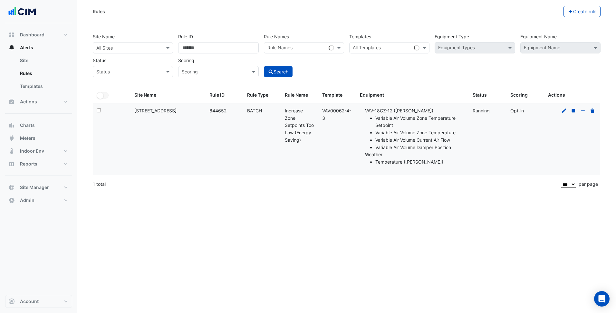
drag, startPoint x: 177, startPoint y: 110, endPoint x: 132, endPoint y: 110, distance: 45.4
click at [132, 110] on datatable-body-cell "Site Name: [STREET_ADDRESS]" at bounding box center [167, 139] width 75 height 72
copy div "[STREET_ADDRESS]"
click at [138, 50] on input "text" at bounding box center [126, 48] width 60 height 7
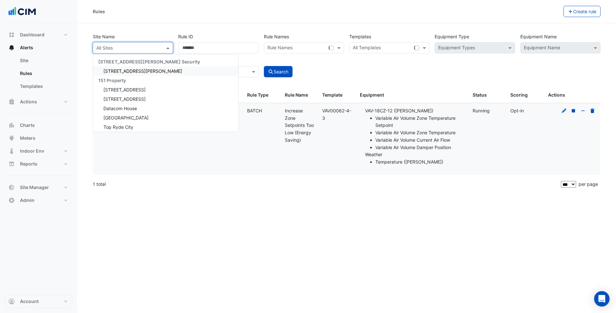
paste input "**********"
type input "**********"
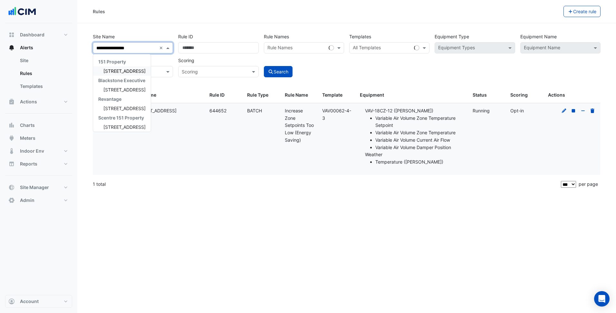
click at [121, 73] on span "[STREET_ADDRESS]" at bounding box center [124, 70] width 42 height 5
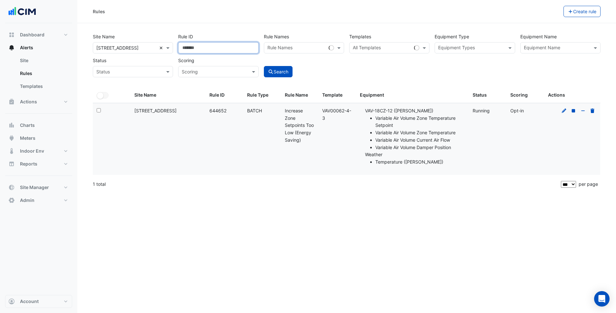
drag, startPoint x: 205, startPoint y: 47, endPoint x: 161, endPoint y: 47, distance: 43.5
click at [161, 47] on div "Site Name All Sites × [STREET_ADDRESS] × Rule ID ****** Rule Names Rule Names T…" at bounding box center [346, 54] width 513 height 48
click at [309, 143] on div "Rule Name: Increase Zone Setpoints Too Low (Energy Saving)" at bounding box center [300, 125] width 30 height 37
drag, startPoint x: 332, startPoint y: 115, endPoint x: 321, endPoint y: 111, distance: 12.7
click at [321, 111] on datatable-body-cell "Template: VAV00062-4-3" at bounding box center [337, 139] width 38 height 72
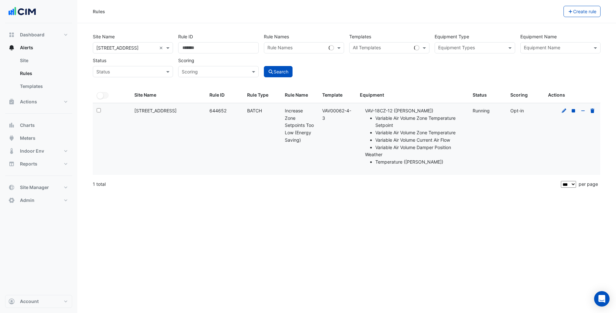
copy div "VAV00062-4-3"
click at [337, 144] on datatable-body-cell "Template: VAV00062-4-3" at bounding box center [337, 139] width 38 height 72
click at [367, 45] on input "text" at bounding box center [382, 48] width 59 height 7
paste input "**********"
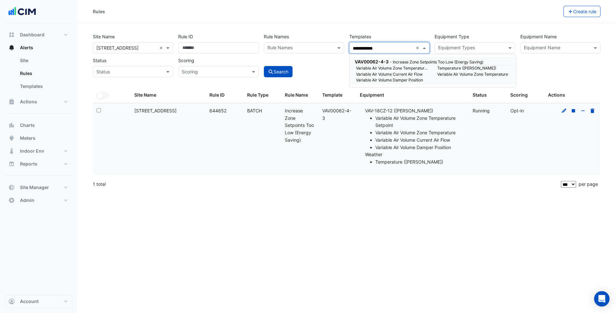
click at [382, 64] on div "VAV00062-4-3 - Increase Zone Setpoints Too Low (Energy Saving)" at bounding box center [432, 61] width 155 height 7
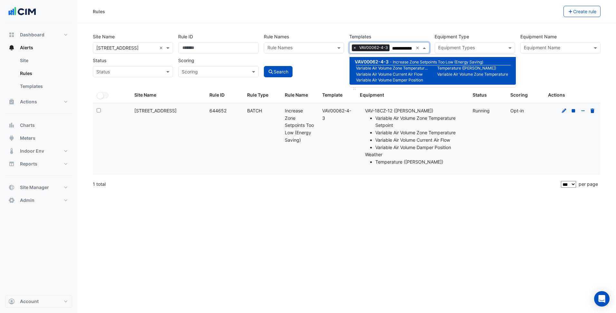
type input "**********"
click at [319, 89] on datatable-header-cell "Template" at bounding box center [337, 95] width 38 height 15
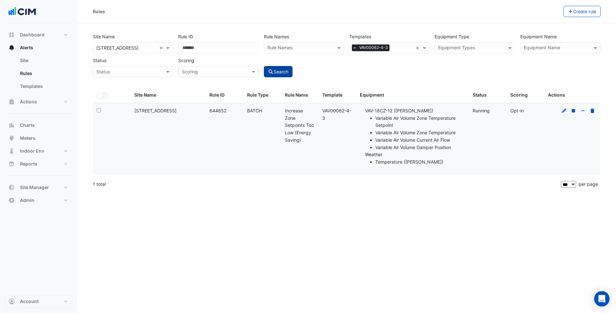
click at [286, 74] on button "Search" at bounding box center [278, 71] width 29 height 11
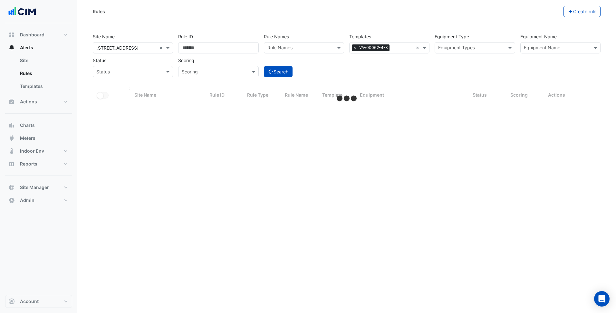
select select "***"
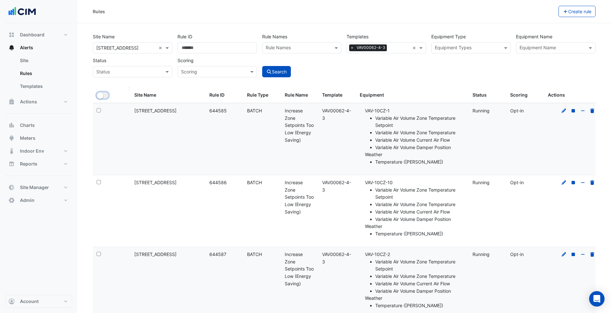
click at [103, 94] on small "button" at bounding box center [100, 95] width 6 height 6
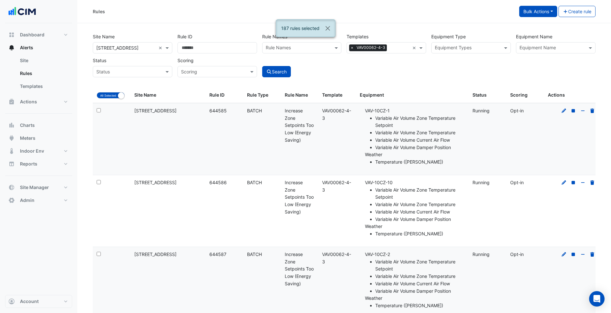
click at [534, 12] on button "Bulk Actions" at bounding box center [538, 11] width 38 height 11
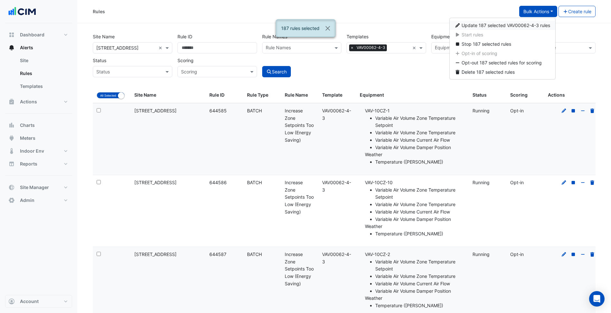
click at [513, 27] on span "Update 187 selected VAV00062-4-3 rules" at bounding box center [506, 25] width 89 height 5
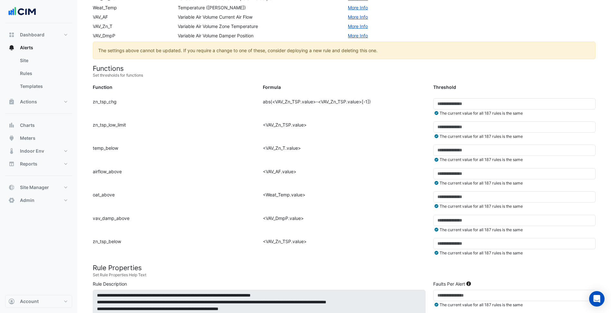
scroll to position [97, 0]
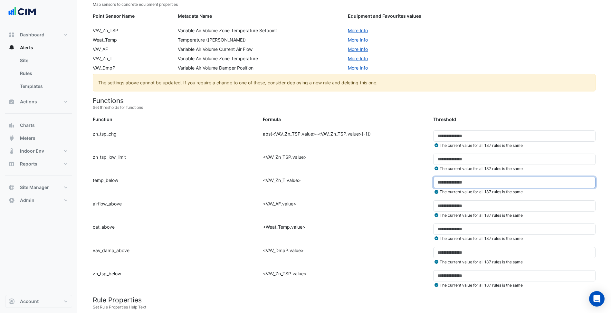
drag, startPoint x: 448, startPoint y: 183, endPoint x: 431, endPoint y: 182, distance: 17.1
click at [431, 182] on div "Threshold: ** The current value for all 187 rules is the same" at bounding box center [514, 186] width 170 height 18
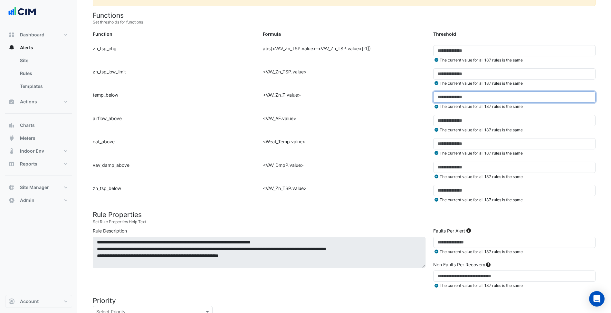
scroll to position [193, 0]
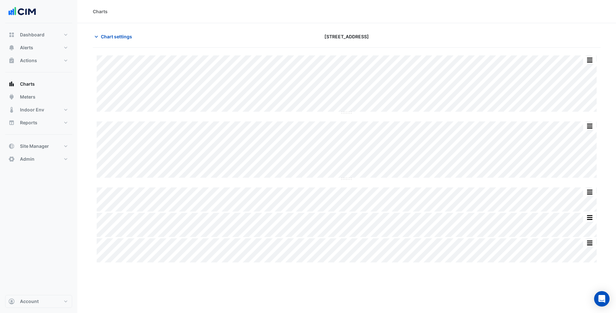
type input "**********"
click at [118, 38] on span "Chart settings" at bounding box center [116, 36] width 31 height 7
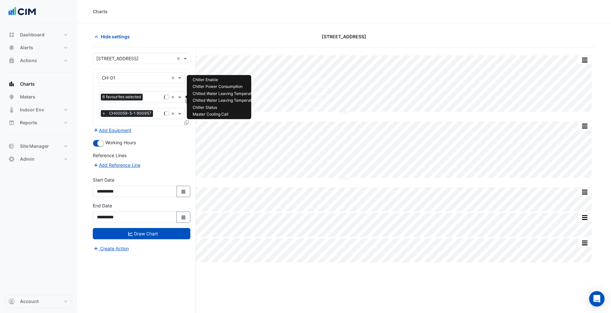
click at [144, 98] on div "6 favourites selected" at bounding box center [122, 98] width 43 height 8
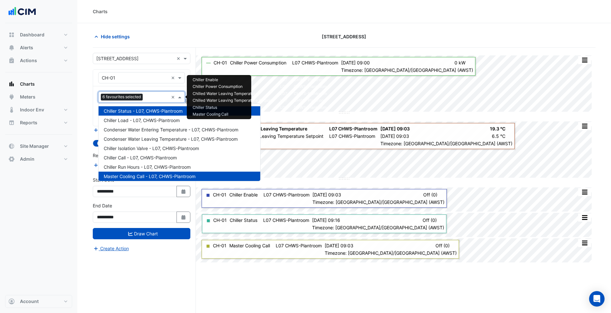
click at [160, 37] on div "Hide settings" at bounding box center [174, 36] width 170 height 11
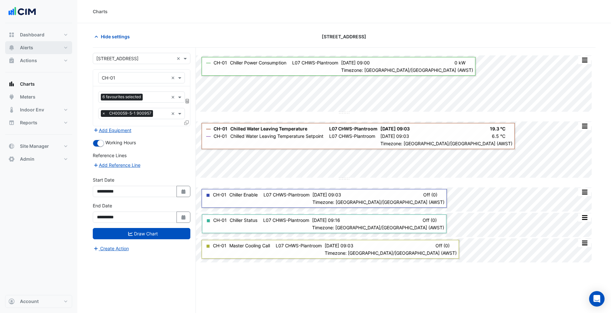
click at [43, 45] on button "Alerts" at bounding box center [38, 47] width 67 height 13
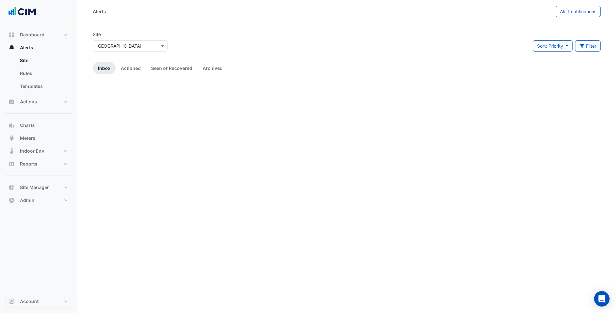
click at [102, 47] on input "text" at bounding box center [123, 46] width 55 height 7
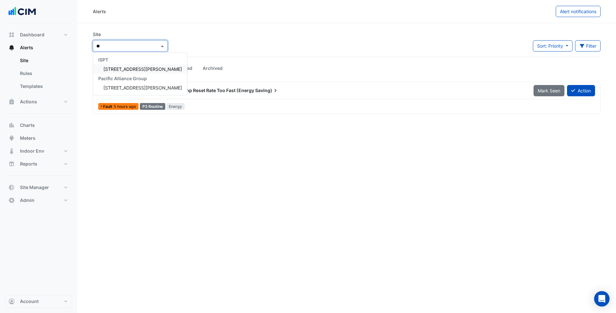
type input "***"
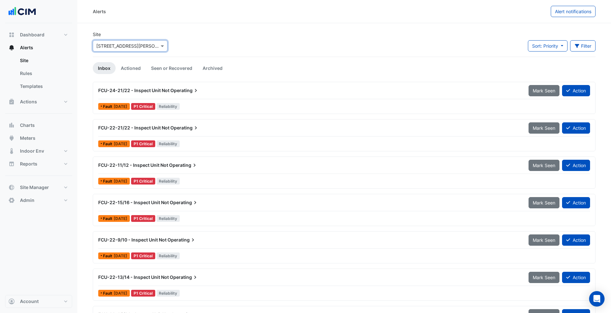
click at [305, 31] on div "Site Select a Site × [STREET_ADDRESS][PERSON_NAME] Sort: Priority Priority Upda…" at bounding box center [344, 44] width 511 height 26
click at [218, 97] on div "FCU-24-21/22 - Inspect Unit Not Operating Mark Seen Action" at bounding box center [344, 92] width 492 height 14
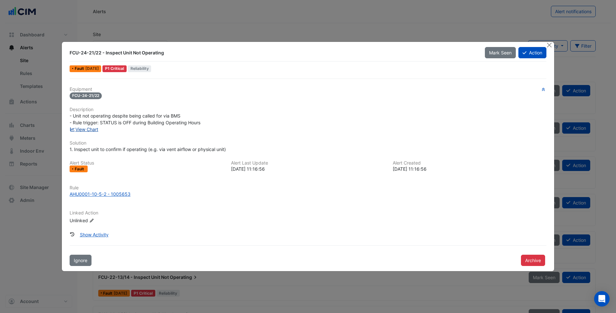
click at [95, 130] on link "View Chart" at bounding box center [84, 129] width 29 height 5
click at [86, 193] on div "AHU0001-10-5-2 - 1005653" at bounding box center [100, 194] width 61 height 7
click at [372, 108] on h6 "Description" at bounding box center [308, 109] width 477 height 5
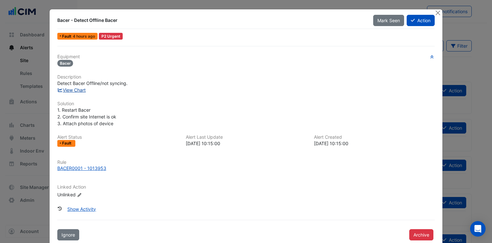
click at [78, 89] on link "View Chart" at bounding box center [71, 89] width 29 height 5
click at [435, 14] on button "Close" at bounding box center [438, 12] width 7 height 7
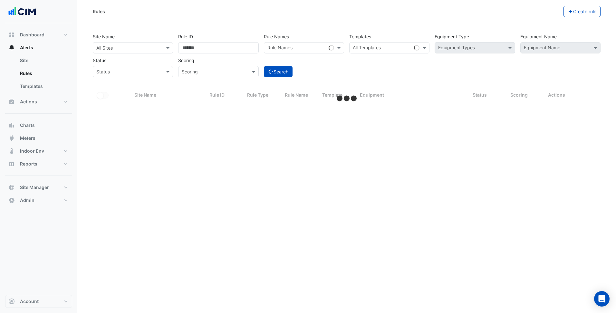
select select "***"
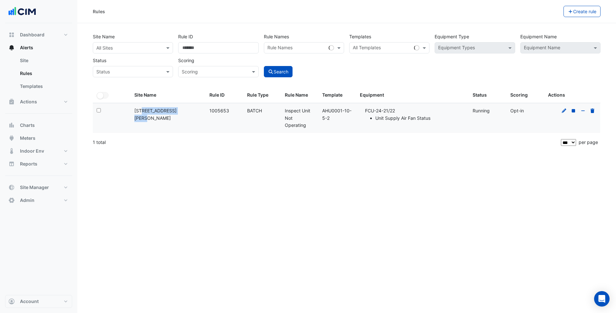
drag, startPoint x: 171, startPoint y: 110, endPoint x: 135, endPoint y: 112, distance: 36.1
click at [135, 112] on div "Site Name: [STREET_ADDRESS][PERSON_NAME]" at bounding box center [167, 114] width 67 height 15
click at [132, 45] on input "text" at bounding box center [126, 48] width 60 height 7
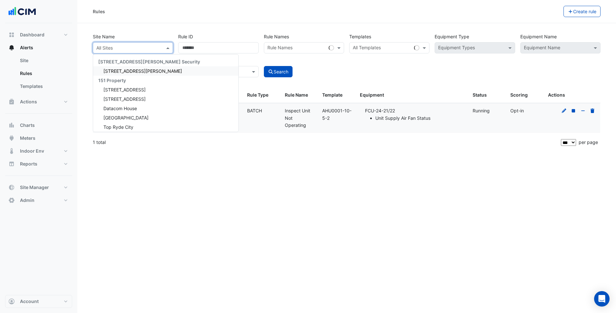
paste input "**********"
type input "**********"
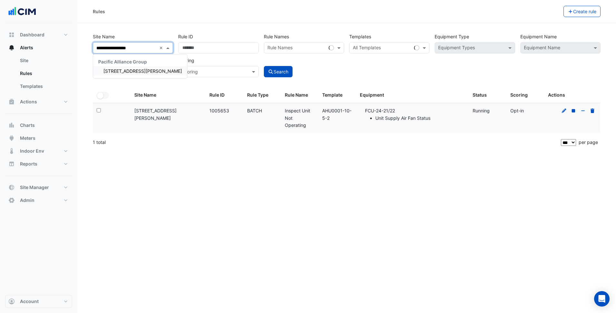
click at [119, 70] on span "[STREET_ADDRESS][PERSON_NAME]" at bounding box center [142, 70] width 79 height 5
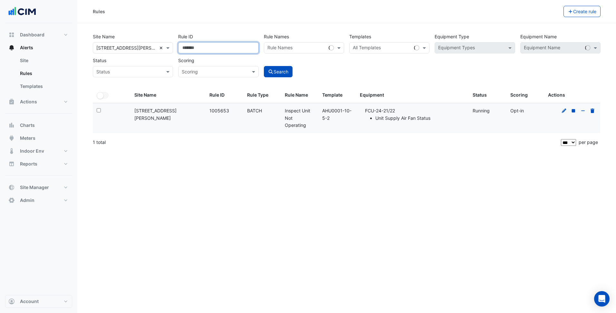
drag, startPoint x: 208, startPoint y: 46, endPoint x: 162, endPoint y: 50, distance: 46.2
click at [162, 50] on div "Site Name All Sites × [STREET_ADDRESS][PERSON_NAME] × Rule ID ******* Rule Name…" at bounding box center [346, 54] width 513 height 48
drag, startPoint x: 337, startPoint y: 115, endPoint x: 322, endPoint y: 110, distance: 15.3
click at [322, 110] on div "Template: AHU0001-10-5-2" at bounding box center [337, 114] width 30 height 15
copy div "AHU0001-10-5-2"
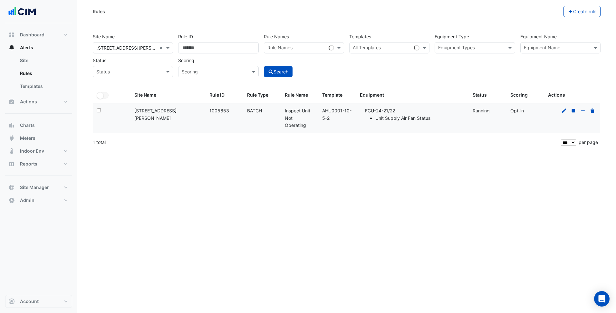
click at [339, 133] on datatable-selection "Select: Site Name: [STREET_ADDRESS][PERSON_NAME] Rule ID: 1005653 Rule Type: BA…" at bounding box center [385, 131] width 585 height 5
click at [386, 47] on input "text" at bounding box center [382, 48] width 59 height 7
paste input "**********"
click at [386, 61] on span "AHU0001-10-5-2" at bounding box center [374, 61] width 38 height 5
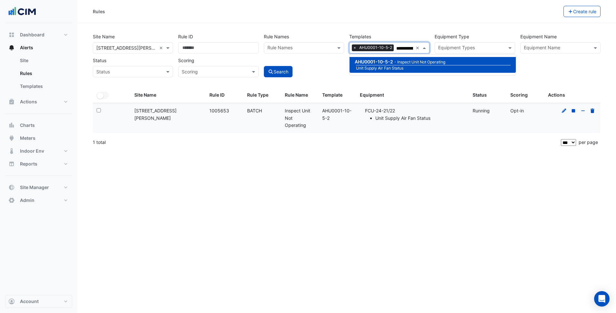
type input "**********"
click at [385, 110] on li "FCU-24-21/22 Unit Supply Air Fan Status" at bounding box center [415, 114] width 100 height 15
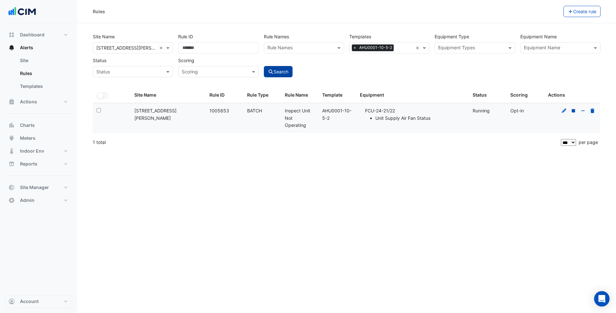
click at [283, 74] on button "Search" at bounding box center [278, 71] width 29 height 11
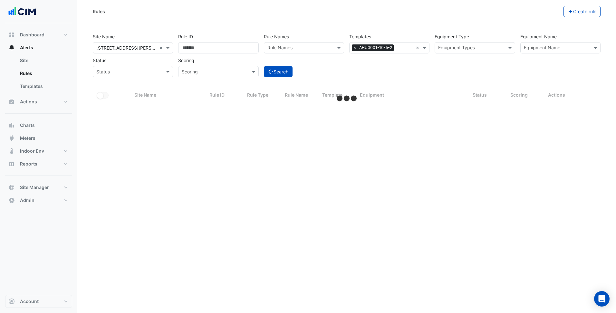
select select "***"
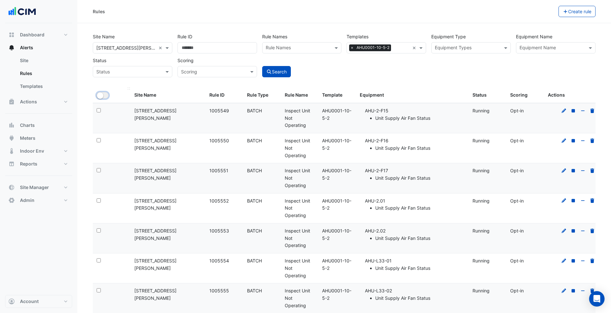
click at [102, 96] on small "button" at bounding box center [100, 95] width 6 height 6
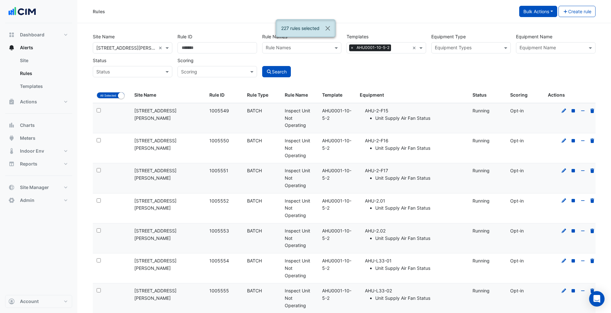
click at [548, 15] on button "Bulk Actions" at bounding box center [538, 11] width 38 height 11
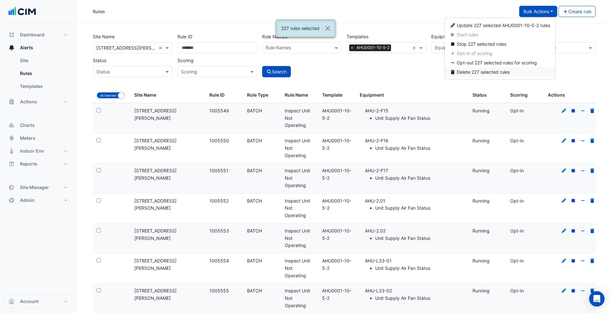
click at [469, 68] on button "Delete 227 selected rules" at bounding box center [500, 71] width 111 height 9
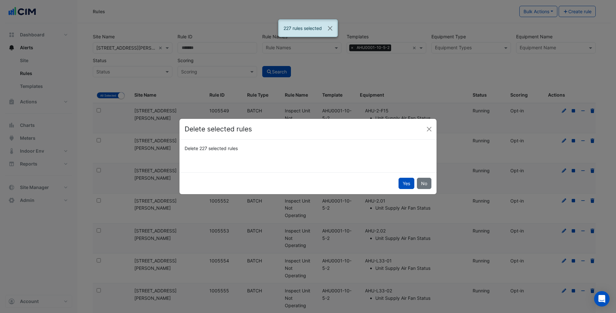
click at [409, 189] on div "Yes No" at bounding box center [307, 183] width 257 height 22
click at [405, 185] on button "Yes" at bounding box center [406, 183] width 16 height 11
select select "**"
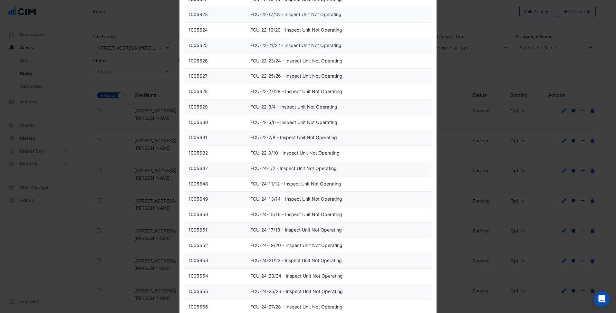
scroll to position [183, 0]
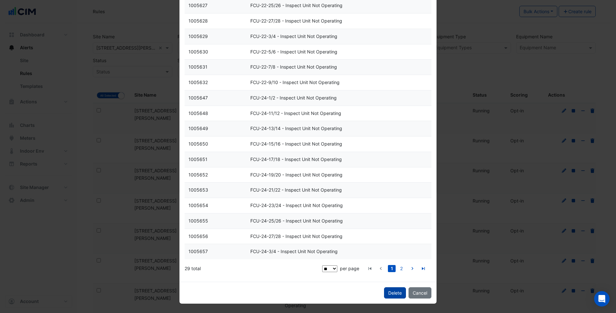
click at [396, 291] on span "Delete" at bounding box center [395, 292] width 14 height 5
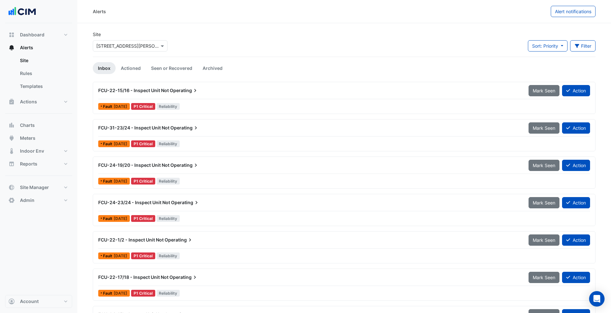
click at [253, 90] on div "FCU-22-15/16 - Inspect Unit Not Operating" at bounding box center [309, 90] width 423 height 6
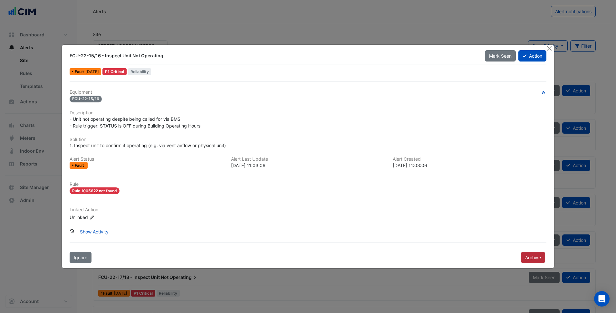
click at [536, 255] on button "Archive" at bounding box center [533, 257] width 24 height 11
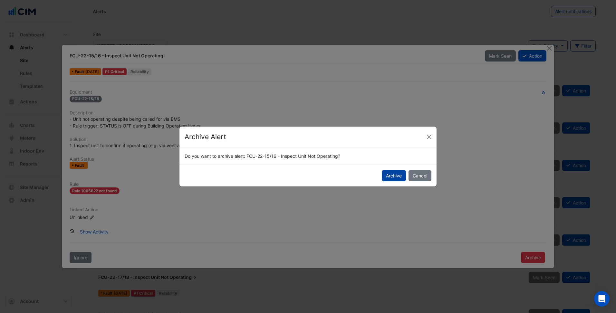
click at [398, 172] on button "Archive" at bounding box center [394, 175] width 24 height 11
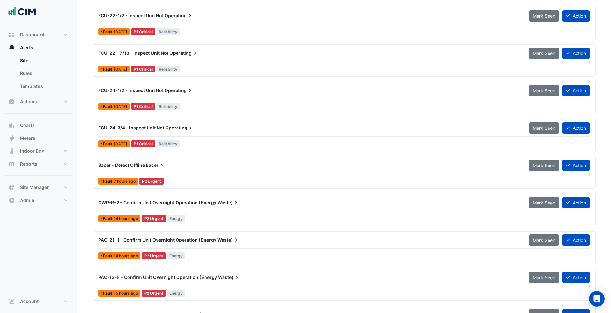
scroll to position [225, 0]
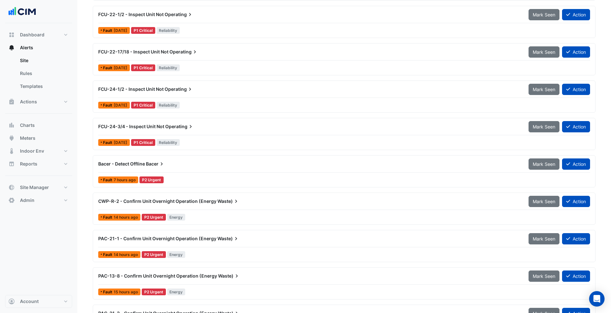
click at [230, 205] on div "CWP-R-2 - Confirm Unit Overnight Operation (Energy Waste)" at bounding box center [309, 202] width 430 height 12
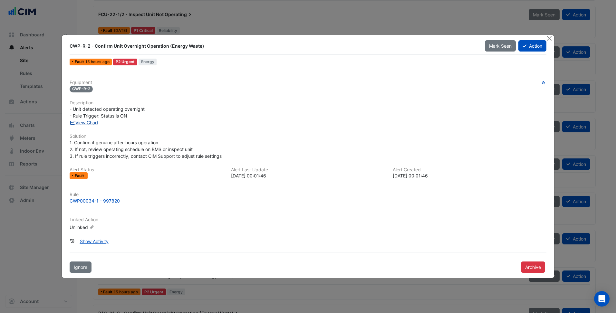
click at [94, 120] on link "View Chart" at bounding box center [84, 122] width 29 height 5
click at [551, 40] on button "Close" at bounding box center [549, 38] width 7 height 7
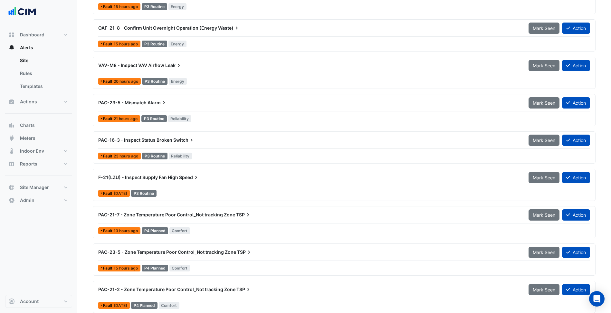
scroll to position [1413, 0]
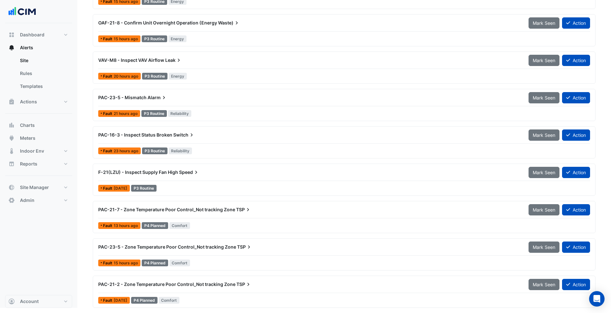
click at [210, 68] on div "VAV-M8 - Inspect VAV Airflow [PERSON_NAME] Seen Action" at bounding box center [344, 61] width 492 height 14
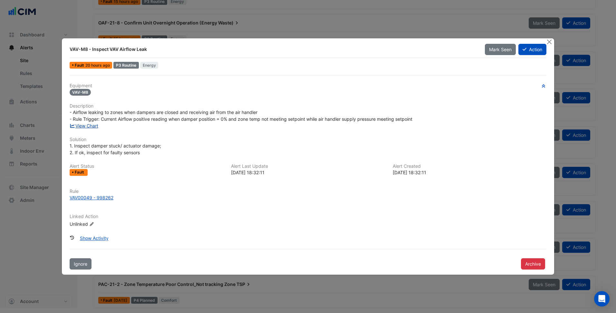
click at [87, 125] on link "View Chart" at bounding box center [84, 125] width 29 height 5
click at [235, 150] on div "1. Inspect damper stuck/ actuator damage; 2. If ok, inspect for faulty sensors" at bounding box center [308, 149] width 477 height 14
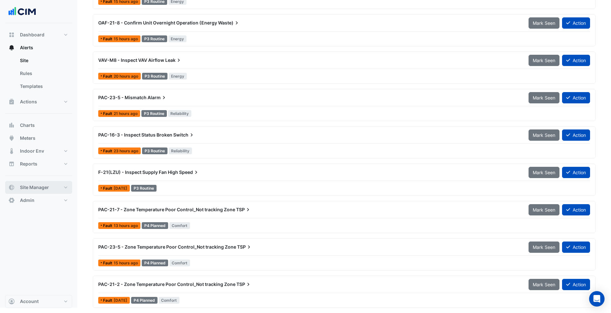
click at [62, 187] on button "Site Manager" at bounding box center [38, 187] width 67 height 13
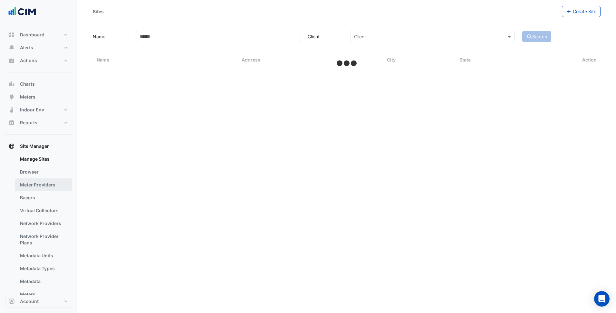
drag, startPoint x: 46, startPoint y: 197, endPoint x: 61, endPoint y: 185, distance: 19.2
click at [43, 197] on link "Bacers" at bounding box center [43, 197] width 57 height 13
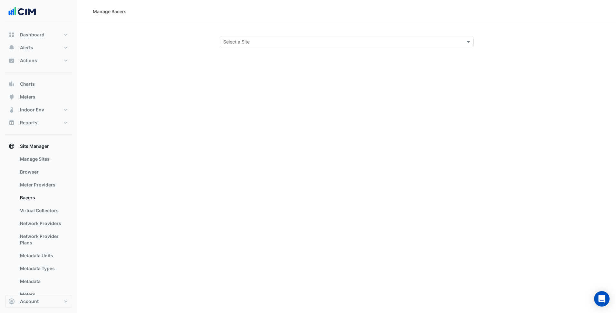
click at [247, 42] on input "text" at bounding box center [340, 42] width 234 height 7
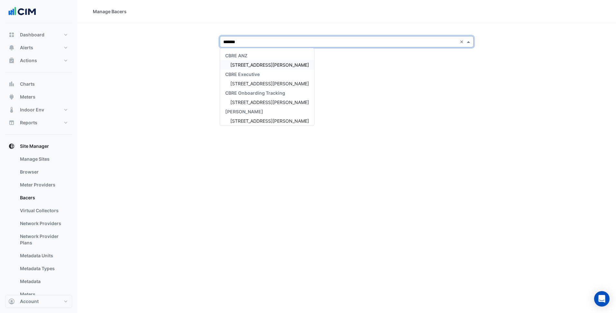
type input "********"
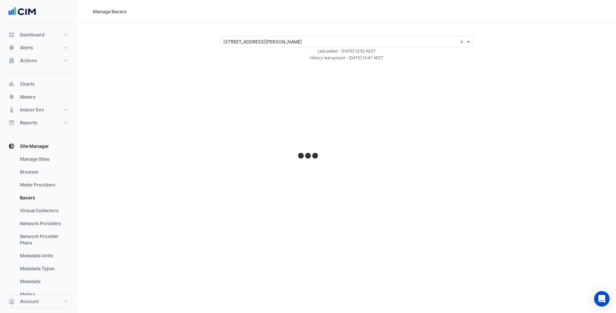
select select "***"
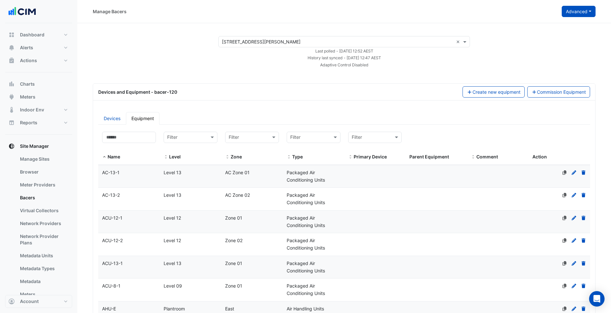
click at [587, 11] on button "Advanced" at bounding box center [579, 11] width 34 height 11
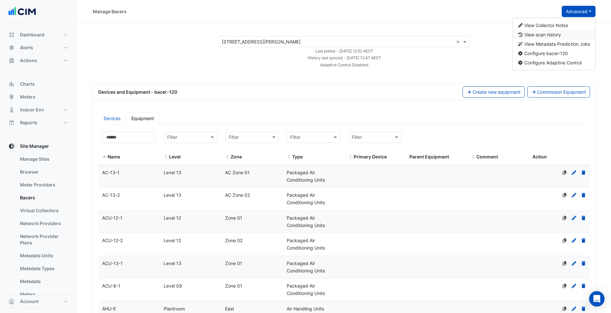
click at [565, 34] on button "View scan history" at bounding box center [553, 34] width 83 height 9
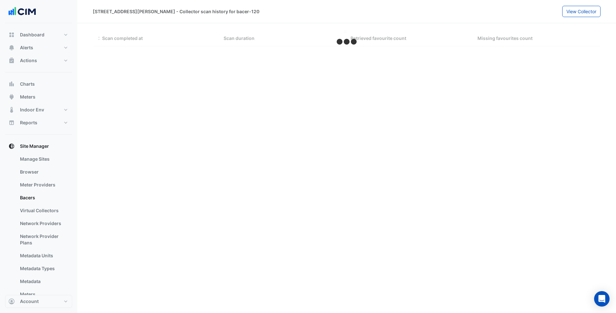
select select "***"
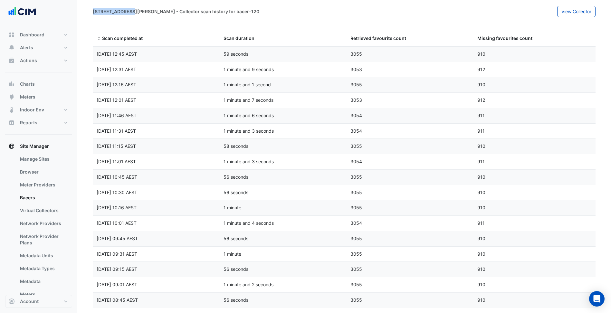
drag, startPoint x: 88, startPoint y: 11, endPoint x: 128, endPoint y: 10, distance: 40.3
click at [128, 10] on div "14 Moore Street - Collector scan history for bacer-120 View Collector" at bounding box center [344, 11] width 534 height 11
copy div "14 Moore Street"
click at [576, 15] on button "View Collector" at bounding box center [576, 11] width 38 height 11
select select "***"
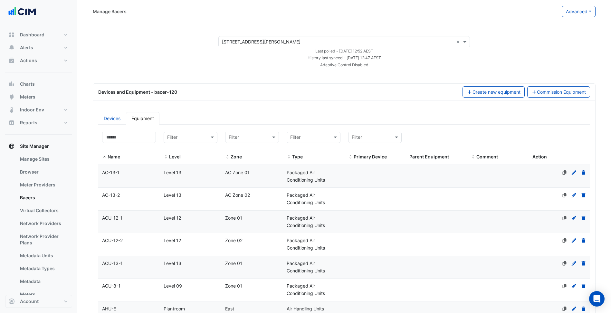
click at [282, 44] on input "text" at bounding box center [338, 42] width 232 height 7
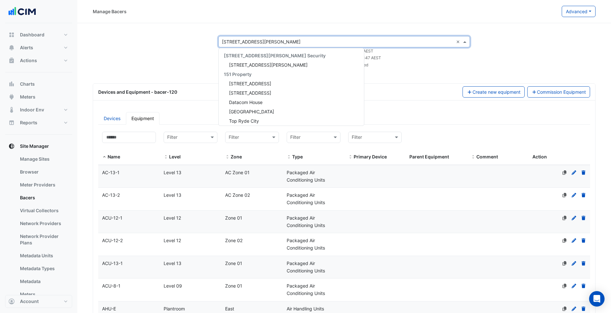
paste input "**********"
type input "**********"
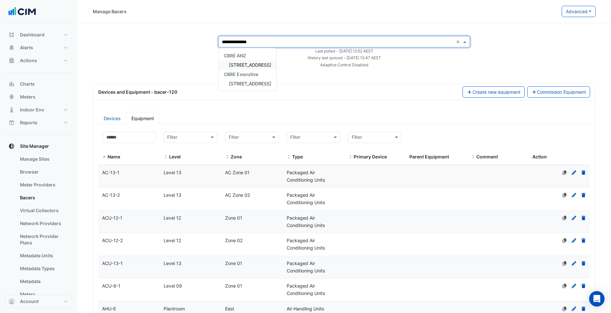
click at [257, 64] on span "[STREET_ADDRESS]" at bounding box center [250, 64] width 42 height 5
click at [150, 59] on div "**********" at bounding box center [344, 52] width 518 height 32
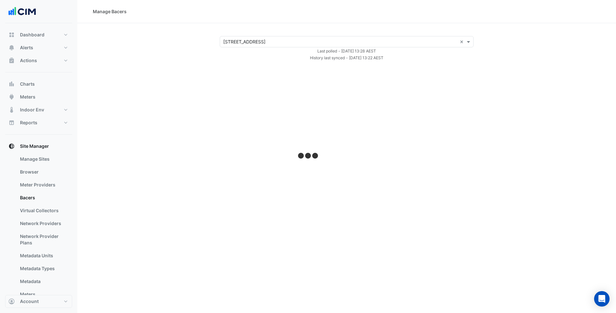
select select "***"
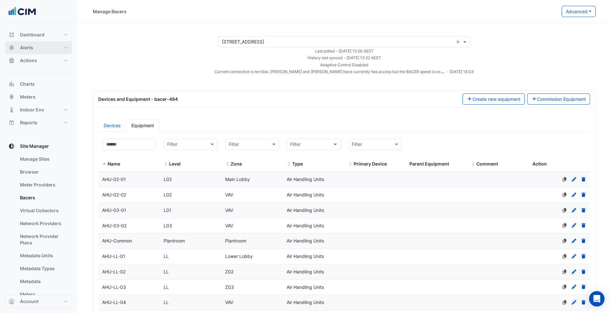
click at [21, 47] on span "Alerts" at bounding box center [26, 47] width 13 height 6
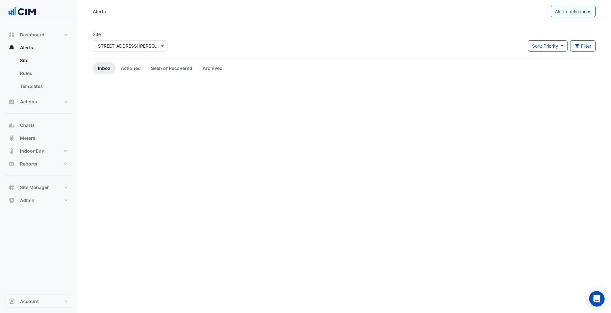
click at [132, 49] on div "× 367 Collins Street" at bounding box center [127, 46] width 63 height 7
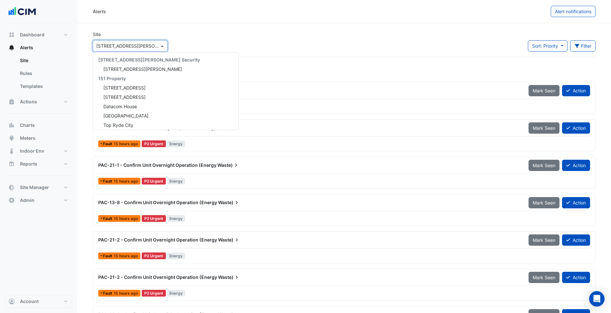
paste input "**********"
type input "**********"
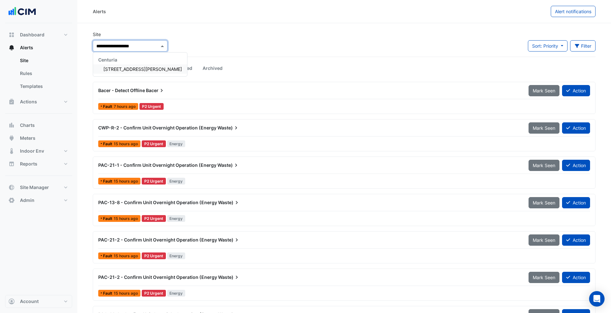
click at [125, 70] on span "[STREET_ADDRESS][PERSON_NAME]" at bounding box center [142, 68] width 79 height 5
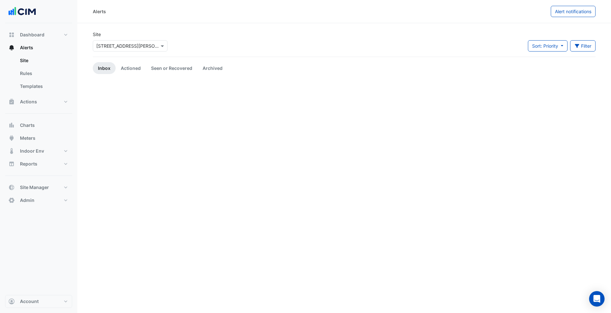
click at [201, 42] on div "Site Select a Site × 15-17 William Street Sort: Priority Priority Updated Filte…" at bounding box center [344, 44] width 511 height 26
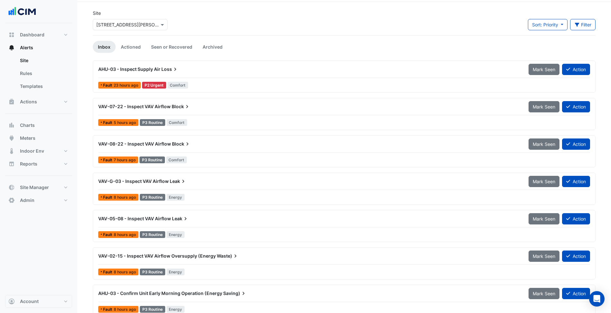
scroll to position [32, 0]
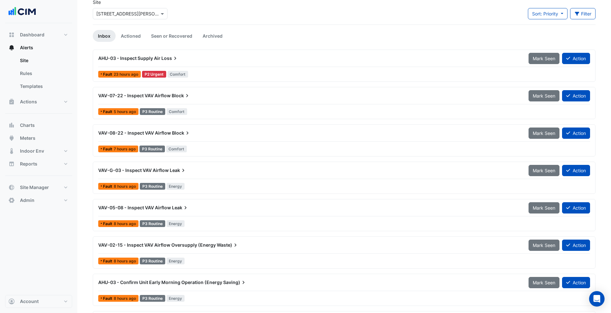
click at [221, 141] on div at bounding box center [344, 141] width 492 height 0
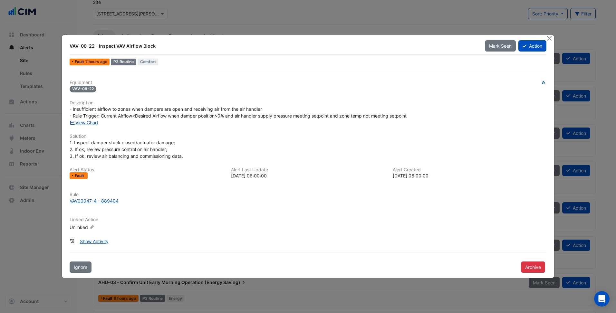
click at [91, 122] on link "View Chart" at bounding box center [84, 122] width 29 height 5
click at [330, 104] on h6 "Description" at bounding box center [308, 102] width 477 height 5
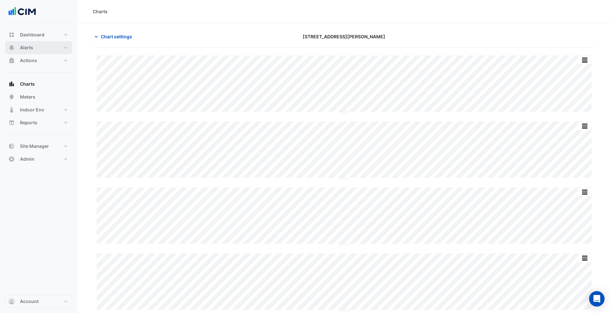
click at [44, 48] on button "Alerts" at bounding box center [38, 47] width 67 height 13
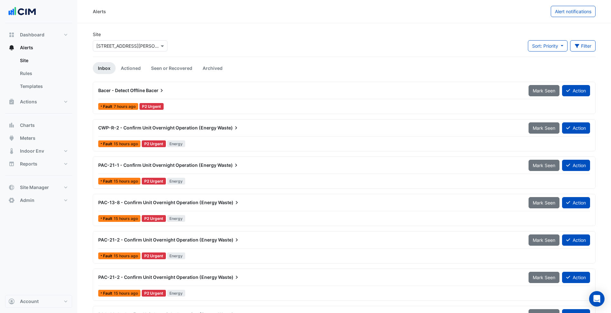
click at [204, 93] on div "Bacer - Detect Offline Bacer" at bounding box center [309, 90] width 423 height 6
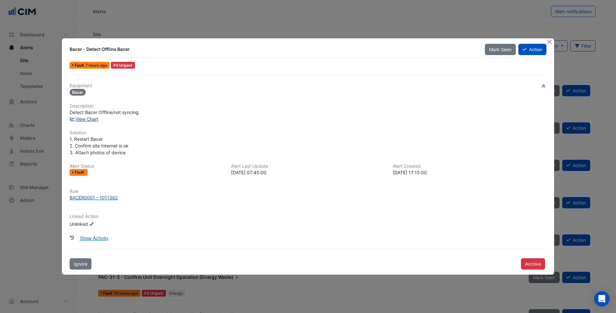
click at [90, 120] on link "View Chart" at bounding box center [84, 118] width 29 height 5
click at [548, 41] on button "Close" at bounding box center [549, 41] width 7 height 7
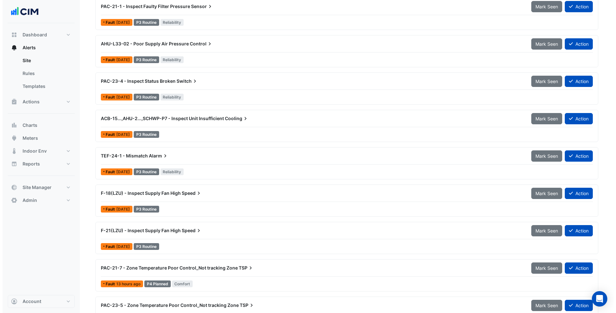
scroll to position [1348, 0]
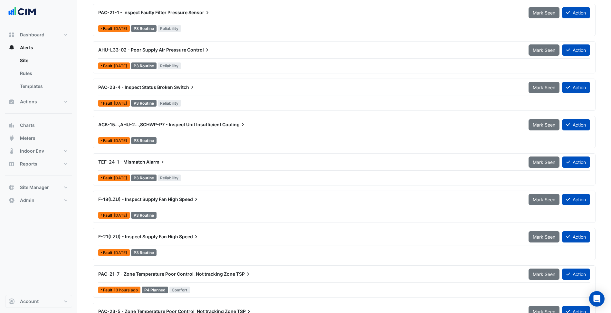
click at [218, 92] on div "PAC-23-4 - Inspect Status Broken Switch" at bounding box center [309, 87] width 430 height 12
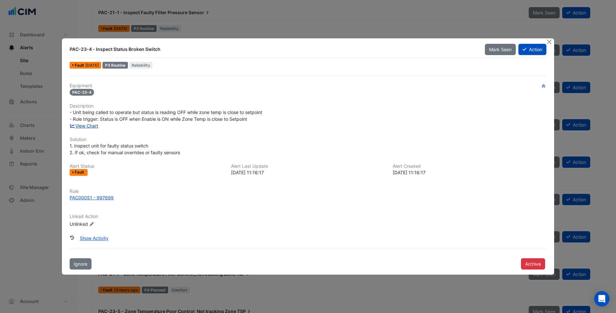
click at [93, 126] on link "View Chart" at bounding box center [84, 125] width 29 height 5
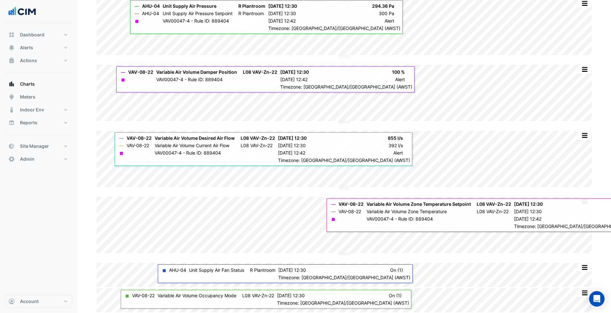
scroll to position [57, 0]
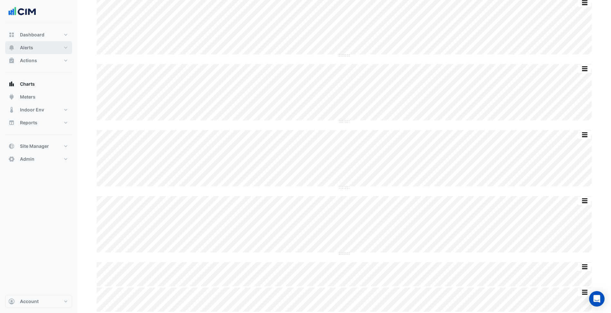
click at [60, 48] on button "Alerts" at bounding box center [38, 47] width 67 height 13
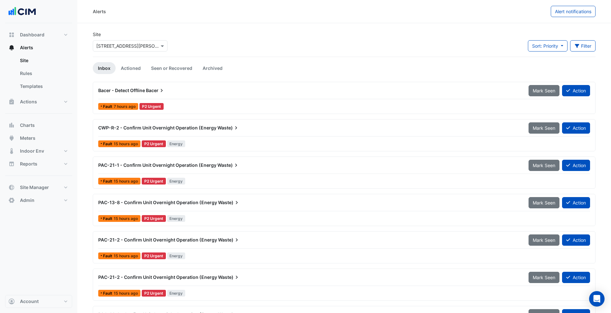
click at [129, 48] on input "text" at bounding box center [123, 46] width 55 height 7
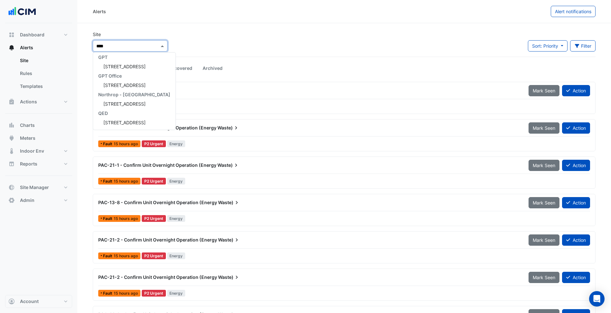
scroll to position [77, 0]
type input "**********"
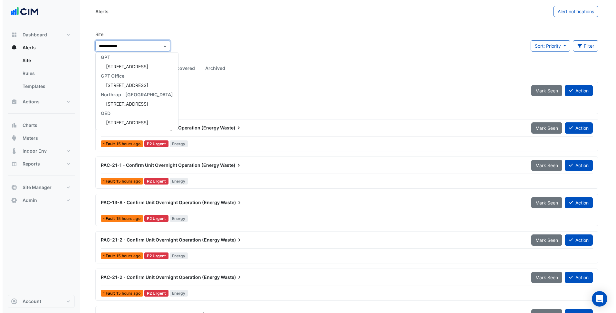
scroll to position [31, 0]
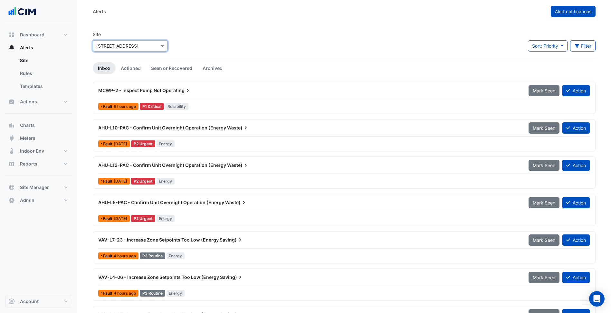
click at [579, 8] on button "Alert notifications" at bounding box center [573, 11] width 45 height 11
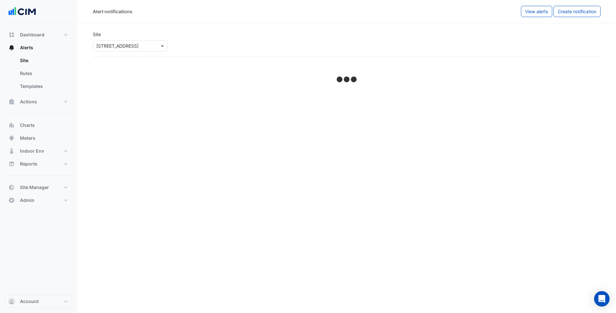
select select "******"
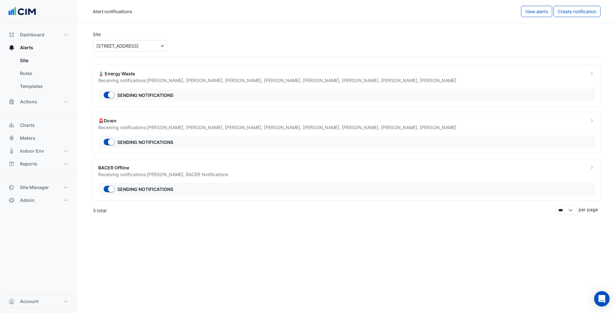
click at [245, 76] on div "🪫 Energy Waste" at bounding box center [339, 73] width 483 height 7
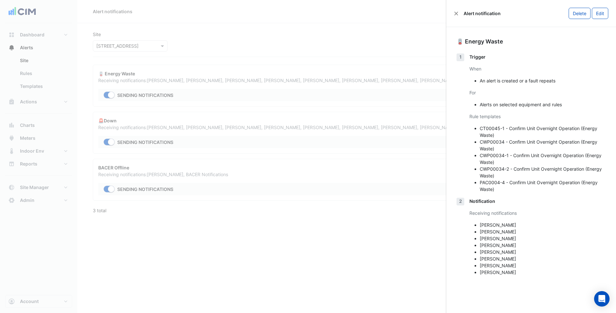
click at [364, 243] on ngb-offcanvas-backdrop at bounding box center [308, 156] width 616 height 313
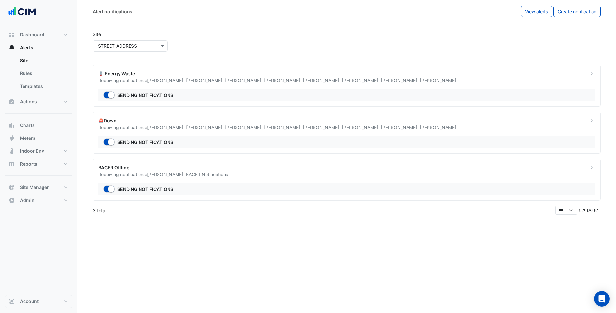
click at [331, 120] on div "🚨Down" at bounding box center [339, 120] width 483 height 7
click at [267, 224] on div "Alert notifications View alerts Create notification Site Select a Site × [STREE…" at bounding box center [346, 156] width 539 height 313
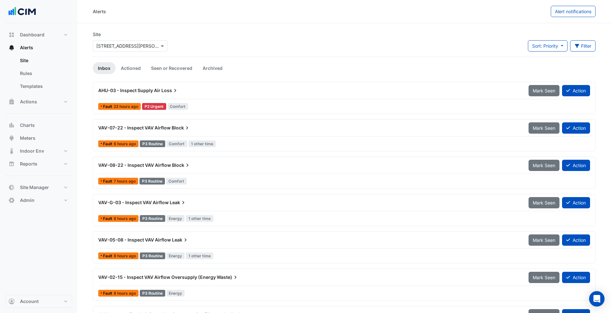
click at [132, 45] on input "text" at bounding box center [123, 46] width 55 height 7
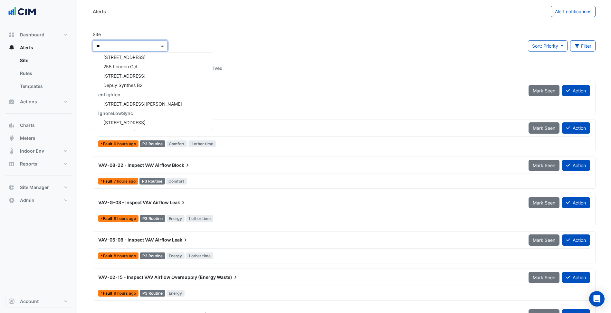
scroll to position [59, 0]
type input "***"
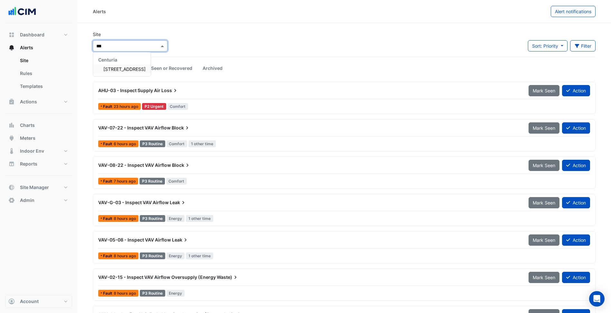
click at [133, 68] on span "[STREET_ADDRESS]" at bounding box center [124, 68] width 42 height 5
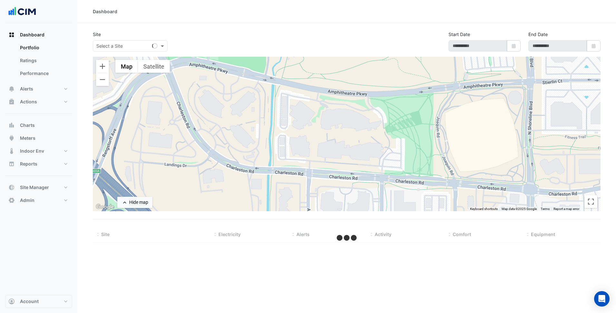
select select "***"
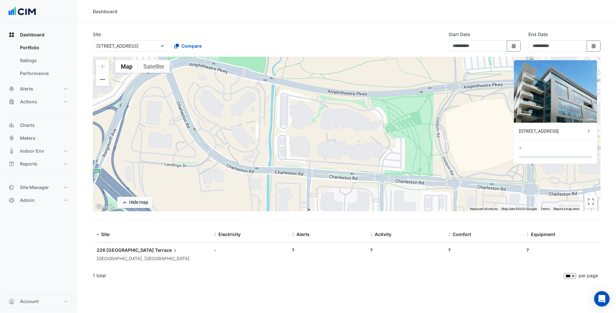
type input "**********"
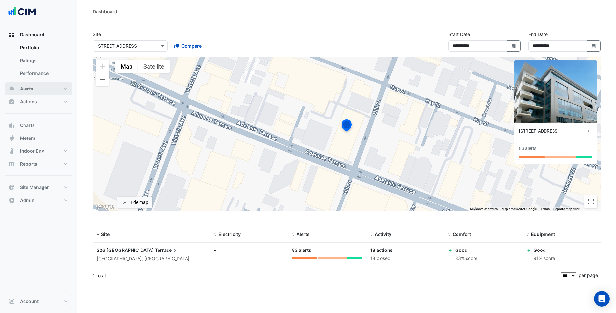
click at [45, 89] on button "Alerts" at bounding box center [38, 88] width 67 height 13
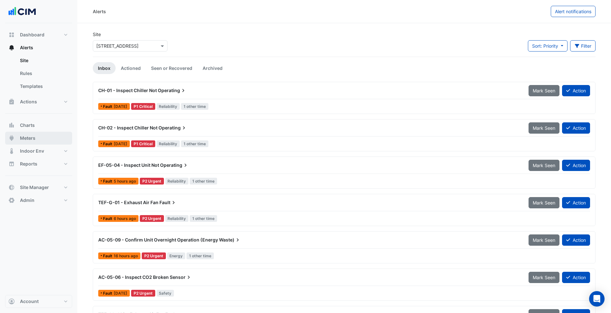
click at [46, 134] on button "Meters" at bounding box center [38, 138] width 67 height 13
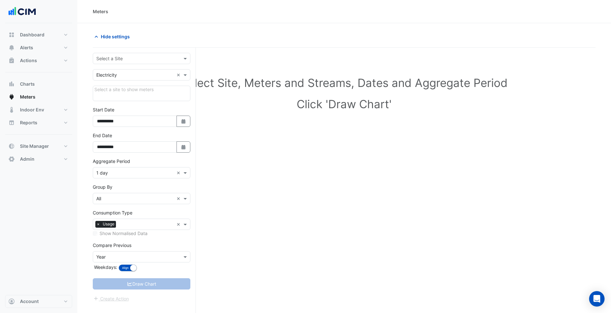
click at [131, 57] on input "text" at bounding box center [135, 58] width 78 height 7
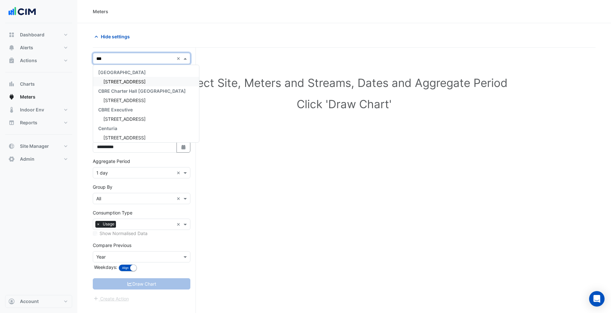
type input "***"
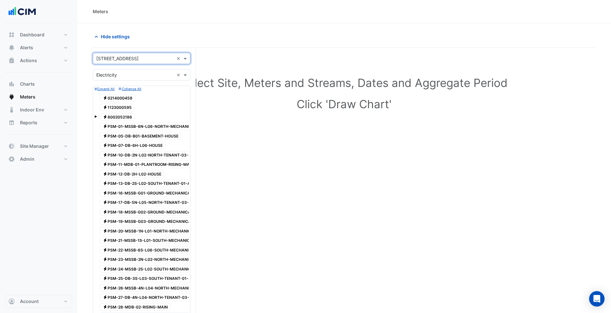
click at [122, 115] on span "Electricity 8002052186" at bounding box center [117, 117] width 35 height 8
click at [121, 108] on span "Electricity 1123000595" at bounding box center [117, 108] width 35 height 8
click at [123, 95] on span "Electricity 0214000458" at bounding box center [117, 98] width 35 height 8
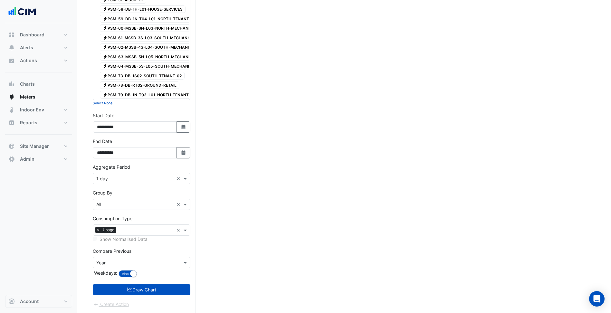
scroll to position [451, 0]
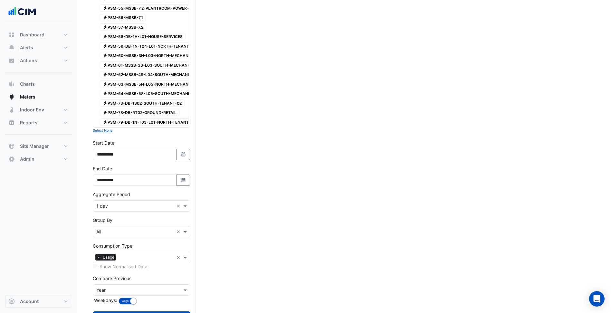
click at [145, 207] on input "text" at bounding box center [135, 206] width 78 height 7
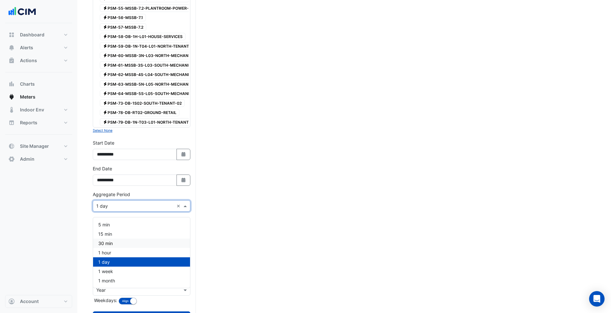
click at [109, 239] on div "30 min" at bounding box center [141, 243] width 97 height 9
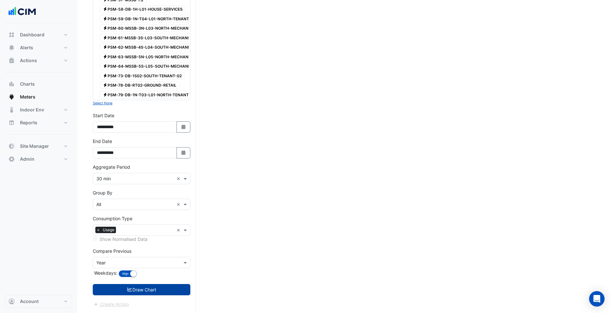
click at [157, 288] on button "Draw Chart" at bounding box center [142, 289] width 98 height 11
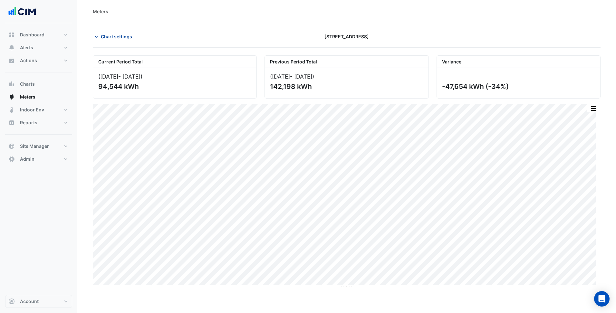
click at [109, 33] on button "Chart settings" at bounding box center [114, 36] width 43 height 11
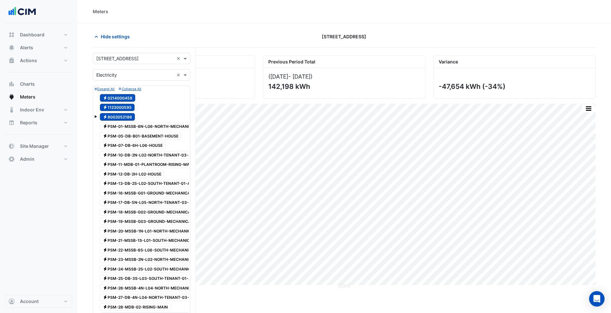
click at [123, 110] on span "Electricity 1123000595" at bounding box center [117, 108] width 35 height 8
click at [125, 102] on div "Electricity 0214000458" at bounding box center [117, 97] width 39 height 9
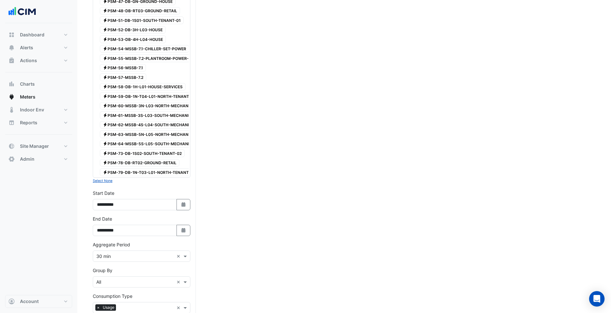
scroll to position [483, 0]
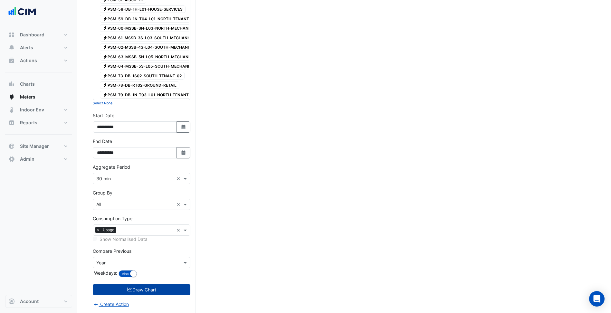
click at [162, 284] on button "Draw Chart" at bounding box center [142, 289] width 98 height 11
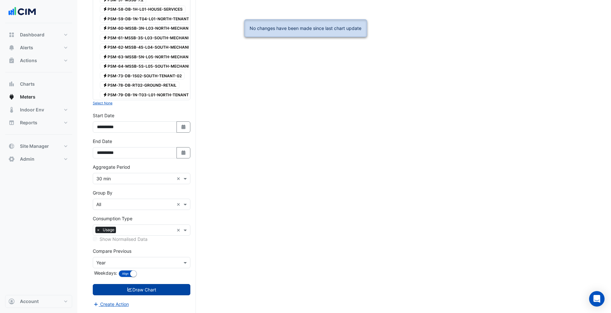
click at [157, 292] on button "Draw Chart" at bounding box center [142, 289] width 98 height 11
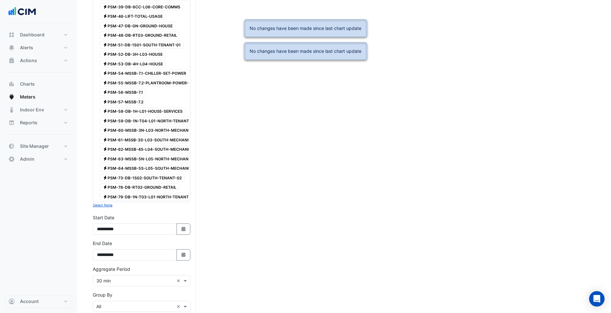
scroll to position [0, 0]
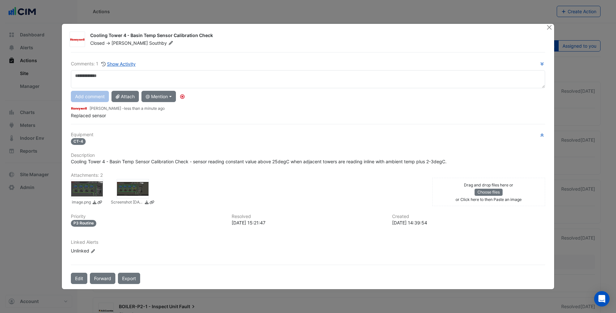
click at [91, 191] on div at bounding box center [87, 188] width 32 height 19
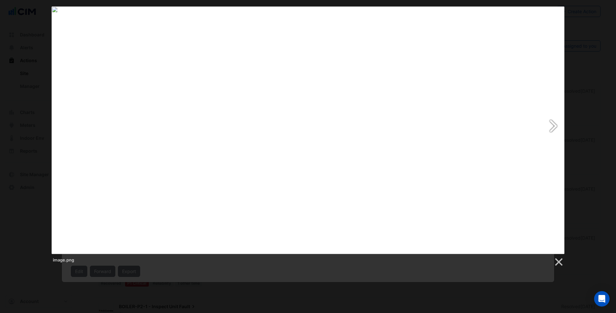
click at [492, 123] on link at bounding box center [400, 130] width 328 height 248
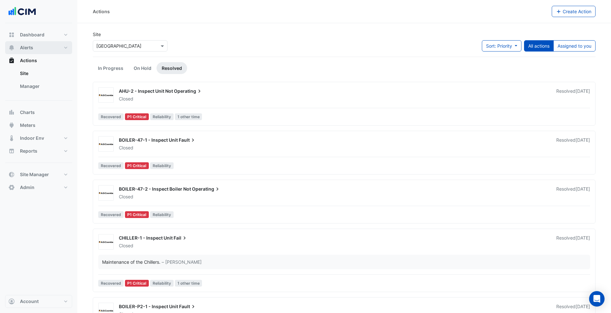
click at [52, 47] on button "Alerts" at bounding box center [38, 47] width 67 height 13
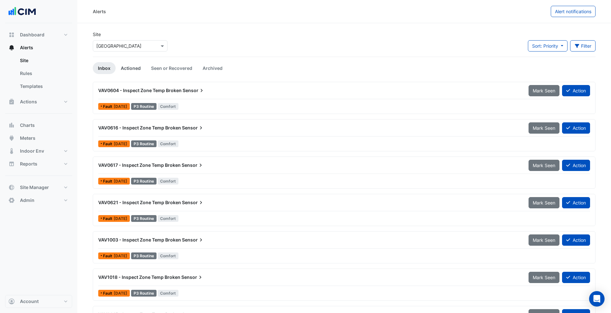
click at [141, 69] on link "Actioned" at bounding box center [131, 68] width 30 height 12
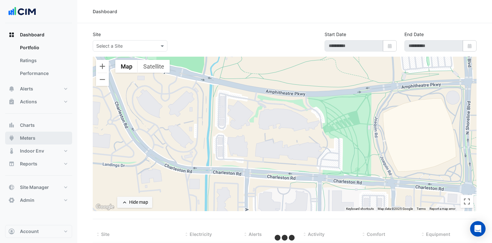
click at [21, 138] on span "Meters" at bounding box center [27, 138] width 15 height 6
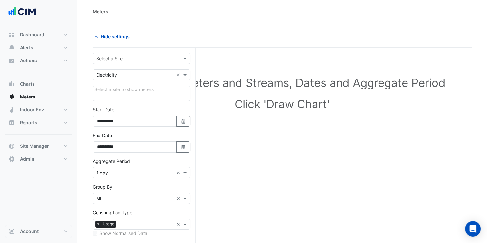
click at [125, 57] on input "text" at bounding box center [135, 58] width 78 height 7
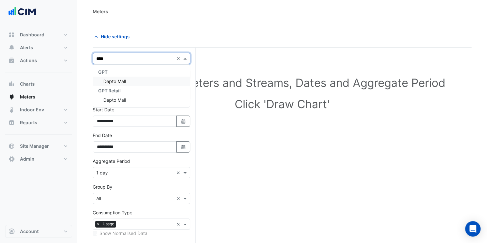
type input "*****"
click at [126, 76] on div "GPT" at bounding box center [141, 71] width 97 height 9
click at [126, 80] on span "Dapto Mall" at bounding box center [114, 81] width 23 height 5
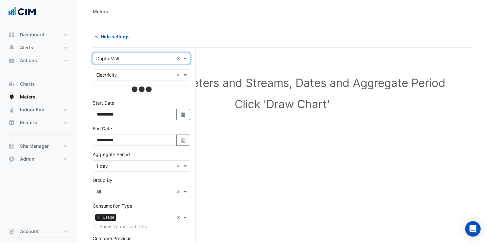
click at [132, 72] on input "text" at bounding box center [135, 75] width 78 height 7
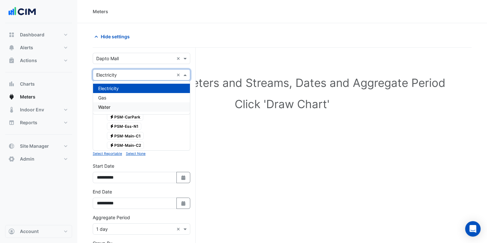
click at [116, 107] on div "Water" at bounding box center [141, 106] width 97 height 9
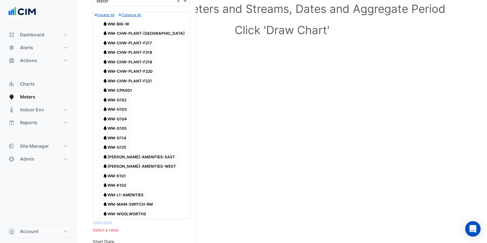
scroll to position [64, 0]
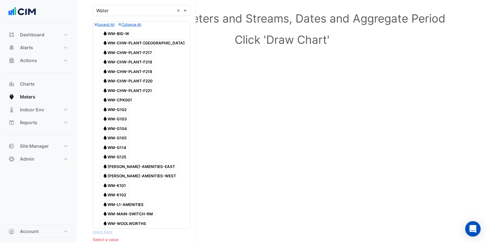
click at [82, 110] on section "Hide settings Select Site, Meters and Streams, Dates and Aggregate Period Click…" at bounding box center [282, 204] width 410 height 491
click at [60, 151] on button "Site Manager" at bounding box center [38, 146] width 67 height 13
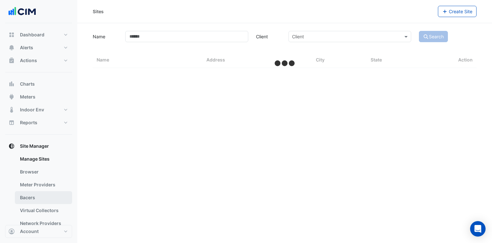
click at [43, 200] on link "Bacers" at bounding box center [43, 197] width 57 height 13
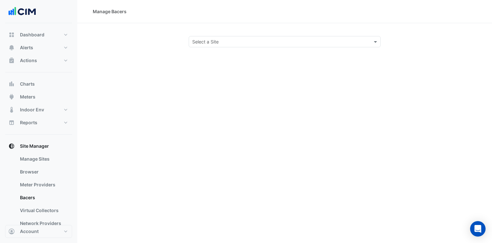
click at [252, 45] on div "Select a Site" at bounding box center [285, 41] width 192 height 11
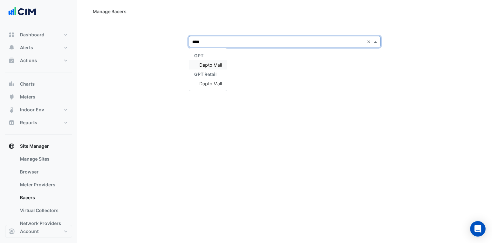
type input "*****"
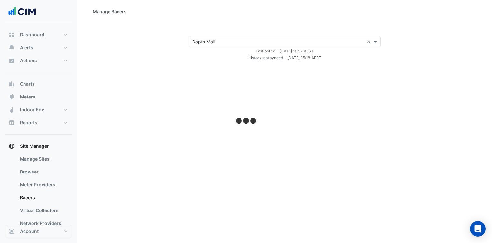
select select "***"
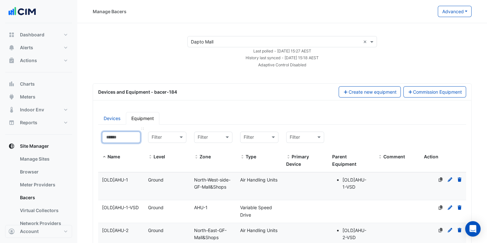
click at [127, 140] on input at bounding box center [121, 137] width 38 height 11
click at [28, 162] on link "Manage Sites" at bounding box center [43, 159] width 57 height 13
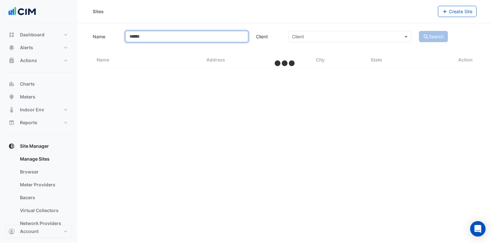
click at [224, 37] on input "Name" at bounding box center [186, 36] width 123 height 11
type input "*****"
select select "***"
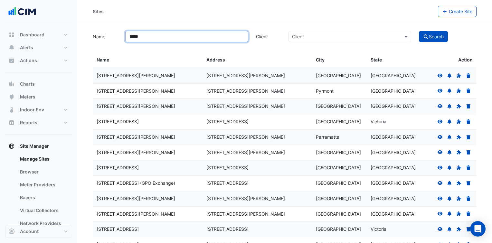
type input "*****"
click at [419, 31] on button "Search" at bounding box center [433, 36] width 29 height 11
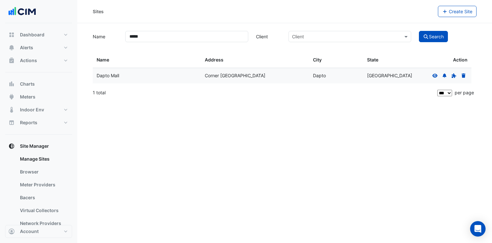
click at [436, 73] on fa-icon at bounding box center [435, 75] width 6 height 5
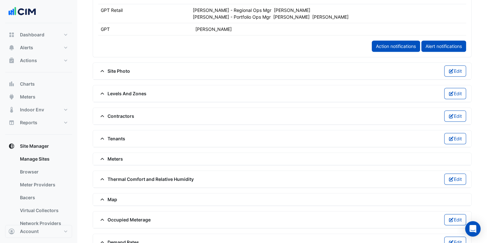
scroll to position [387, 0]
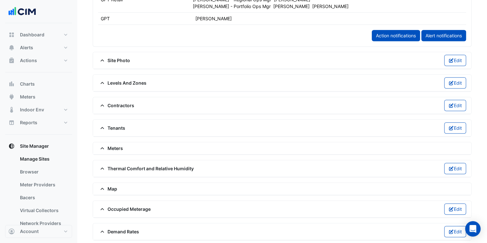
click at [115, 145] on span "Meters" at bounding box center [110, 148] width 25 height 7
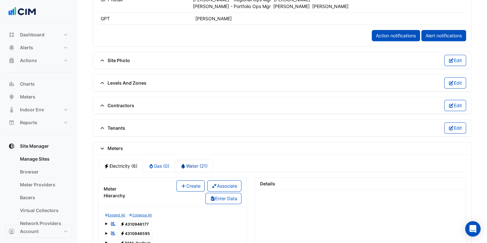
click at [197, 162] on link "Water (21)" at bounding box center [194, 166] width 38 height 13
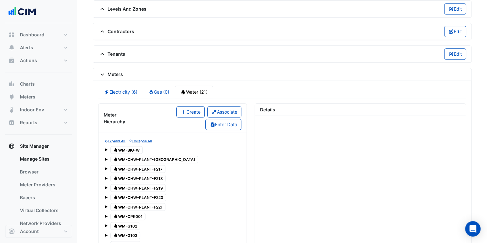
scroll to position [483, 0]
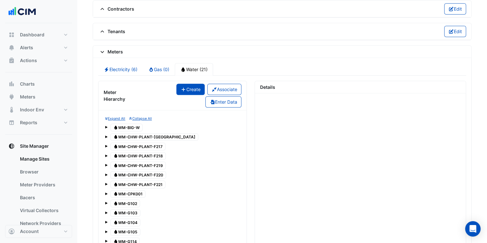
click at [185, 84] on button "Create" at bounding box center [191, 89] width 28 height 11
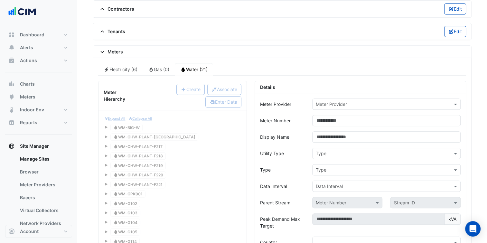
click at [345, 105] on div "Meter Provider" at bounding box center [386, 104] width 148 height 11
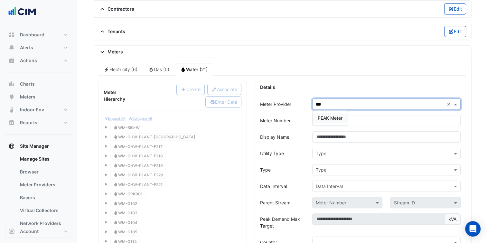
type input "****"
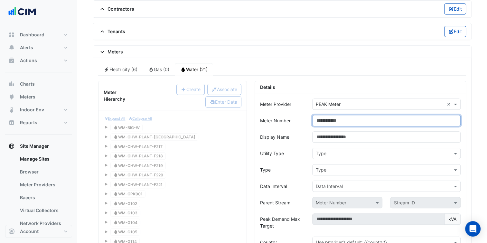
paste input "**********"
type input "**********"
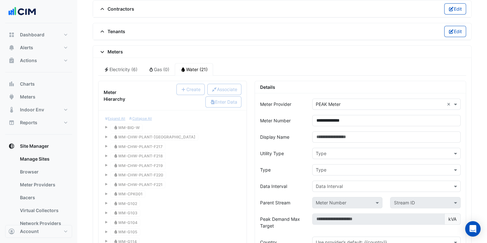
click at [304, 131] on div "Display Name" at bounding box center [282, 136] width 52 height 11
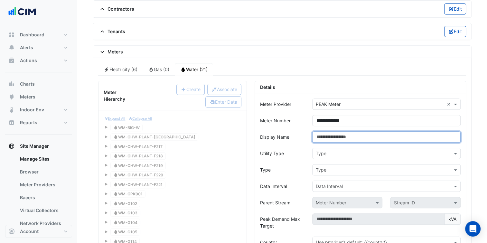
click at [334, 134] on input "Display Name" at bounding box center [386, 136] width 148 height 11
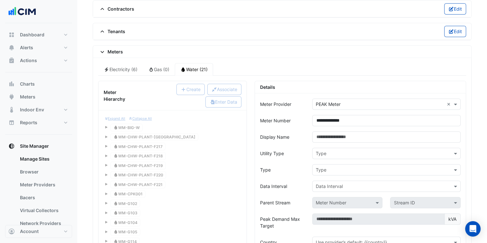
click at [328, 154] on div "Type" at bounding box center [386, 153] width 148 height 11
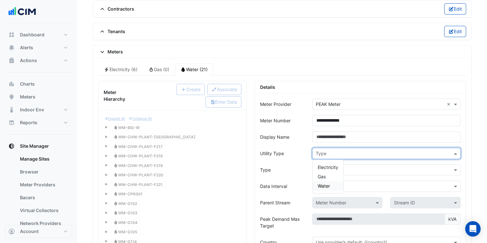
click at [329, 183] on span "Water" at bounding box center [324, 185] width 12 height 5
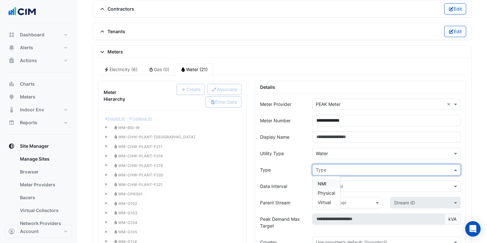
click at [341, 167] on input "text" at bounding box center [380, 170] width 129 height 7
click at [332, 191] on span "Physical" at bounding box center [326, 192] width 17 height 5
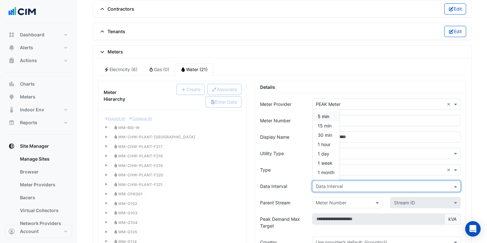
click at [343, 183] on input "text" at bounding box center [380, 186] width 129 height 7
click at [332, 122] on div "15 min" at bounding box center [326, 125] width 27 height 9
click at [292, 170] on div "Type" at bounding box center [282, 169] width 52 height 11
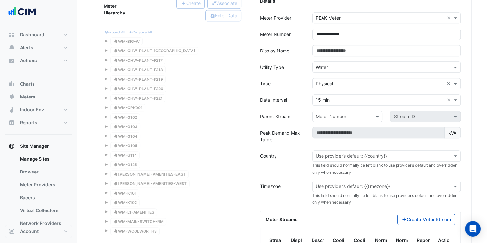
scroll to position [580, 0]
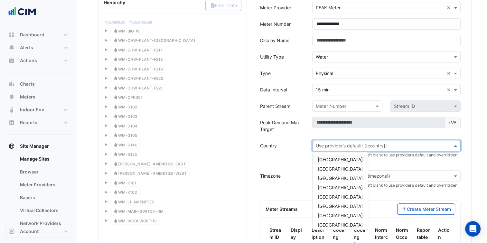
click at [350, 146] on div "Use provider’s default: {{country}}" at bounding box center [386, 145] width 148 height 11
click at [329, 157] on span "Australia" at bounding box center [340, 159] width 45 height 5
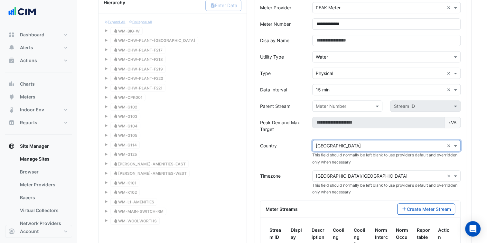
click at [349, 177] on div "Use provider’s default: {{timezone}} × Australia/Brisbane ×" at bounding box center [386, 175] width 148 height 11
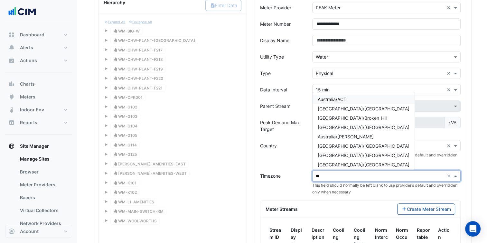
type input "***"
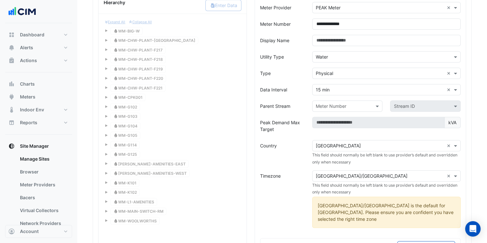
click at [310, 154] on div "Use provider’s default: {{country}} × Australia × This field should normally be…" at bounding box center [387, 152] width 156 height 25
click at [339, 173] on input "text" at bounding box center [380, 176] width 129 height 7
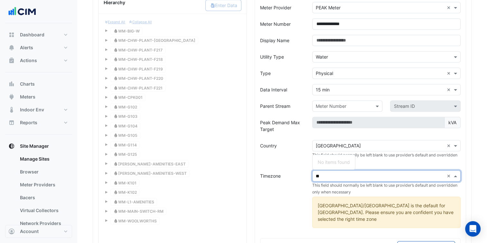
type input "*"
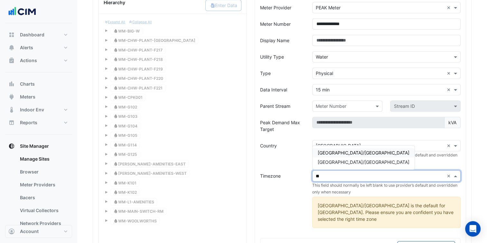
type input "*"
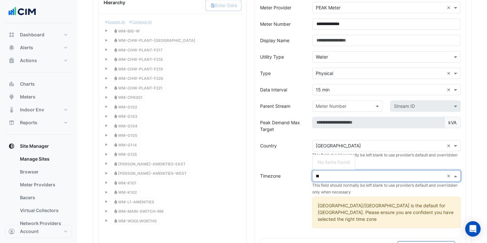
type input "*"
click at [292, 156] on div "Country" at bounding box center [282, 152] width 52 height 25
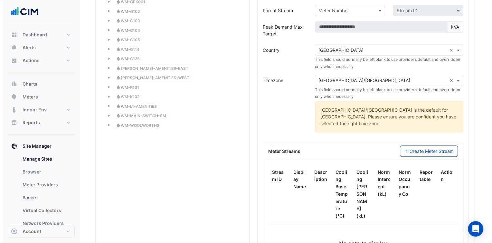
scroll to position [676, 0]
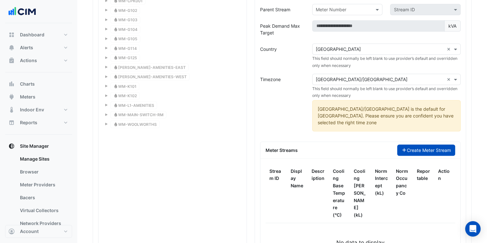
click at [419, 145] on button "Create Meter Stream" at bounding box center [426, 150] width 58 height 11
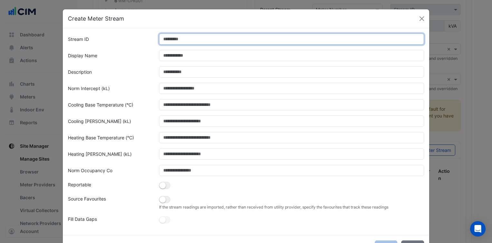
click at [217, 41] on input "Stream ID" at bounding box center [291, 38] width 265 height 11
type input "*"
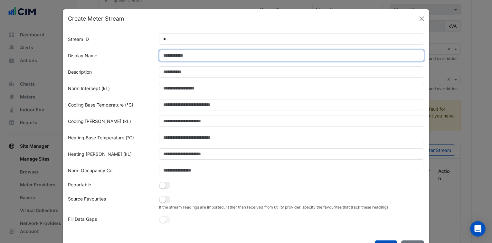
click at [219, 53] on input "Display Name" at bounding box center [291, 55] width 265 height 11
paste input "**********"
type input "**********"
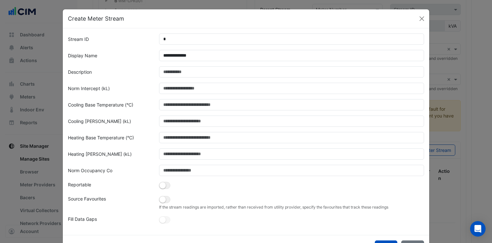
click at [142, 66] on form "**********" at bounding box center [246, 128] width 356 height 191
click at [166, 199] on button "button" at bounding box center [164, 199] width 11 height 7
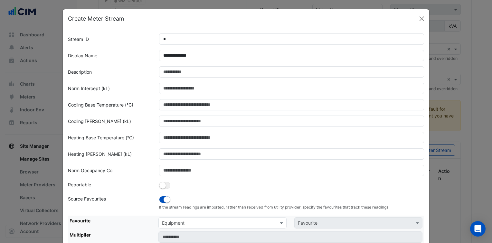
click at [219, 198] on div "If the stream readings are imported, rather than received from utility provider…" at bounding box center [291, 203] width 273 height 15
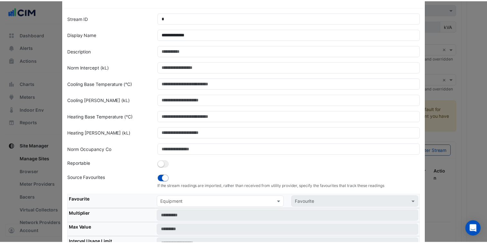
scroll to position [32, 0]
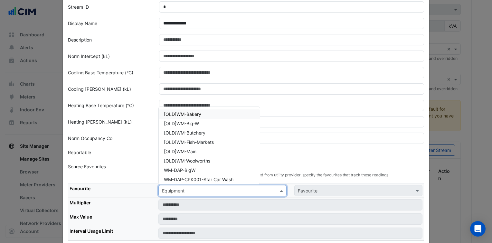
click at [220, 189] on input "text" at bounding box center [216, 191] width 108 height 7
paste input "**********"
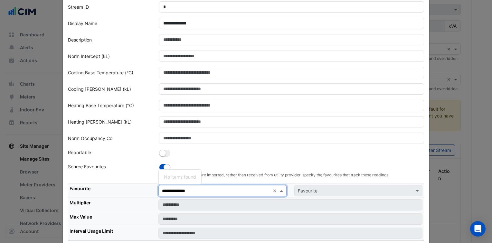
click at [216, 188] on input "**********" at bounding box center [216, 191] width 108 height 7
click at [208, 193] on input "**********" at bounding box center [216, 191] width 108 height 7
type input "**********"
click at [313, 158] on form "**********" at bounding box center [246, 128] width 356 height 254
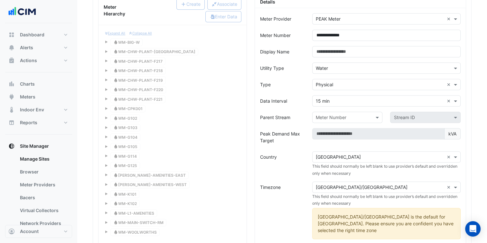
scroll to position [580, 0]
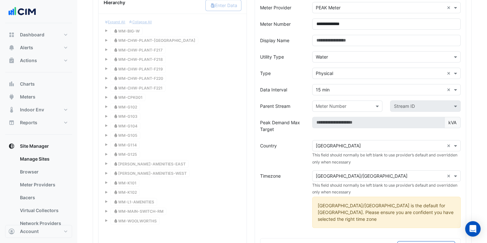
click at [188, 118] on div "Expand All Collapse All Water WM-BIG-W Water WM-CHW-PLANT-CT Water WM-CHW-PLANT…" at bounding box center [173, 122] width 138 height 207
click at [32, 200] on link "Bacers" at bounding box center [43, 197] width 57 height 13
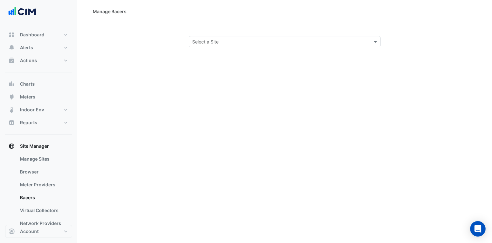
click at [250, 31] on section "Select a Site" at bounding box center [284, 35] width 415 height 24
click at [248, 39] on input "text" at bounding box center [278, 42] width 172 height 7
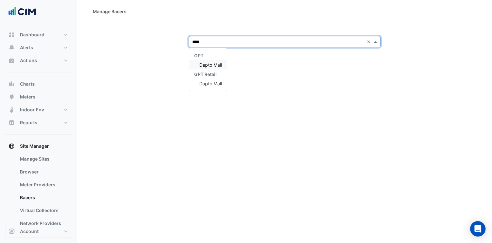
type input "*****"
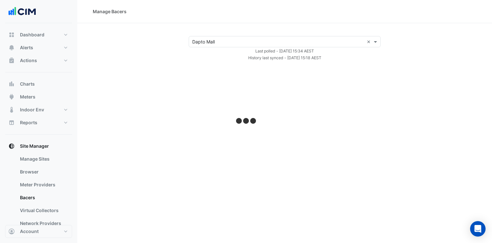
click at [335, 28] on section "Select a Site × Dapto Mall × Last polled - Tue 09-Sep-2025 15:34 AEST History l…" at bounding box center [284, 42] width 415 height 38
click at [470, 60] on div "Select a Site × Dapto Mall × Last polled - Tue 09-Sep-2025 15:34 AEST History l…" at bounding box center [284, 48] width 399 height 25
select select "***"
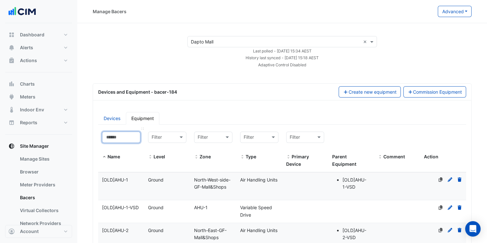
click at [114, 137] on input at bounding box center [121, 137] width 38 height 11
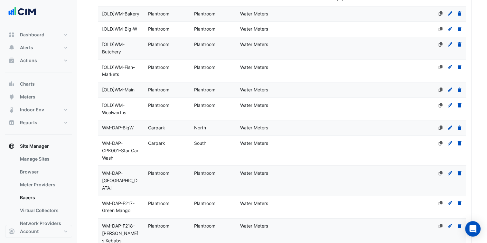
scroll to position [161, 0]
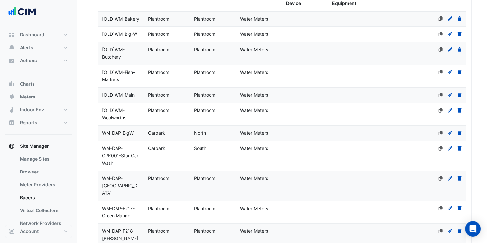
type input "***"
click at [168, 179] on span "Plantroom" at bounding box center [158, 178] width 21 height 5
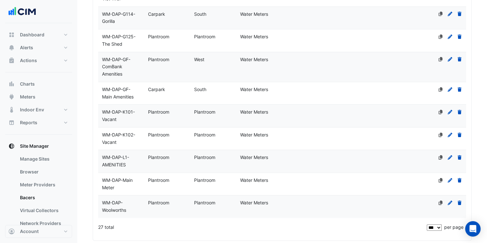
scroll to position [607, 0]
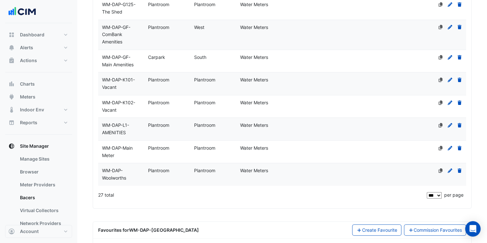
select select "***"
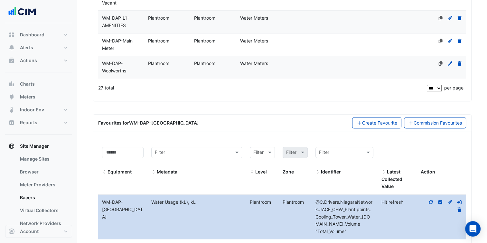
scroll to position [721, 0]
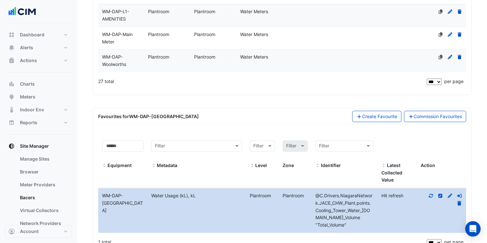
click at [334, 234] on div "1 total" at bounding box center [262, 242] width 328 height 16
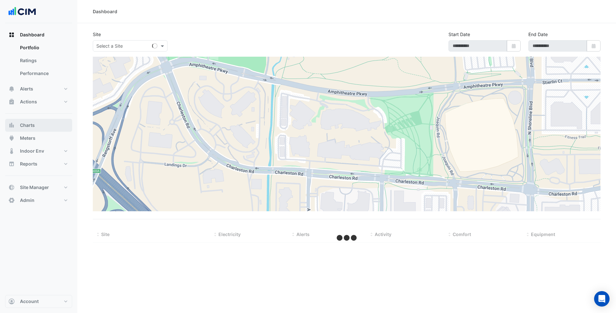
click at [50, 129] on button "Charts" at bounding box center [38, 125] width 67 height 13
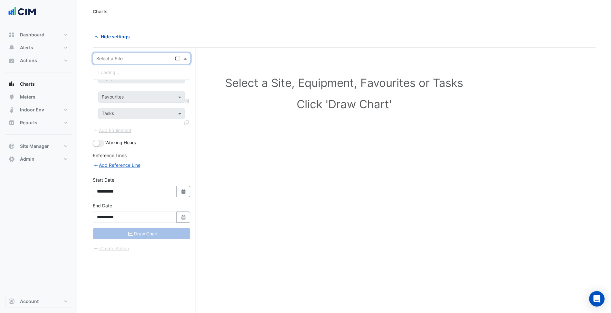
click at [138, 58] on input "text" at bounding box center [135, 58] width 78 height 7
type input "*****"
paste input "**********"
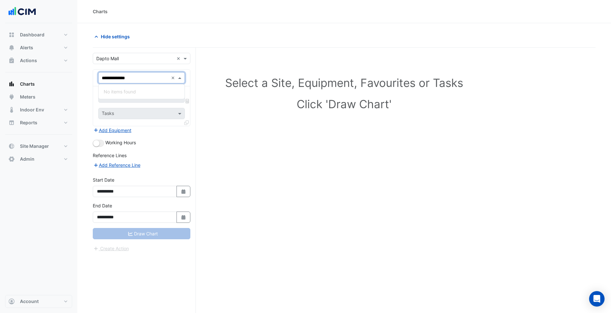
type input "**********"
click at [161, 136] on form "**********" at bounding box center [142, 152] width 98 height 199
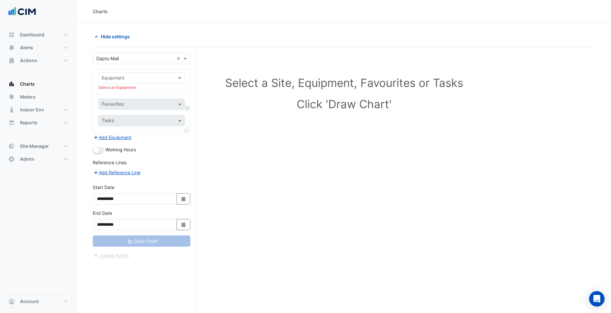
click at [141, 58] on input "text" at bounding box center [135, 58] width 78 height 7
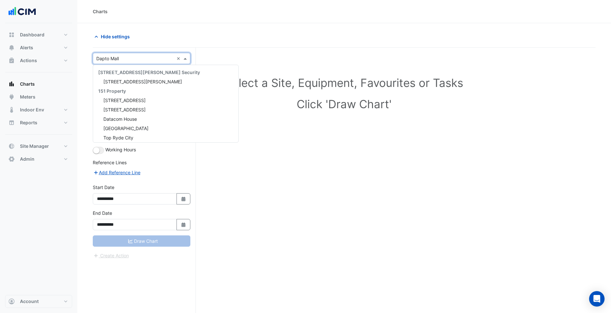
scroll to position [4776, 0]
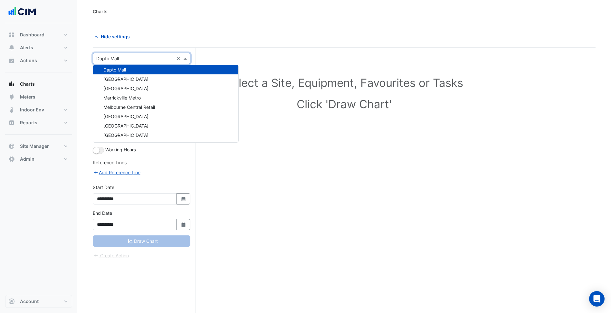
click at [144, 50] on div "**********" at bounding box center [144, 193] width 103 height 290
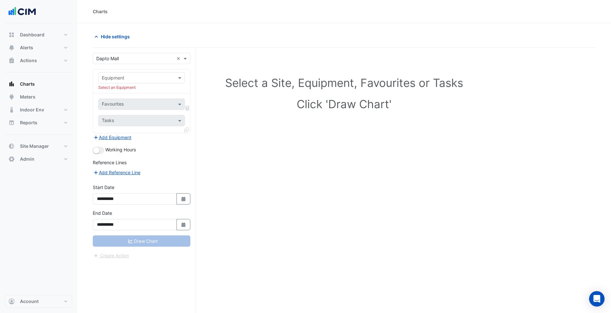
click at [140, 79] on input "text" at bounding box center [135, 78] width 67 height 7
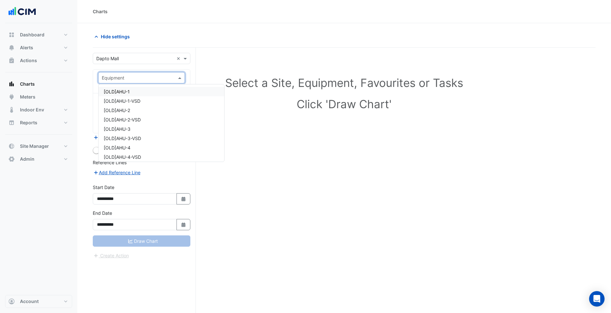
paste input "**********"
type input "**********"
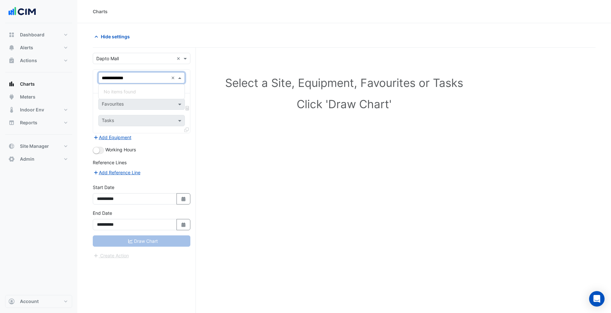
drag, startPoint x: 122, startPoint y: 79, endPoint x: 90, endPoint y: 80, distance: 32.3
click at [90, 80] on section "**********" at bounding box center [344, 180] width 534 height 314
click at [128, 78] on input "text" at bounding box center [135, 78] width 67 height 7
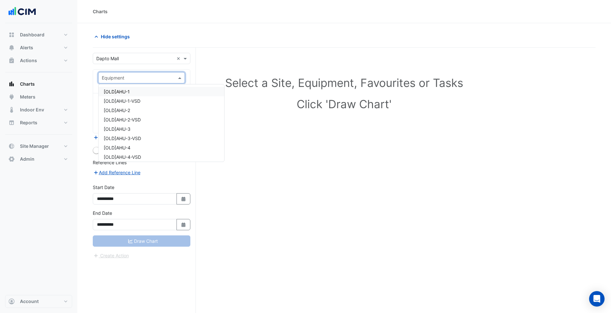
paste input "**********"
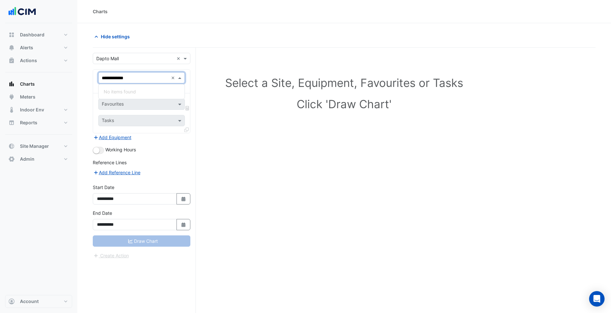
drag, startPoint x: 129, startPoint y: 78, endPoint x: 101, endPoint y: 83, distance: 27.9
click at [101, 83] on div "**********" at bounding box center [141, 77] width 87 height 11
type input "****"
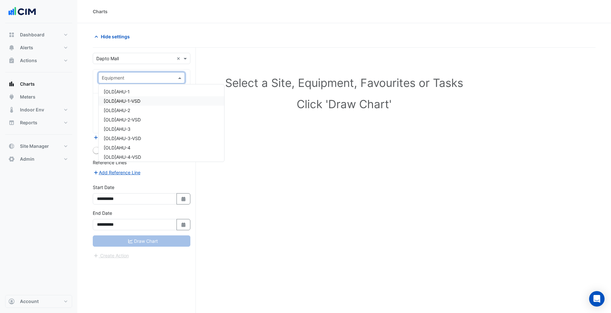
click at [216, 125] on div "[OLD]AHU-3" at bounding box center [162, 128] width 126 height 9
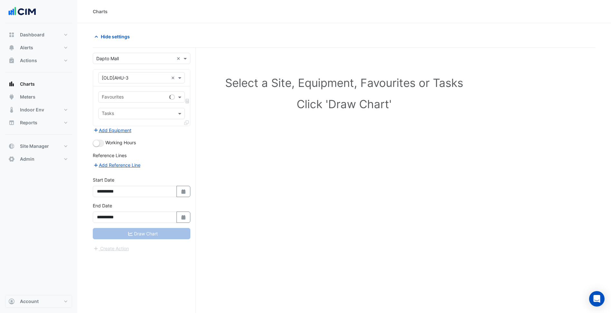
click at [271, 161] on div "Select a Site, Equipment, Favourites or Tasks Click 'Draw Chart'" at bounding box center [344, 193] width 503 height 290
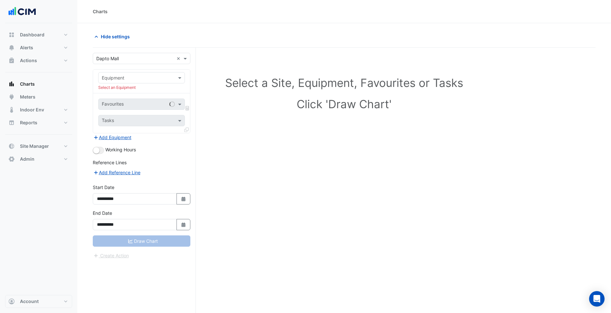
click at [253, 99] on h1 "Click 'Draw Chart'" at bounding box center [344, 104] width 474 height 14
click at [129, 58] on input "text" at bounding box center [135, 58] width 78 height 7
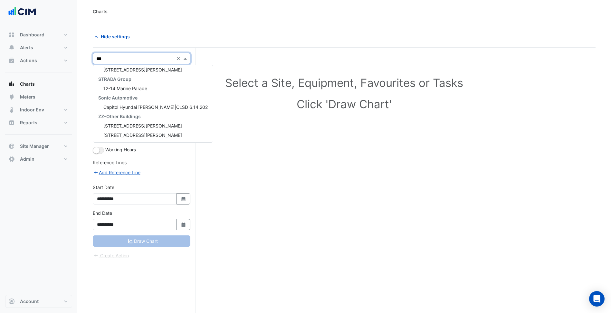
scroll to position [0, 0]
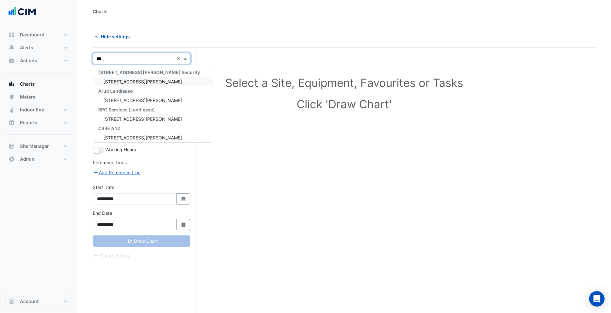
type input "***"
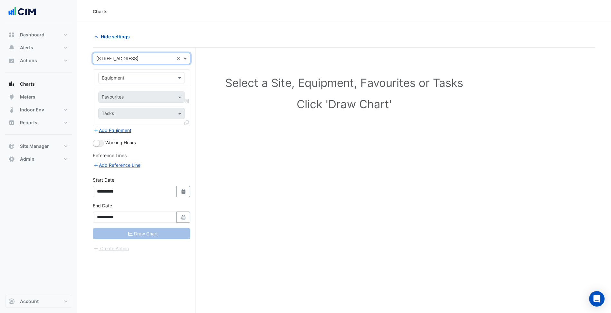
click at [141, 78] on input "text" at bounding box center [135, 78] width 67 height 7
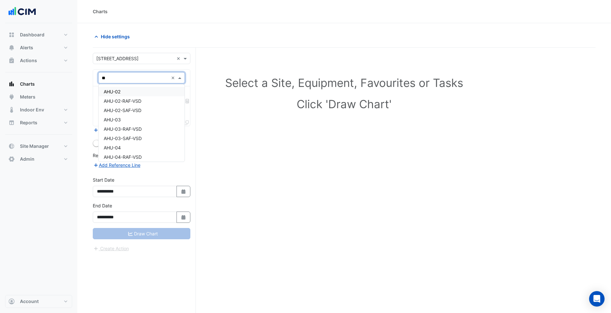
type input "***"
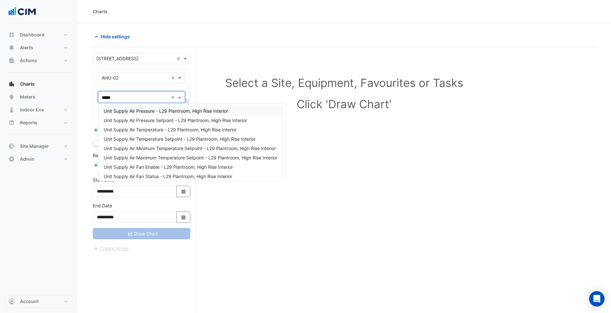
type input "******"
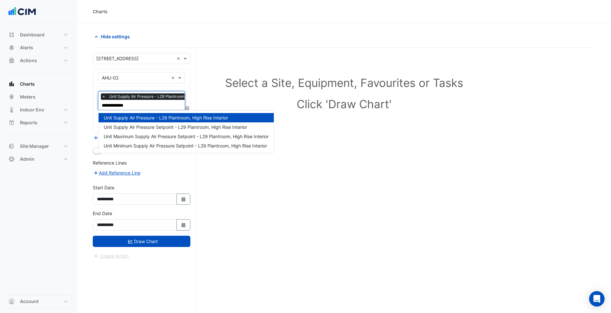
type input "**********"
click at [171, 126] on span "Unit Supply Air Pressure Setpoint - L29 Plantroom, High Rise Interior" at bounding box center [175, 126] width 143 height 5
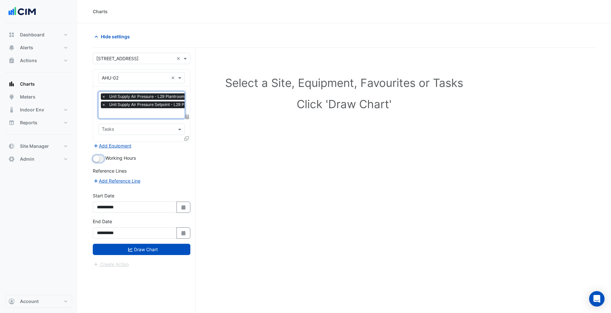
click at [98, 157] on small "button" at bounding box center [96, 159] width 6 height 6
click at [189, 138] on div at bounding box center [187, 139] width 6 height 9
click at [186, 138] on icon at bounding box center [186, 138] width 5 height 5
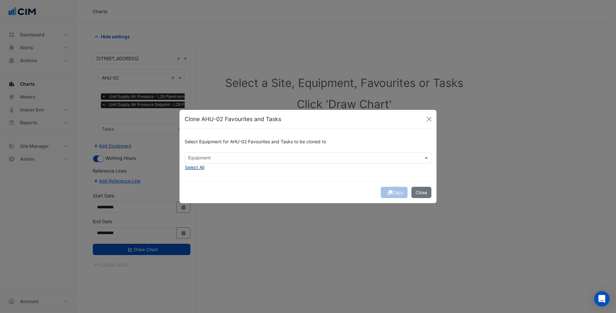
click at [197, 169] on button "Select All" at bounding box center [195, 167] width 20 height 7
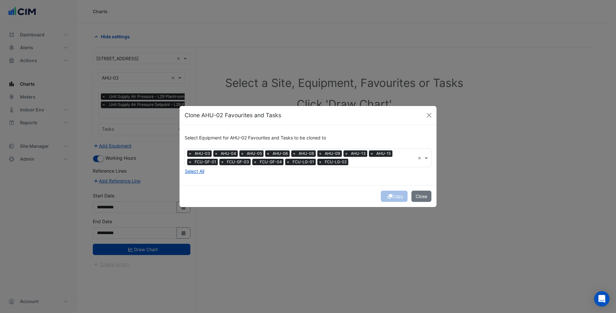
click at [284, 198] on div "Copy Close" at bounding box center [307, 196] width 257 height 22
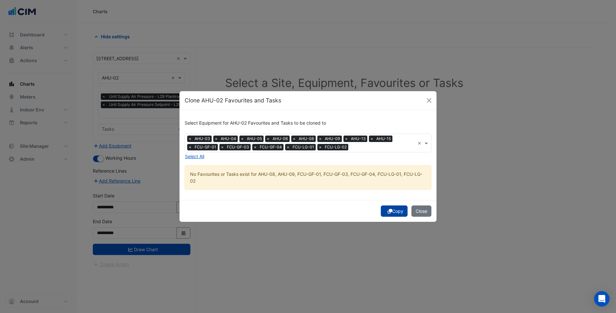
click at [388, 211] on icon "submit" at bounding box center [390, 211] width 5 height 5
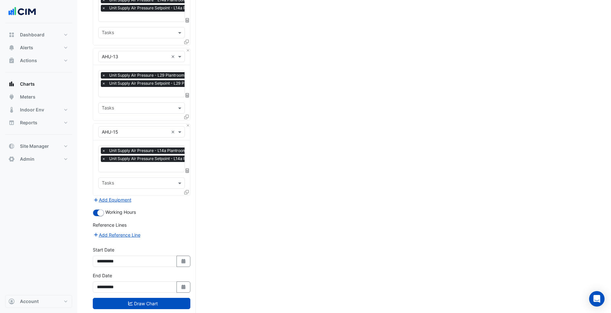
scroll to position [407, 0]
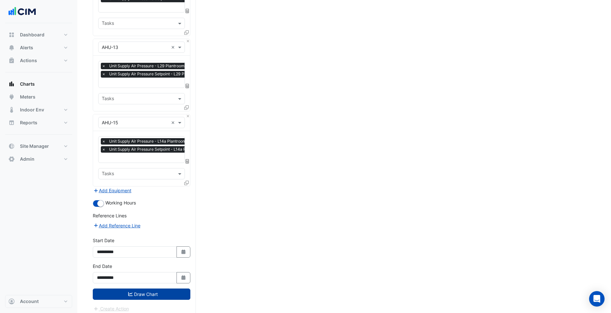
click at [174, 289] on button "Draw Chart" at bounding box center [142, 294] width 98 height 11
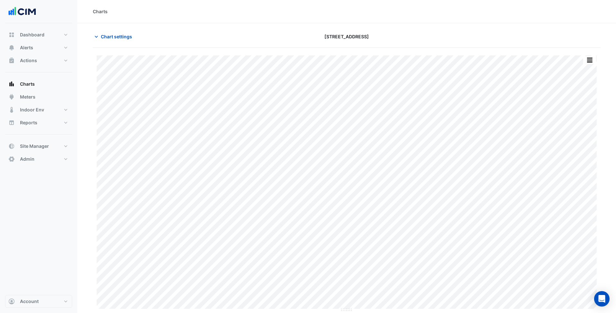
click at [90, 193] on section "Chart settings [STREET_ADDRESS] Print Save as JPEG Save as PNG Sample Tooltip S…" at bounding box center [346, 167] width 539 height 289
click at [583, 58] on button "button" at bounding box center [589, 60] width 13 height 8
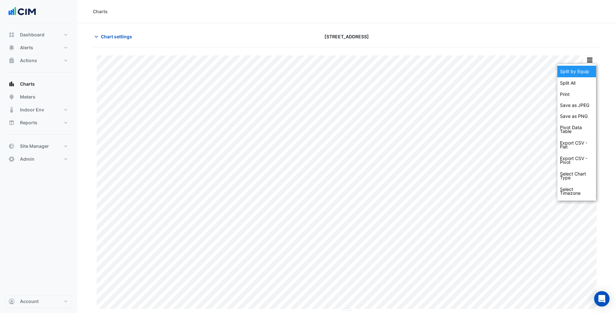
click at [584, 75] on div "Split by Equip" at bounding box center [576, 72] width 39 height 12
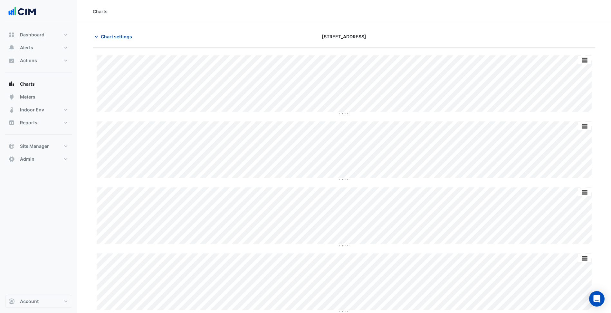
click at [122, 39] on span "Chart settings" at bounding box center [116, 36] width 31 height 7
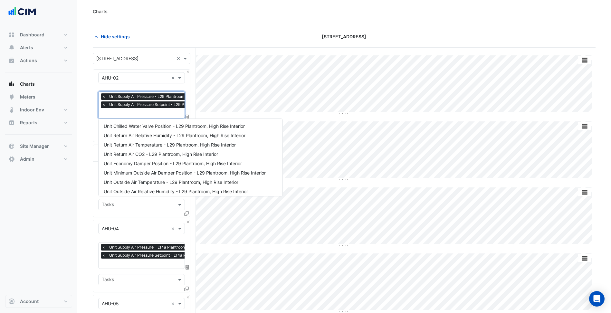
click at [146, 114] on input "text" at bounding box center [169, 113] width 135 height 7
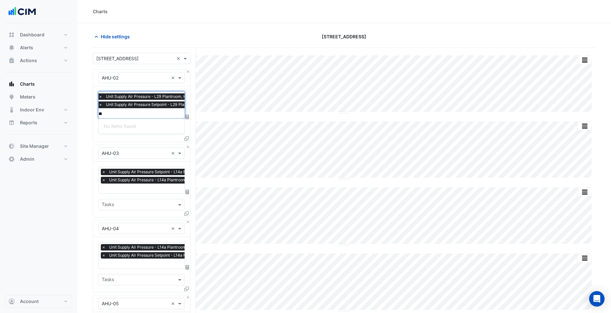
type input "*"
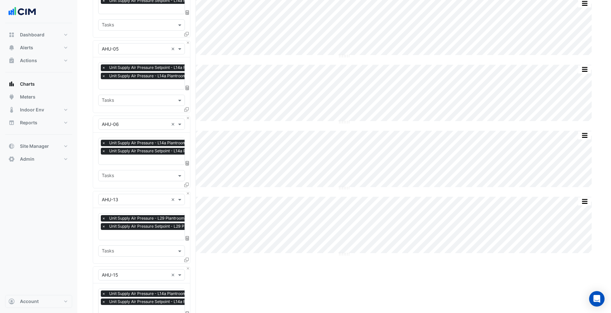
scroll to position [258, 0]
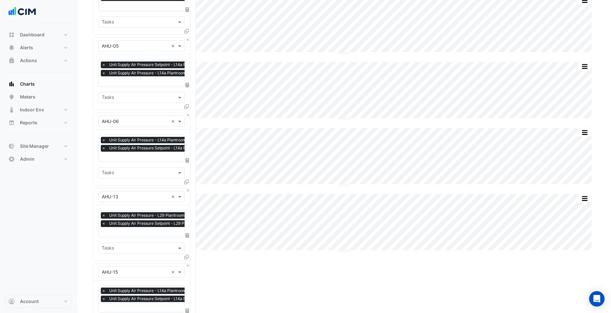
click at [161, 220] on span "Unit Supply Air Pressure Setpoint - L29 Plantroom, High Rise O/A Unit" at bounding box center [173, 223] width 130 height 6
type input "***"
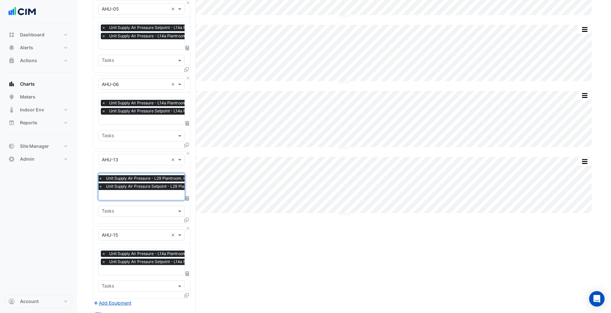
scroll to position [407, 0]
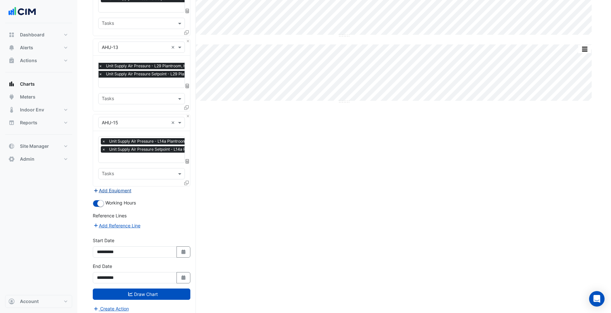
click at [107, 189] on button "Add Equipment" at bounding box center [112, 190] width 39 height 7
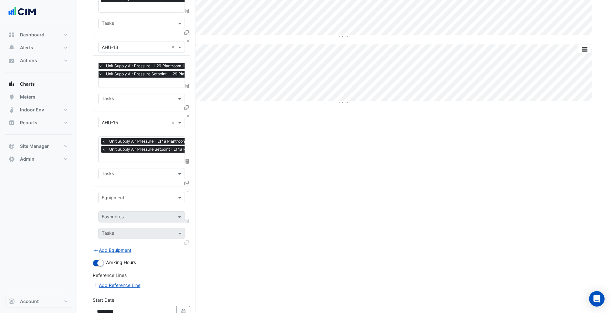
click at [124, 195] on input "text" at bounding box center [135, 198] width 67 height 7
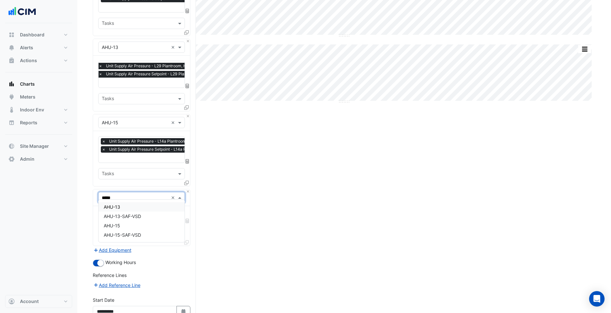
type input "******"
click at [140, 220] on div "AHU-13-SAF-VSD" at bounding box center [142, 216] width 86 height 9
click at [156, 212] on div "Favourites" at bounding box center [133, 217] width 68 height 10
click at [164, 232] on div "VSD Speed % - L29 Plantroom, High Rise O/A Unit" at bounding box center [156, 226] width 115 height 14
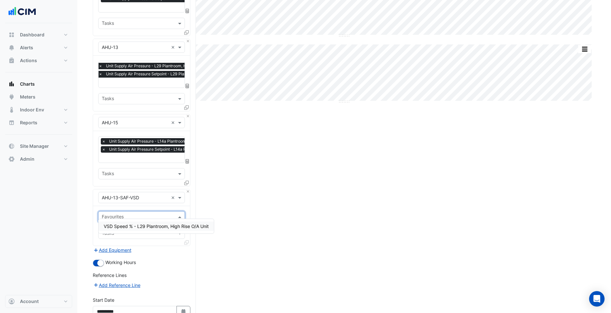
click at [164, 226] on span "VSD Speed % - L29 Plantroom, High Rise O/A Unit" at bounding box center [156, 226] width 105 height 5
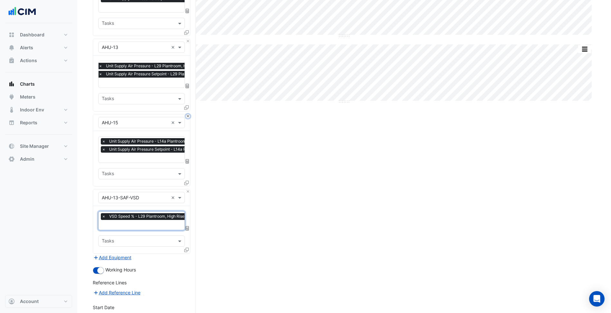
click at [189, 114] on button "Close" at bounding box center [188, 116] width 4 height 4
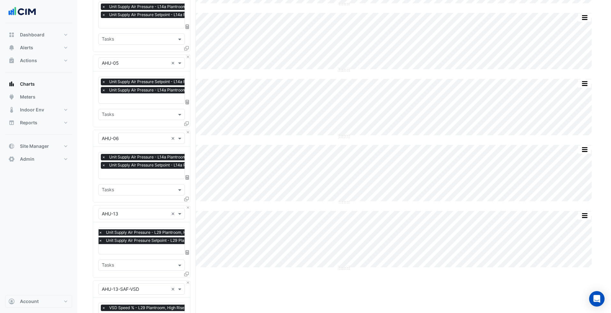
scroll to position [238, 0]
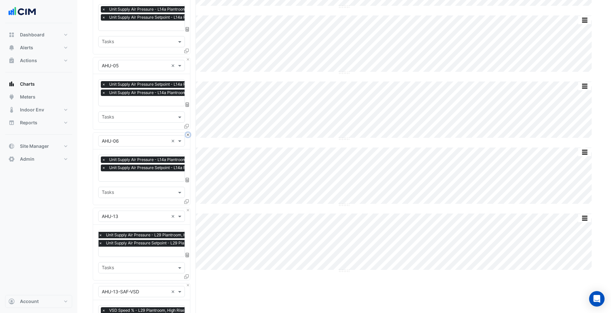
click at [188, 133] on button "Close" at bounding box center [188, 135] width 4 height 4
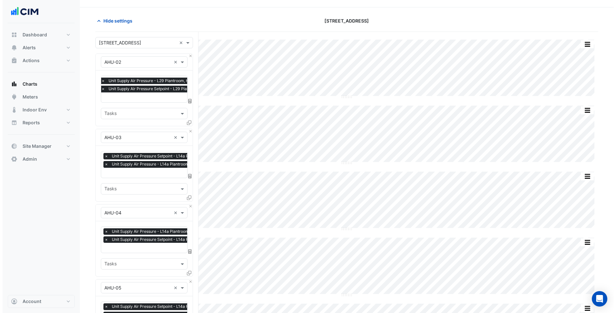
scroll to position [0, 0]
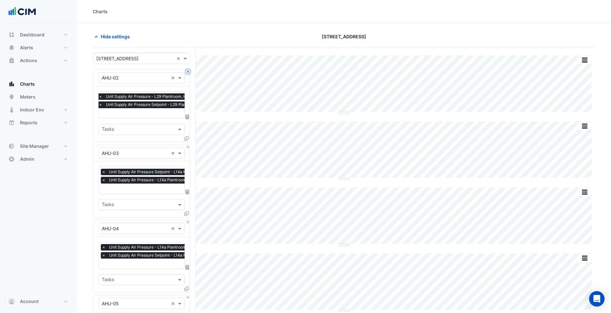
click at [187, 73] on button "Close" at bounding box center [188, 72] width 4 height 4
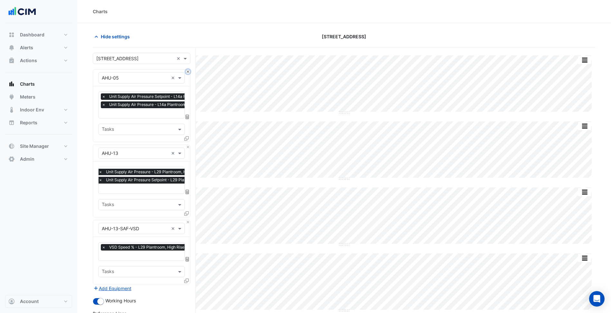
click at [187, 73] on button "Close" at bounding box center [188, 72] width 4 height 4
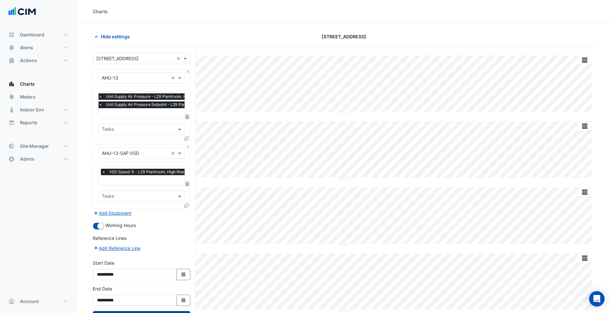
click at [158, 311] on button "Draw Chart" at bounding box center [142, 316] width 98 height 11
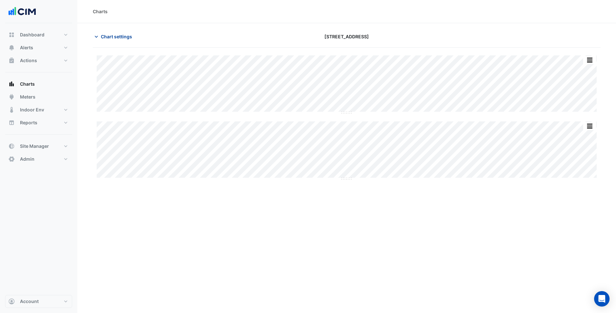
click at [127, 37] on span "Chart settings" at bounding box center [116, 36] width 31 height 7
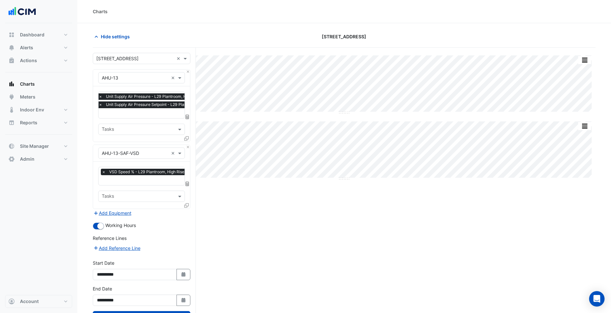
click at [185, 72] on div "Equipment × AHU-13 ×" at bounding box center [141, 78] width 97 height 17
click at [189, 71] on button "Close" at bounding box center [188, 72] width 4 height 4
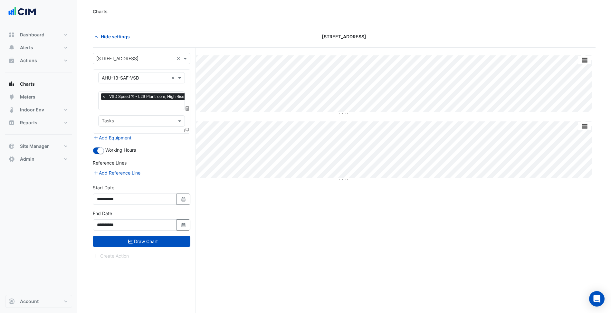
click at [183, 128] on div "Favourites × VSD Speed % - L29 Plantroom, High Rise O/A Unit × Tasks" at bounding box center [141, 109] width 97 height 47
click at [189, 130] on div at bounding box center [187, 131] width 6 height 9
click at [186, 130] on icon at bounding box center [186, 130] width 5 height 5
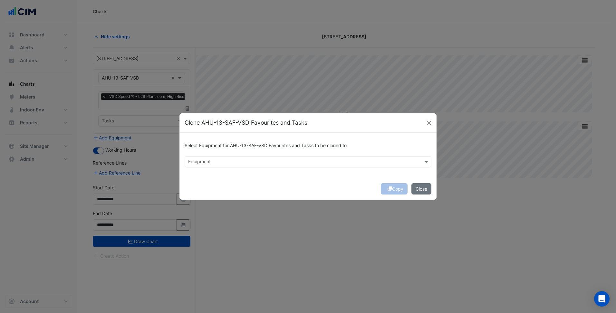
click at [228, 166] on div at bounding box center [303, 162] width 233 height 8
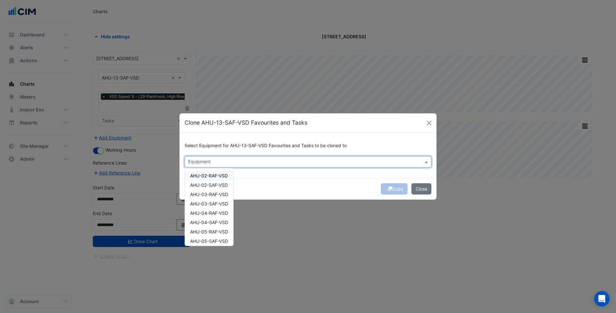
click at [219, 177] on span "AHU-02-RAF-VSD" at bounding box center [209, 175] width 38 height 5
click at [218, 188] on div "AHU-02-SAF-VSD" at bounding box center [209, 184] width 48 height 9
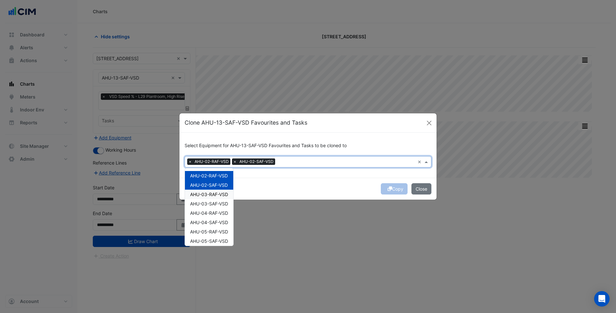
drag, startPoint x: 217, startPoint y: 194, endPoint x: 217, endPoint y: 201, distance: 7.7
click at [217, 195] on span "AHU-03-RAF-VSD" at bounding box center [209, 194] width 38 height 5
click at [217, 201] on span "AHU-03-SAF-VSD" at bounding box center [209, 203] width 38 height 5
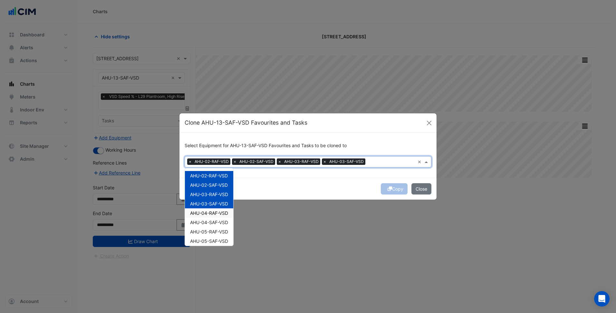
click at [218, 210] on div "AHU-04-RAF-VSD" at bounding box center [209, 212] width 48 height 9
drag, startPoint x: 219, startPoint y: 222, endPoint x: 219, endPoint y: 227, distance: 4.5
click at [219, 224] on span "AHU-04-SAF-VSD" at bounding box center [209, 222] width 38 height 5
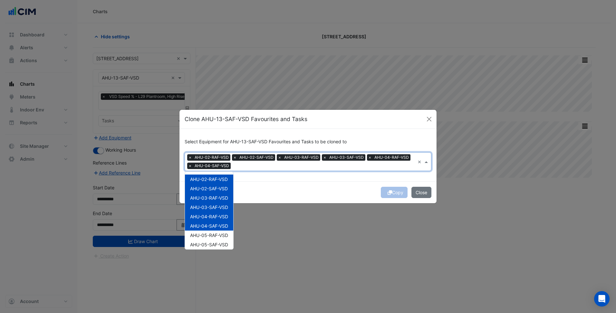
drag, startPoint x: 219, startPoint y: 232, endPoint x: 219, endPoint y: 237, distance: 4.8
click at [219, 234] on div "AHU-05-RAF-VSD" at bounding box center [209, 235] width 48 height 9
click at [220, 244] on span "AHU-05-SAF-VSD" at bounding box center [209, 244] width 38 height 5
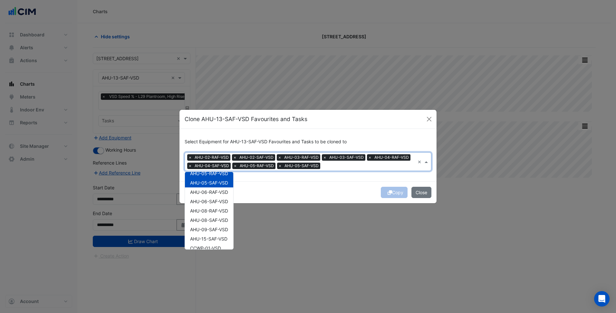
scroll to position [64, 0]
click at [221, 191] on span "AHU-06-RAF-VSD" at bounding box center [209, 189] width 38 height 5
drag, startPoint x: 219, startPoint y: 203, endPoint x: 218, endPoint y: 210, distance: 6.6
click at [219, 206] on div "AHU-08-RAF-VSD" at bounding box center [209, 208] width 48 height 9
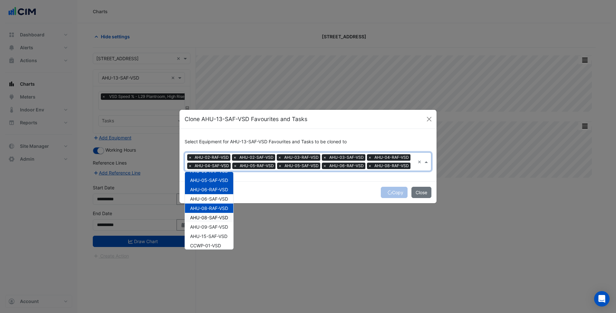
drag, startPoint x: 217, startPoint y: 215, endPoint x: 217, endPoint y: 224, distance: 9.3
click at [217, 215] on span "AHU-08-SAF-VSD" at bounding box center [209, 217] width 38 height 5
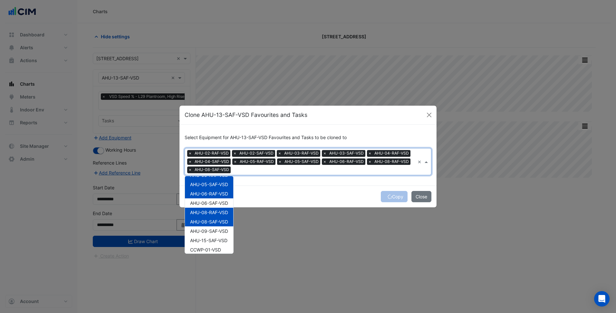
click at [217, 225] on div "AHU-08-SAF-VSD" at bounding box center [209, 221] width 48 height 9
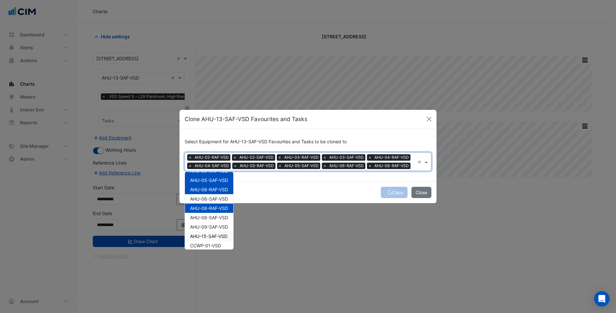
click at [217, 235] on span "AHU-15-SAF-VSD" at bounding box center [208, 236] width 37 height 5
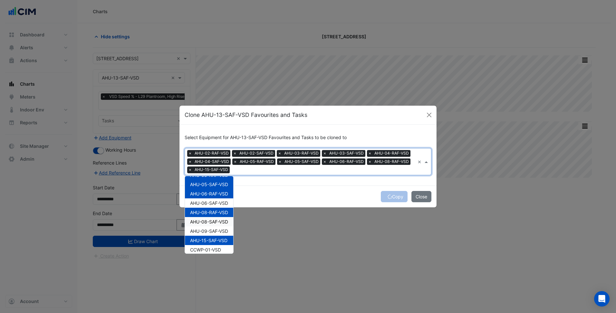
click at [215, 226] on div "AHU-08-SAF-VSD" at bounding box center [209, 221] width 48 height 9
click at [215, 232] on span "AHU-09-SAF-VSD" at bounding box center [209, 230] width 38 height 5
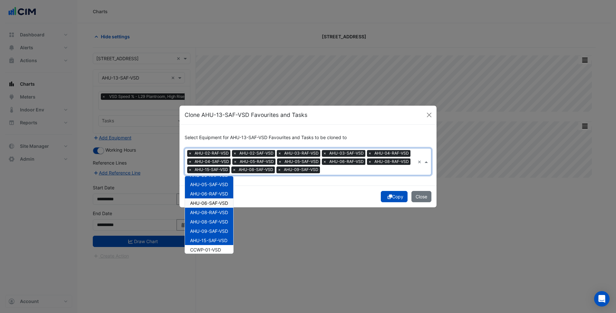
click at [213, 202] on span "AHU-06-SAF-VSD" at bounding box center [209, 202] width 38 height 5
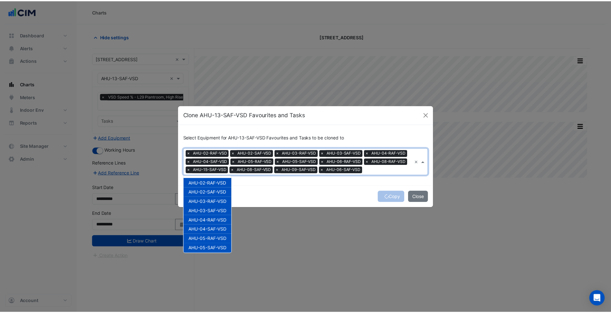
scroll to position [0, 0]
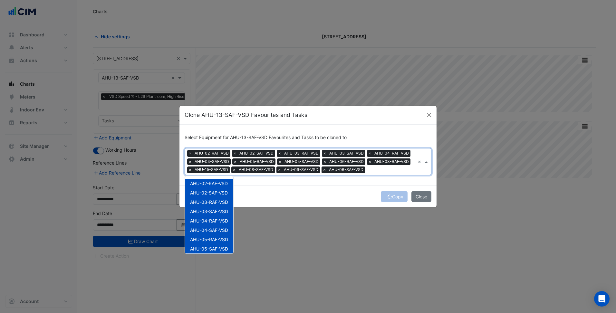
click at [365, 201] on div "Copy Close" at bounding box center [307, 197] width 257 height 22
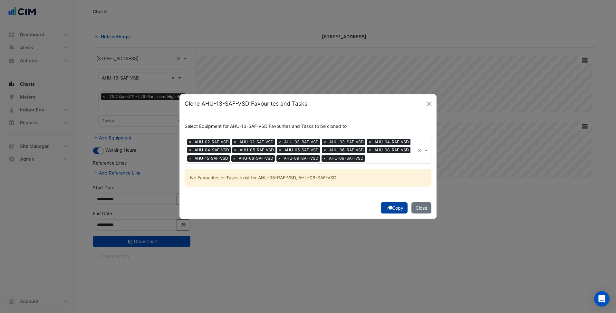
click at [392, 203] on button "Copy" at bounding box center [394, 207] width 27 height 11
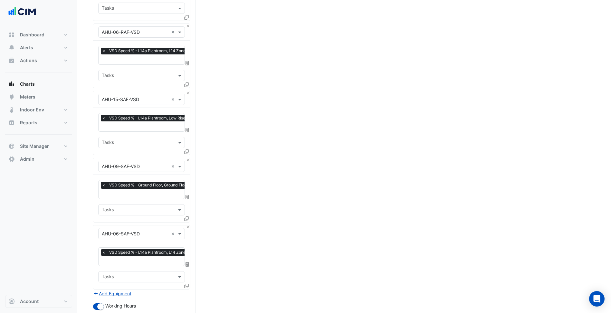
scroll to position [749, 0]
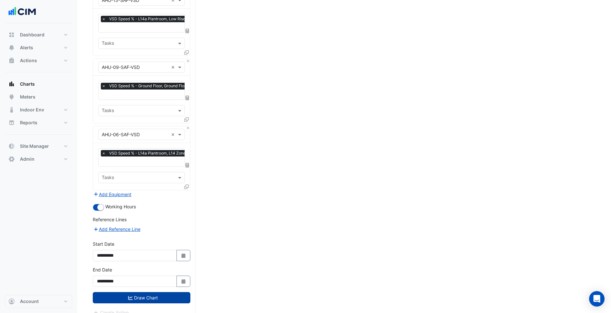
click at [162, 293] on button "Draw Chart" at bounding box center [142, 297] width 98 height 11
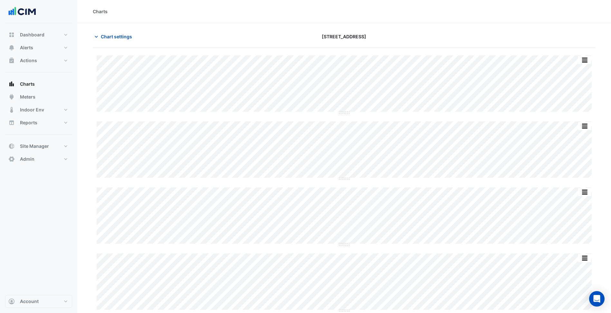
click at [137, 46] on div "Chart settings 140 St Georges Terrace" at bounding box center [344, 39] width 503 height 17
click at [123, 39] on span "Chart settings" at bounding box center [116, 36] width 31 height 7
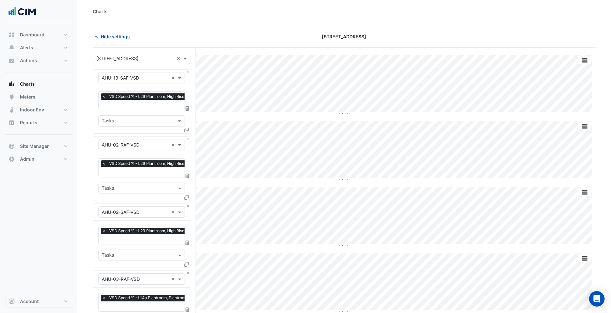
click at [189, 74] on div "Equipment × AHU-13-SAF-VSD ×" at bounding box center [141, 78] width 97 height 17
click at [189, 70] on button "Close" at bounding box center [188, 72] width 4 height 4
click at [158, 99] on span "VSD Speed % - L29 Plantroom, High Rise Interior" at bounding box center [154, 96] width 92 height 6
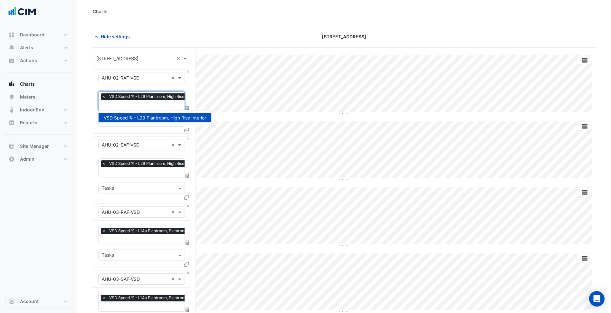
scroll to position [0, 3]
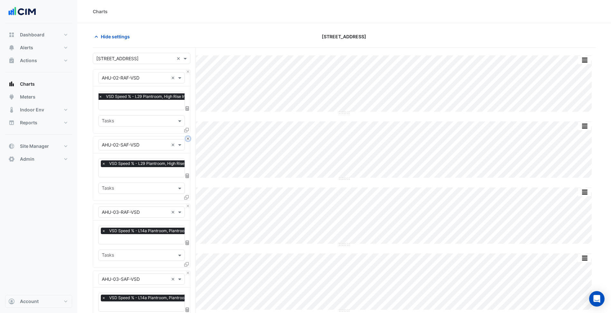
click at [189, 137] on button "Close" at bounding box center [188, 139] width 4 height 4
click at [189, 204] on button "Close" at bounding box center [188, 206] width 4 height 4
click at [189, 137] on button "Close" at bounding box center [188, 139] width 4 height 4
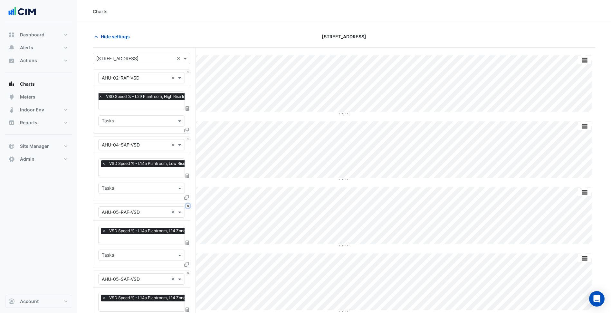
click at [189, 204] on button "Close" at bounding box center [188, 206] width 4 height 4
click at [189, 137] on button "Close" at bounding box center [188, 139] width 4 height 4
click at [189, 204] on button "Close" at bounding box center [188, 206] width 4 height 4
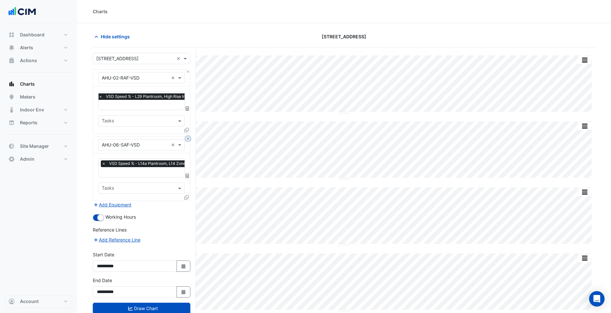
click at [189, 137] on button "Close" at bounding box center [188, 139] width 4 height 4
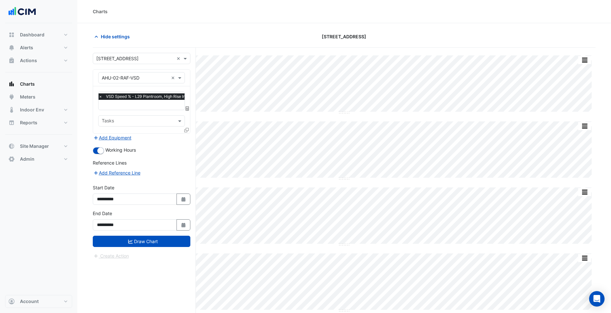
click at [189, 136] on div "Add Equipment" at bounding box center [142, 138] width 98 height 8
click at [121, 139] on button "Add Equipment" at bounding box center [112, 137] width 39 height 7
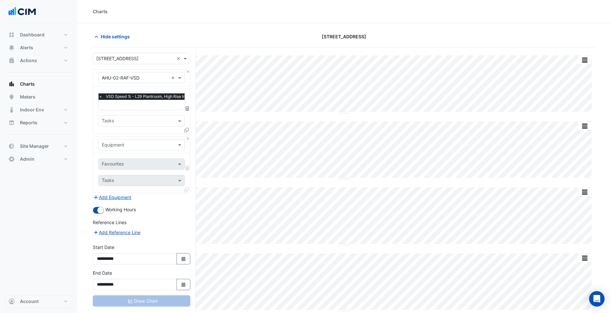
click at [122, 144] on input "text" at bounding box center [135, 145] width 67 height 7
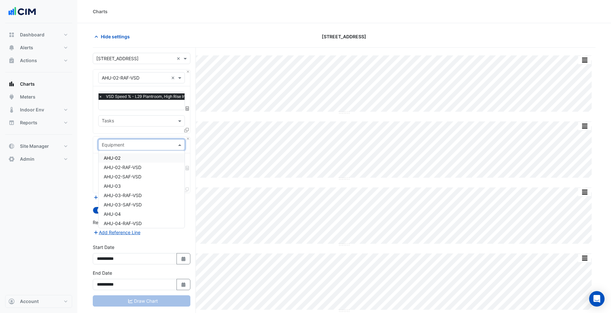
click at [133, 155] on div "AHU-02" at bounding box center [142, 157] width 86 height 9
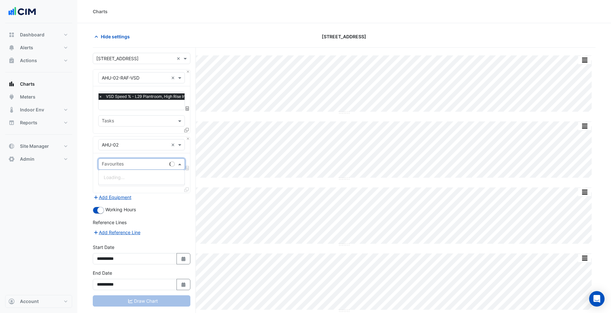
click at [137, 162] on input "text" at bounding box center [134, 164] width 65 height 7
type input "**********"
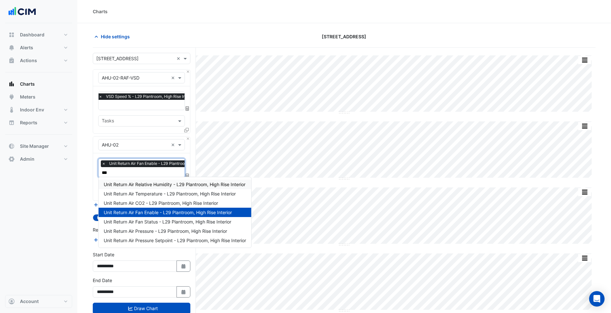
scroll to position [0, 0]
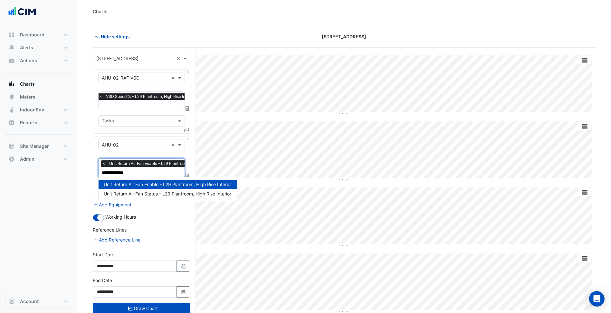
type input "**********"
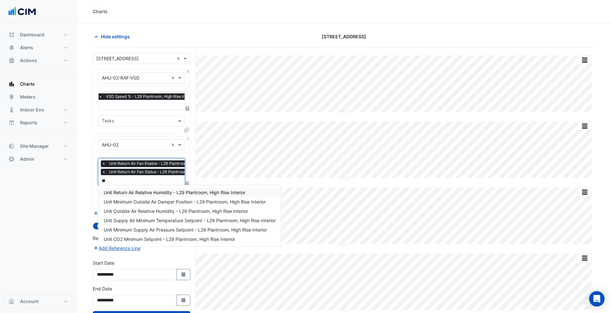
type input "*"
type input "****"
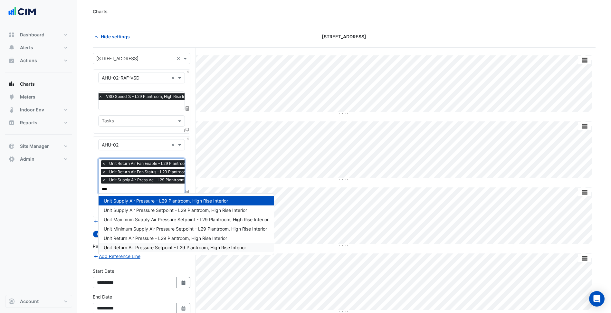
type input "****"
click at [152, 210] on span "Unit Supply Air Pressure Setpoint - L29 Plantroom, High Rise Interior" at bounding box center [175, 209] width 143 height 5
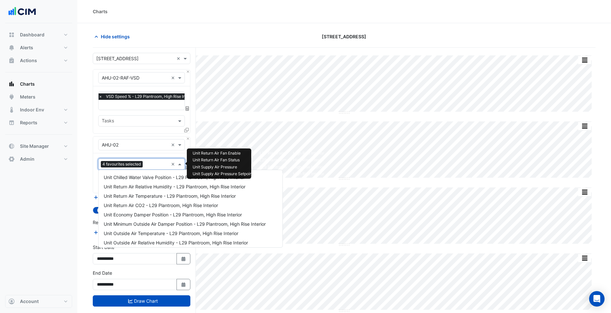
click at [151, 164] on input "text" at bounding box center [156, 164] width 23 height 7
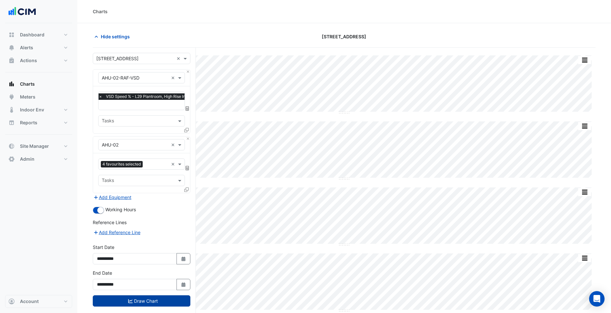
click at [137, 299] on button "Draw Chart" at bounding box center [142, 300] width 98 height 11
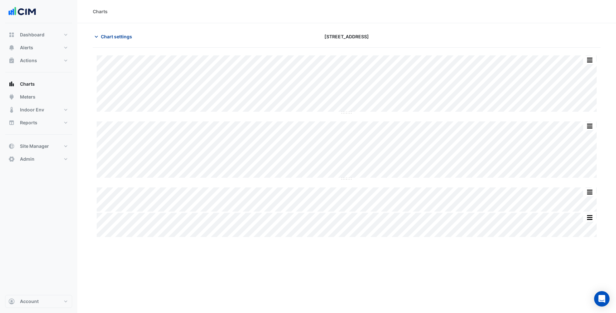
click at [130, 37] on span "Chart settings" at bounding box center [116, 36] width 31 height 7
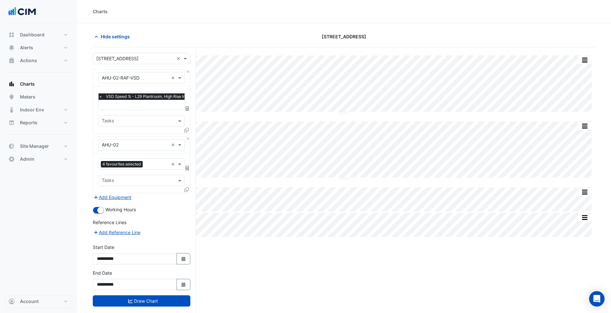
click at [187, 277] on div "**********" at bounding box center [142, 280] width 98 height 21
click at [186, 279] on button "Select Date" at bounding box center [184, 284] width 14 height 11
select select "*"
click at [88, 262] on section "Hide settings 140 St Georges Terrace Split by Unit Split All Split None Print S…" at bounding box center [344, 180] width 534 height 314
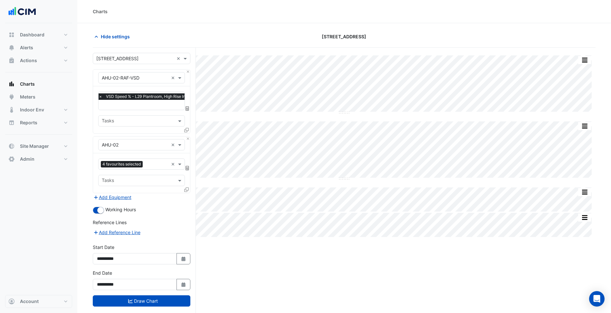
click at [83, 243] on section "Hide settings 140 St Georges Terrace Split by Unit Split All Split None Print S…" at bounding box center [344, 180] width 534 height 314
click at [51, 103] on button "Meters" at bounding box center [38, 97] width 67 height 13
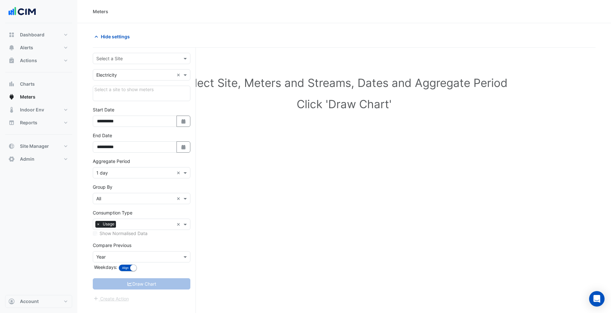
click at [158, 61] on input "text" at bounding box center [135, 58] width 78 height 7
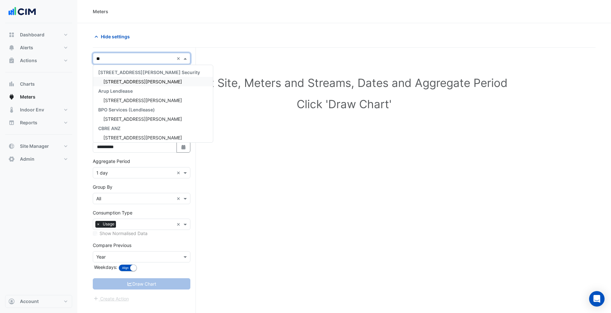
type input "***"
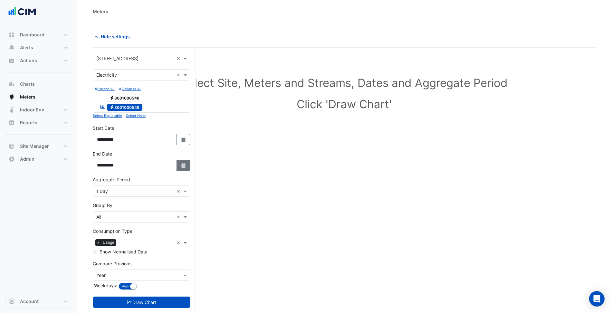
click at [179, 170] on button "Select Date" at bounding box center [184, 165] width 14 height 11
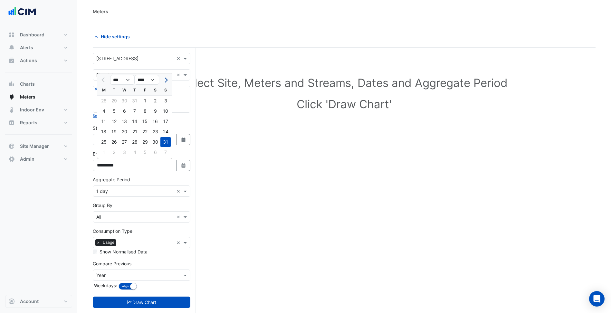
click at [162, 77] on button "Next month" at bounding box center [166, 80] width 8 height 10
select select "*"
click at [124, 108] on div "10" at bounding box center [124, 111] width 10 height 10
type input "**********"
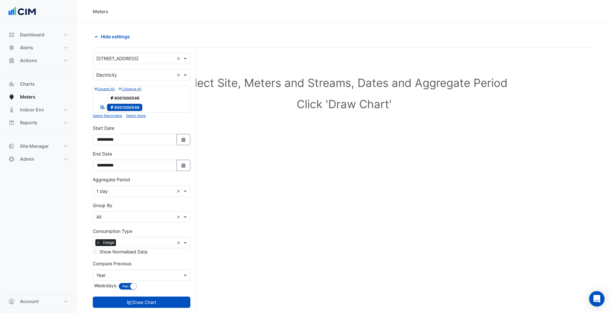
click at [128, 200] on form "**********" at bounding box center [142, 187] width 98 height 268
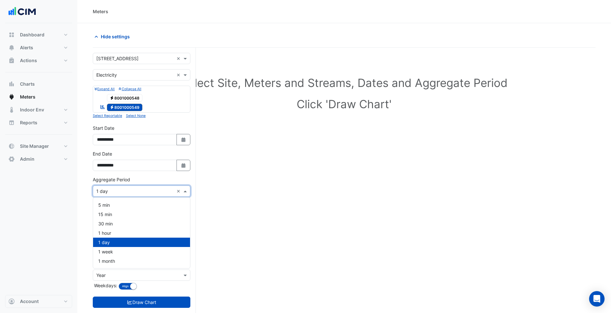
click at [130, 192] on input "text" at bounding box center [135, 191] width 78 height 7
click at [117, 215] on div "15 min" at bounding box center [141, 214] width 97 height 9
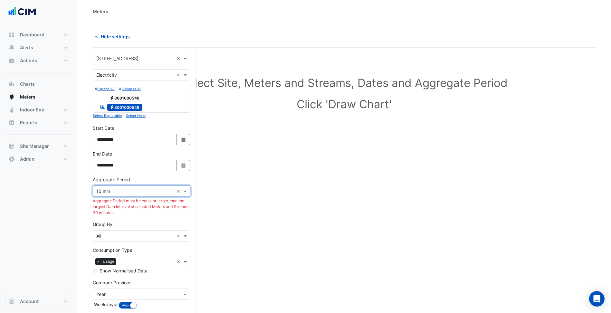
click at [139, 184] on div "Aggregate Period Aggregate Period × 15 min × Aggregate Period must be equal or …" at bounding box center [142, 196] width 98 height 40
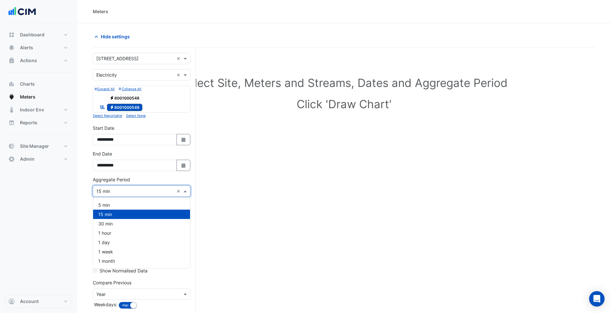
click at [133, 192] on input "text" at bounding box center [135, 191] width 78 height 7
click at [113, 220] on div "30 min" at bounding box center [141, 223] width 97 height 9
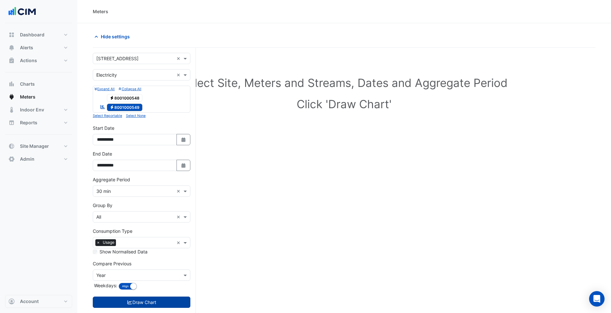
click at [148, 299] on button "Draw Chart" at bounding box center [142, 302] width 98 height 11
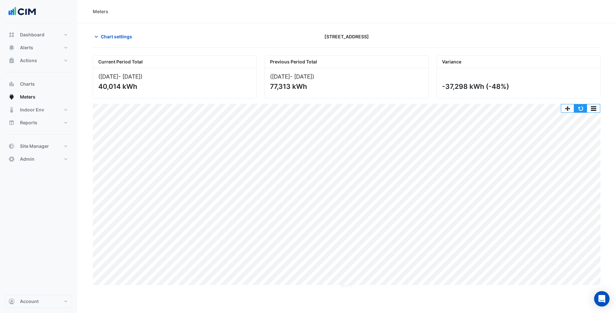
click at [578, 106] on button "button" at bounding box center [580, 108] width 13 height 8
click at [582, 108] on button "button" at bounding box center [580, 108] width 13 height 8
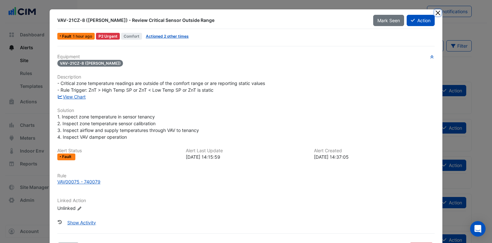
click at [435, 12] on button "Close" at bounding box center [438, 12] width 7 height 7
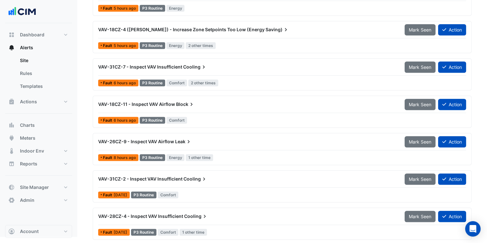
scroll to position [363, 0]
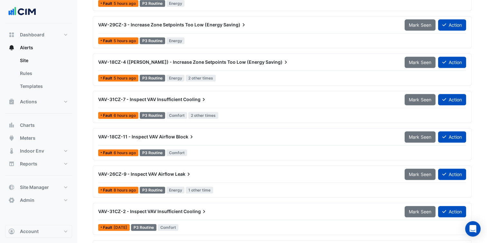
drag, startPoint x: 81, startPoint y: 185, endPoint x: 85, endPoint y: 185, distance: 3.2
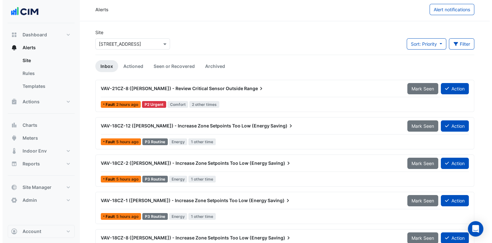
scroll to position [0, 0]
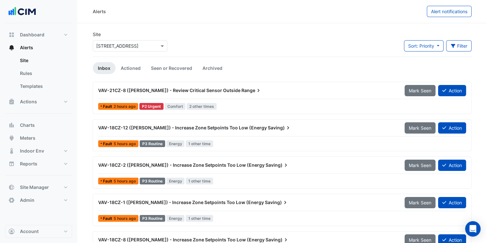
click at [130, 45] on input "text" at bounding box center [123, 46] width 55 height 7
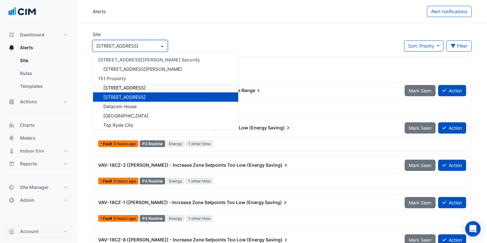
click at [128, 85] on span "[STREET_ADDRESS]" at bounding box center [124, 87] width 42 height 5
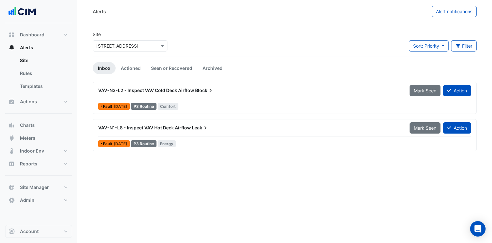
click at [218, 42] on div "Site Select a Site × [STREET_ADDRESS] Sort: Priority Priority Updated Filter Ti…" at bounding box center [285, 44] width 392 height 26
click at [138, 46] on input "text" at bounding box center [123, 46] width 55 height 7
click at [133, 44] on input "text" at bounding box center [123, 46] width 55 height 7
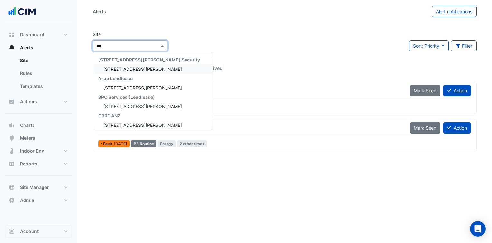
type input "***"
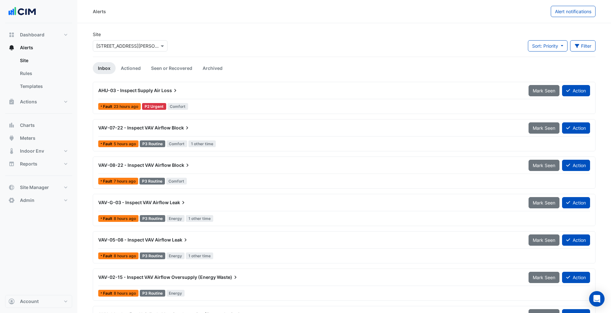
scroll to position [32, 0]
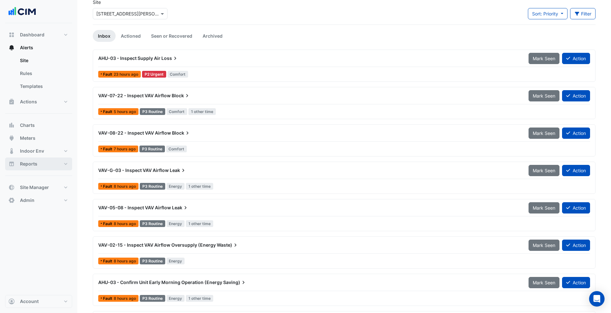
click at [49, 162] on button "Reports" at bounding box center [38, 164] width 67 height 13
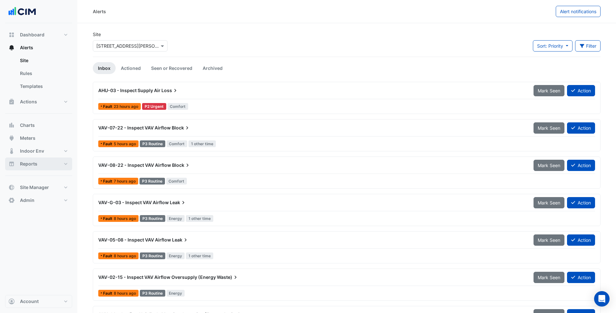
select select "***"
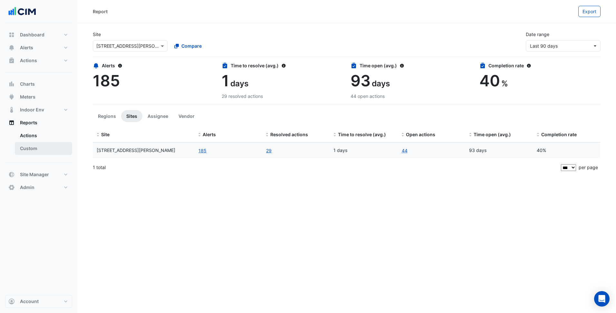
click at [52, 147] on link "Custom" at bounding box center [43, 148] width 57 height 13
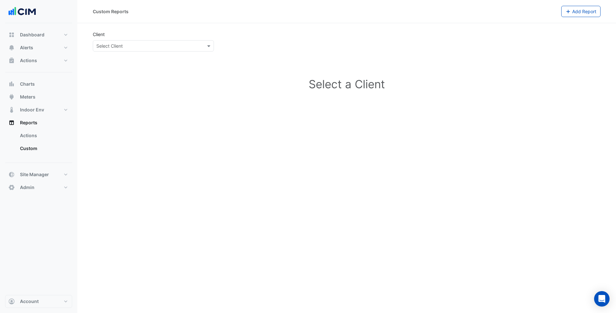
click at [158, 43] on input "text" at bounding box center [146, 46] width 101 height 7
type input "****"
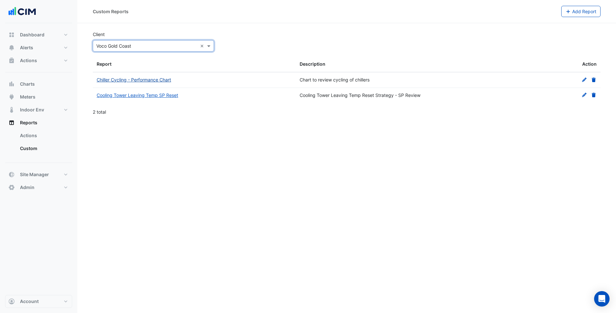
click at [155, 78] on link "Chiller Cycling - Performance Chart" at bounding box center [134, 79] width 74 height 5
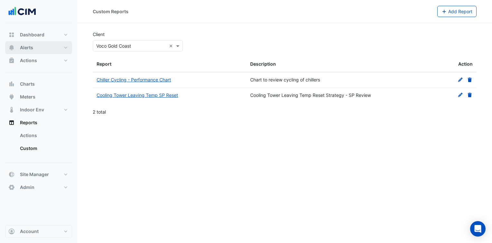
click at [48, 50] on button "Alerts" at bounding box center [38, 47] width 67 height 13
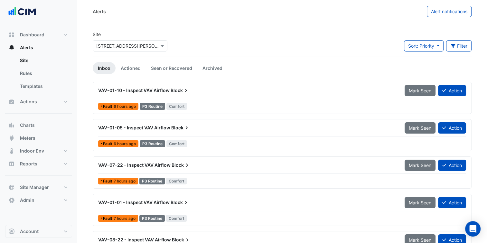
click at [147, 47] on input "text" at bounding box center [123, 46] width 55 height 7
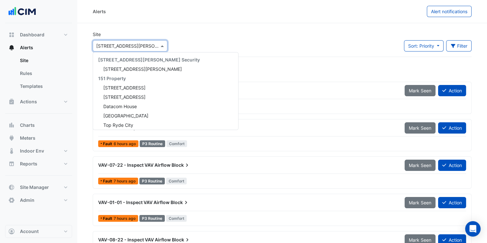
scroll to position [3235, 0]
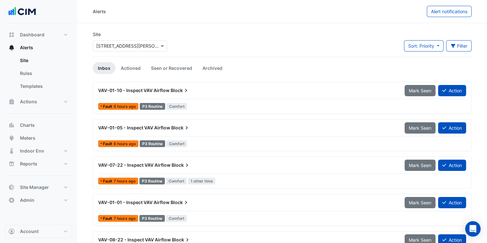
click at [135, 48] on input "text" at bounding box center [123, 46] width 55 height 7
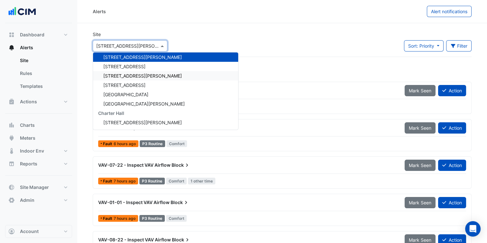
click at [134, 79] on div "[STREET_ADDRESS][PERSON_NAME]" at bounding box center [165, 75] width 145 height 9
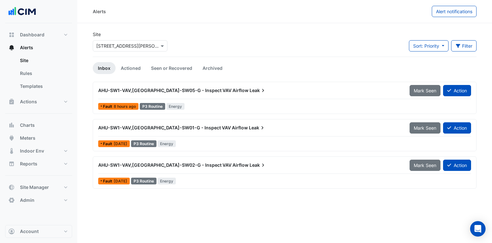
click at [207, 58] on app-alert-tickets "Site Select a Site × [STREET_ADDRESS][PERSON_NAME] Sort: Priority Priority Upda…" at bounding box center [285, 109] width 384 height 157
click at [151, 41] on div "Select a Site × [STREET_ADDRESS][PERSON_NAME]" at bounding box center [130, 45] width 75 height 11
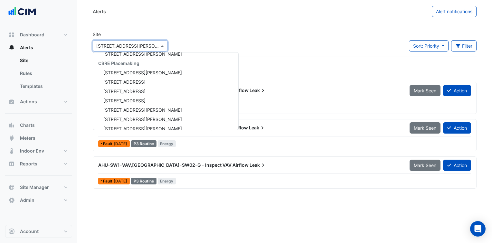
scroll to position [2963, 0]
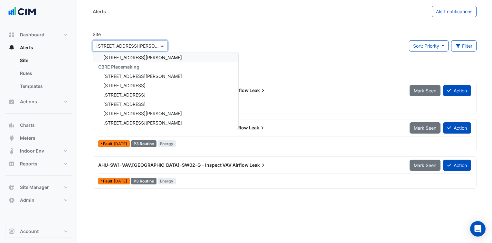
click at [209, 33] on div "Site Select a Site × [STREET_ADDRESS][PERSON_NAME] [STREET_ADDRESS][PERSON_NAME…" at bounding box center [285, 44] width 392 height 26
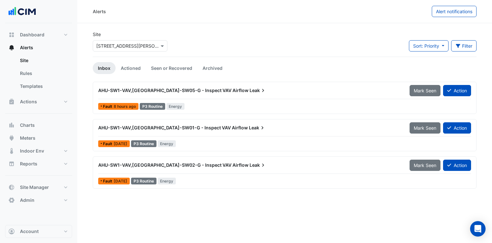
click at [140, 47] on input "text" at bounding box center [123, 46] width 55 height 7
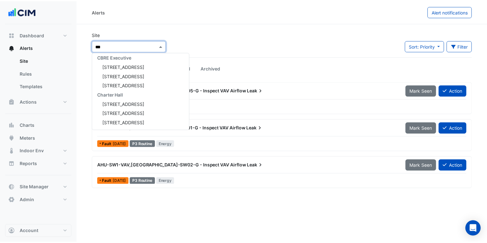
scroll to position [21, 0]
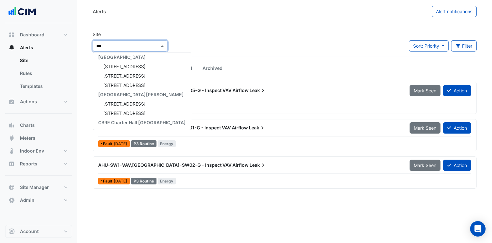
type input "***"
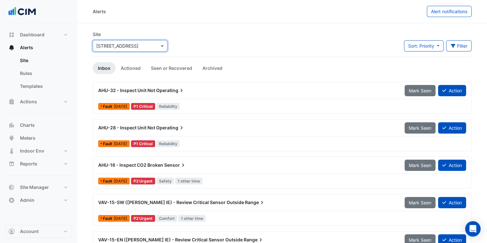
click at [217, 37] on div "Site Select a Site × [STREET_ADDRESS] Sort: Priority Priority Updated Filter Ti…" at bounding box center [282, 44] width 387 height 26
click at [283, 42] on div "Site Select a Site × [STREET_ADDRESS] Sort: Priority Priority Updated Filter Ti…" at bounding box center [282, 44] width 387 height 26
click at [151, 45] on div at bounding box center [130, 45] width 74 height 7
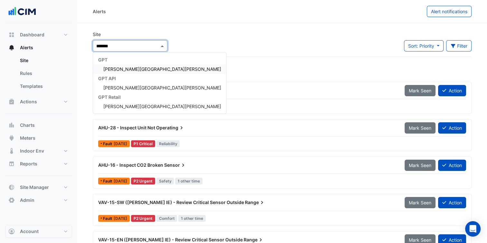
type input "********"
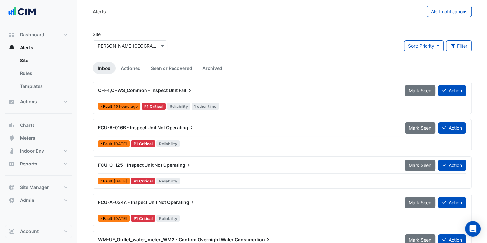
click at [270, 64] on ul "Inbox Actioned Seen or Recovered Archived" at bounding box center [282, 68] width 379 height 12
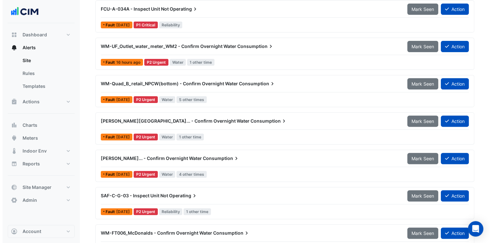
scroll to position [193, 0]
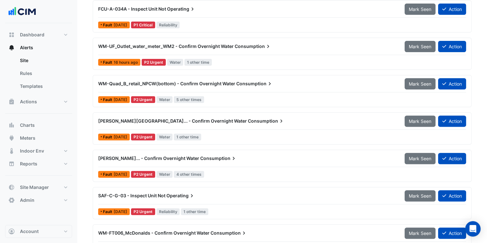
click at [246, 120] on div "[PERSON_NAME][GEOGRAPHIC_DATA]... - Confirm Overnight Water Consumption" at bounding box center [247, 121] width 299 height 6
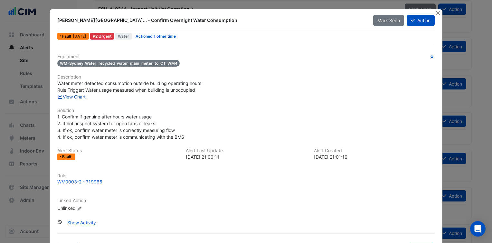
click at [73, 98] on link "View Chart" at bounding box center [71, 96] width 29 height 5
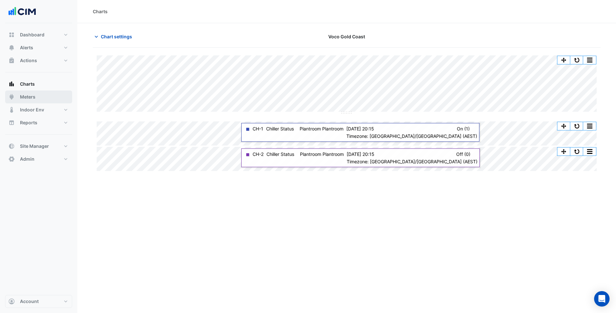
click at [37, 98] on button "Meters" at bounding box center [38, 97] width 67 height 13
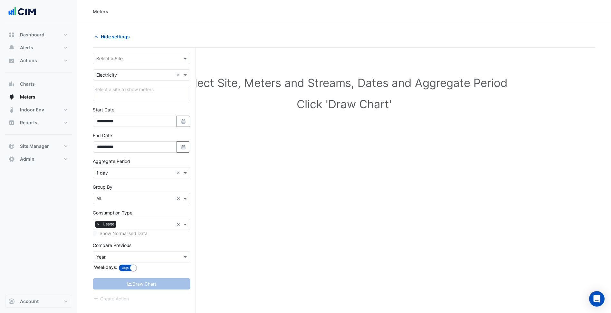
click at [126, 57] on input "text" at bounding box center [135, 58] width 78 height 7
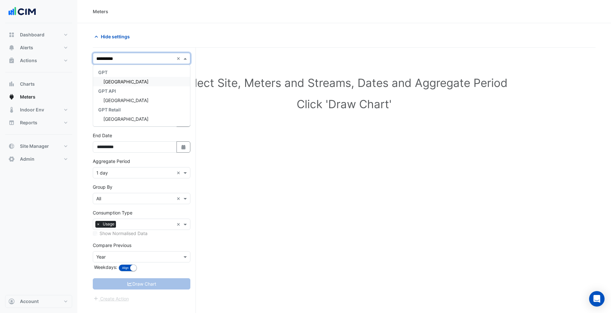
type input "**********"
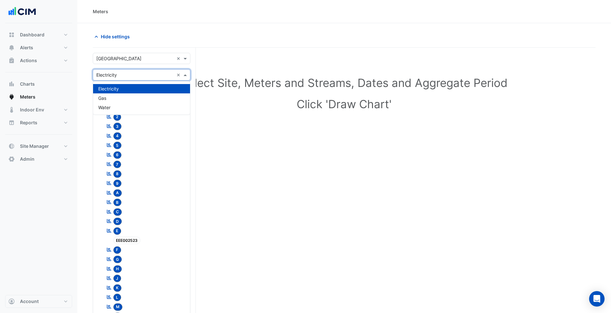
click at [135, 75] on input "text" at bounding box center [135, 75] width 78 height 7
click at [118, 107] on div "Water" at bounding box center [141, 107] width 97 height 9
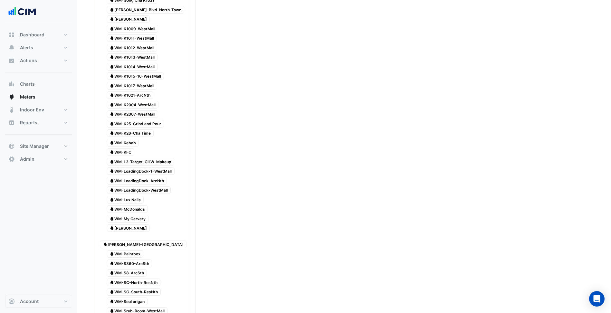
scroll to position [451, 0]
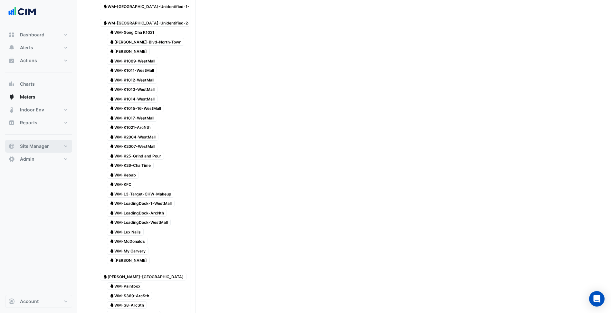
click at [56, 148] on button "Site Manager" at bounding box center [38, 146] width 67 height 13
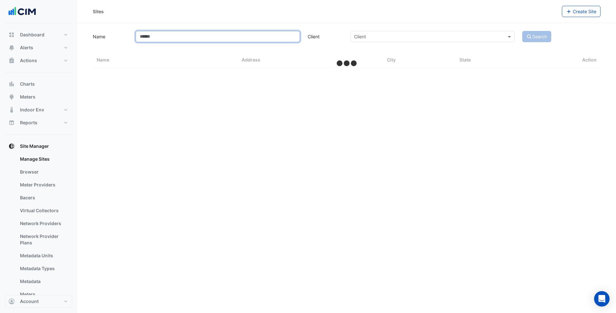
click at [223, 37] on input "Name" at bounding box center [218, 36] width 164 height 11
type input "***"
select select "***"
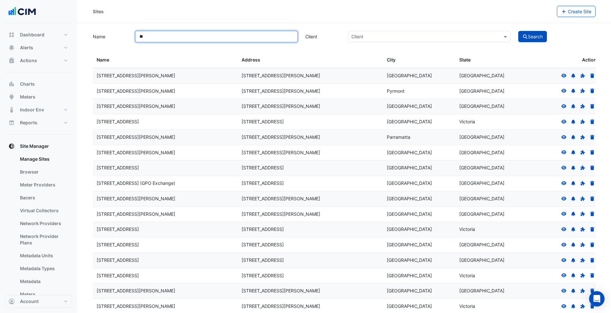
type input "*"
type input "**********"
click at [518, 31] on button "Search" at bounding box center [532, 36] width 29 height 11
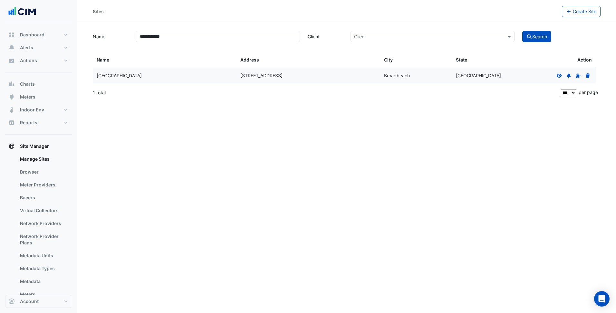
click at [560, 76] on icon at bounding box center [559, 75] width 6 height 5
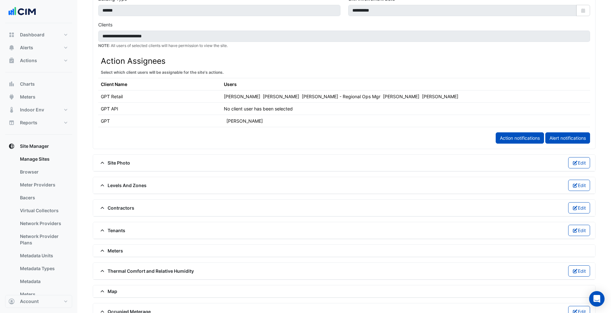
scroll to position [290, 0]
click at [115, 252] on span "Meters" at bounding box center [110, 250] width 25 height 7
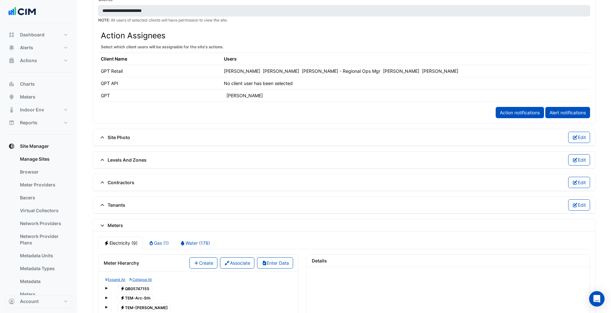
scroll to position [354, 0]
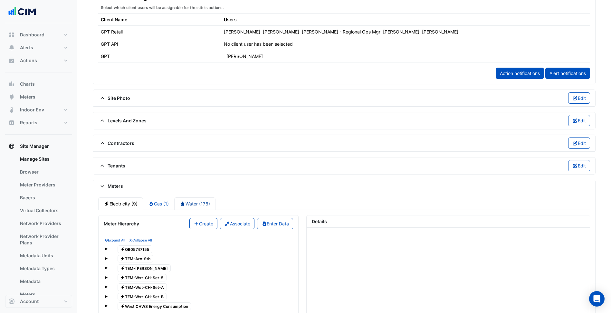
click at [200, 207] on link "Water (178)" at bounding box center [194, 203] width 41 height 13
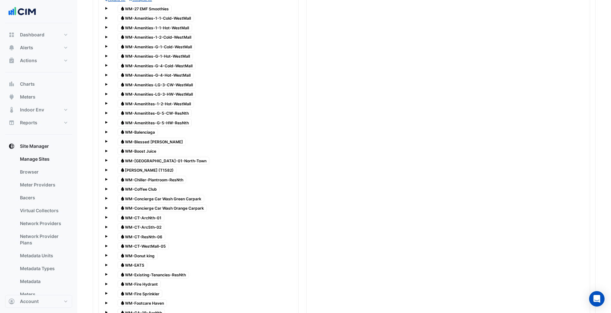
scroll to position [612, 0]
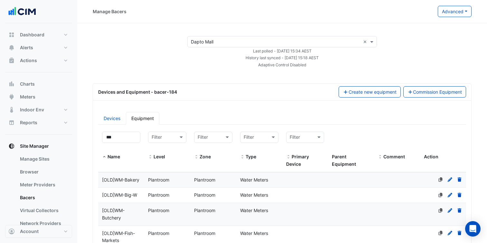
select select "***"
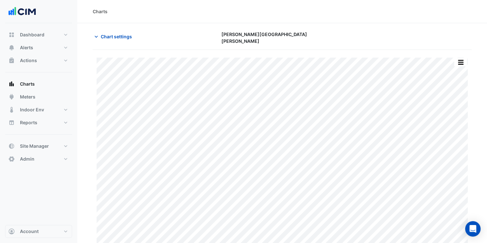
type input "**********"
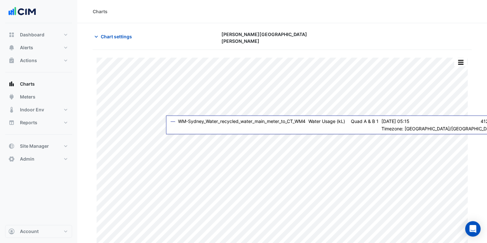
scroll to position [12, 0]
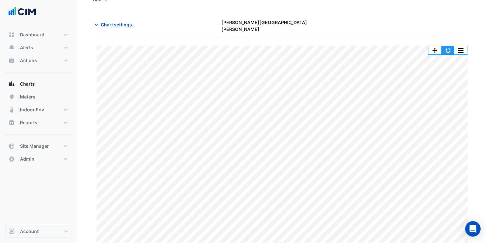
click at [446, 48] on button "button" at bounding box center [448, 50] width 13 height 8
click at [122, 26] on span "Chart settings" at bounding box center [116, 24] width 31 height 7
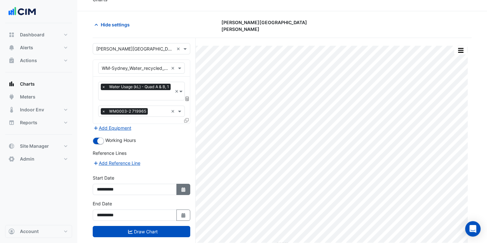
click at [188, 186] on button "Select Date" at bounding box center [184, 189] width 14 height 11
select select "*"
select select "****"
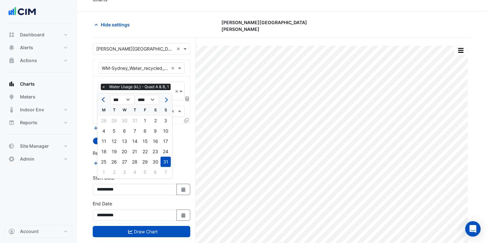
click at [103, 104] on button "Previous month" at bounding box center [104, 100] width 8 height 10
select select "*"
click at [163, 119] on div "1" at bounding box center [166, 121] width 10 height 10
type input "**********"
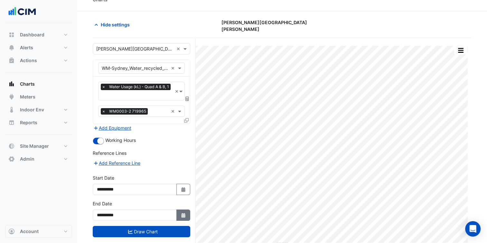
click at [188, 211] on button "Select Date" at bounding box center [184, 215] width 14 height 11
select select "*"
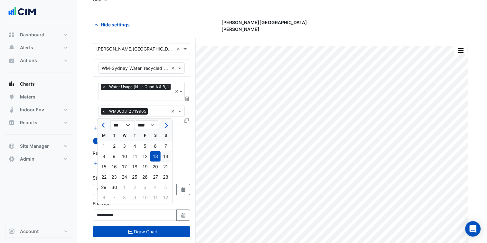
click at [169, 158] on div "14" at bounding box center [166, 156] width 10 height 10
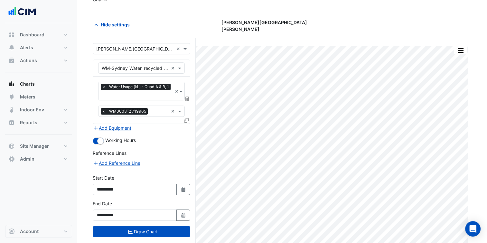
type input "**********"
click at [163, 228] on button "Draw Chart" at bounding box center [142, 231] width 98 height 11
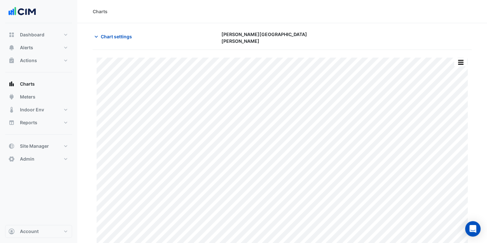
scroll to position [12, 0]
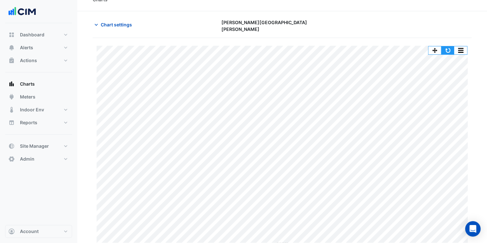
click at [447, 46] on button "button" at bounding box center [448, 50] width 13 height 8
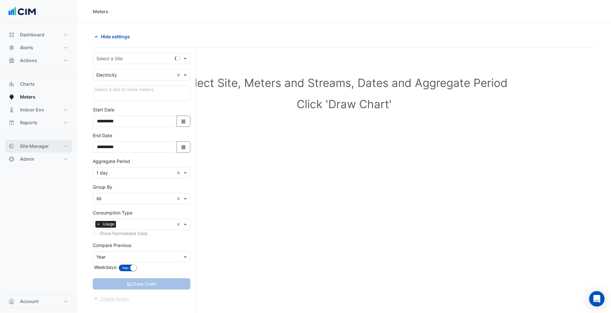
click at [45, 145] on span "Site Manager" at bounding box center [34, 146] width 29 height 6
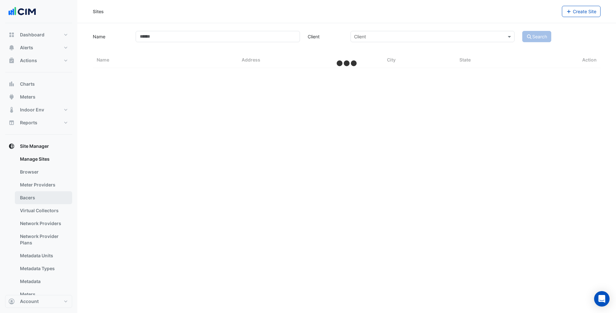
click at [43, 197] on link "Bacers" at bounding box center [43, 197] width 57 height 13
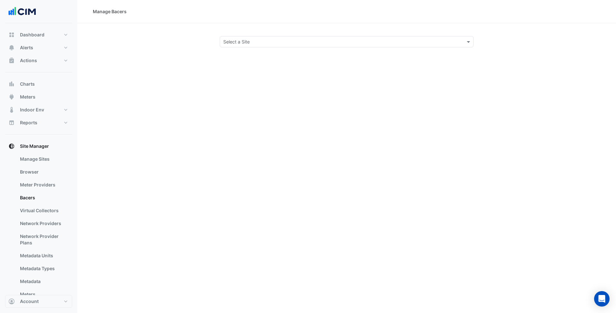
click at [272, 39] on input "text" at bounding box center [340, 42] width 234 height 7
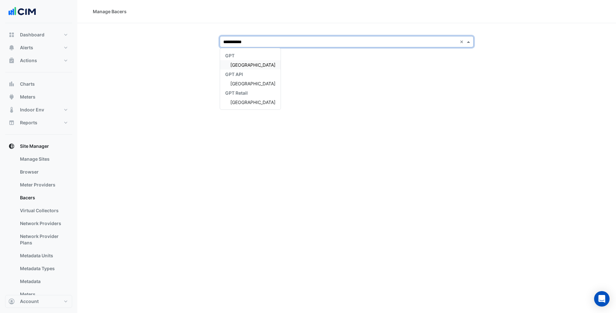
type input "**********"
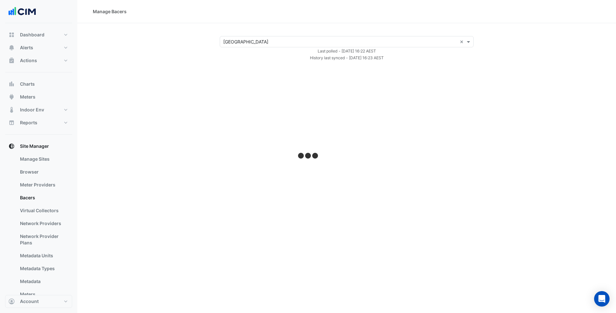
select select "***"
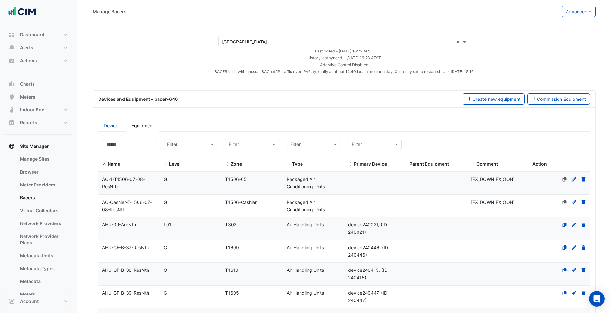
click at [322, 143] on input "text" at bounding box center [307, 144] width 34 height 7
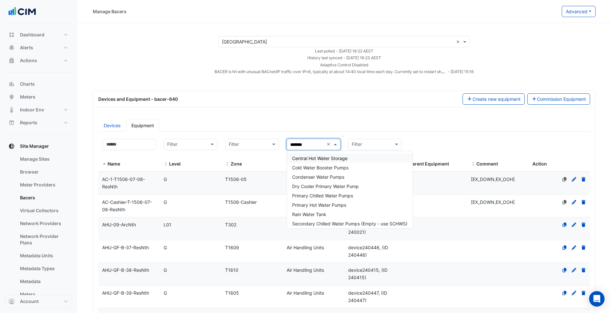
type input "********"
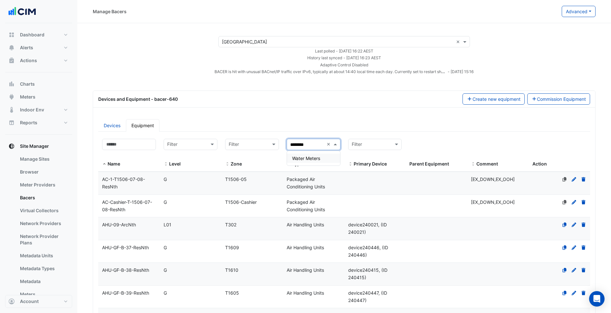
click at [322, 156] on div "Water Meters" at bounding box center [313, 158] width 53 height 9
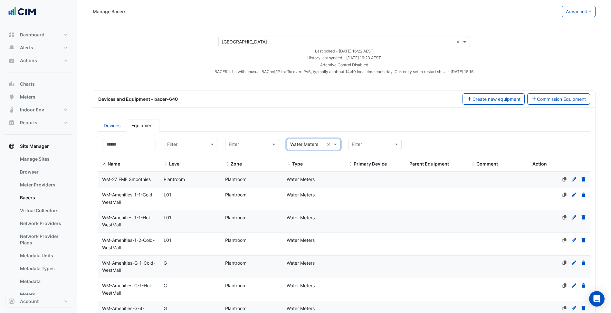
click at [314, 124] on ul "Devices Equipment" at bounding box center [344, 125] width 492 height 13
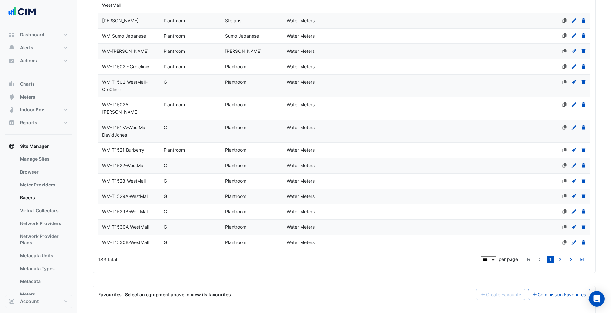
scroll to position [1743, 0]
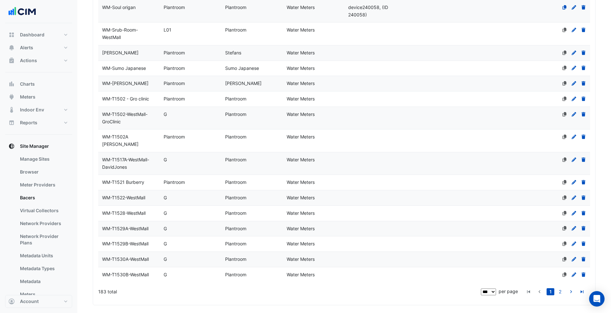
click at [162, 284] on div "183 total" at bounding box center [288, 292] width 381 height 16
drag, startPoint x: 95, startPoint y: 226, endPoint x: 109, endPoint y: 226, distance: 13.5
drag, startPoint x: 109, startPoint y: 226, endPoint x: 126, endPoint y: 239, distance: 20.7
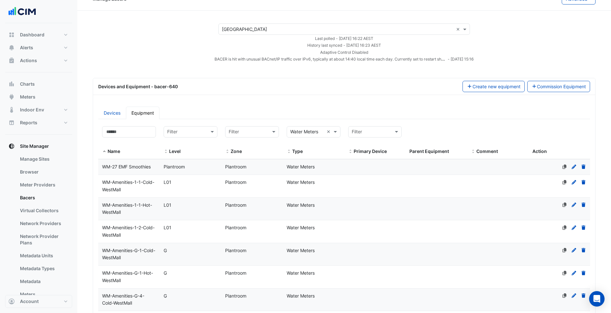
scroll to position [0, 0]
